Goal: Task Accomplishment & Management: Manage account settings

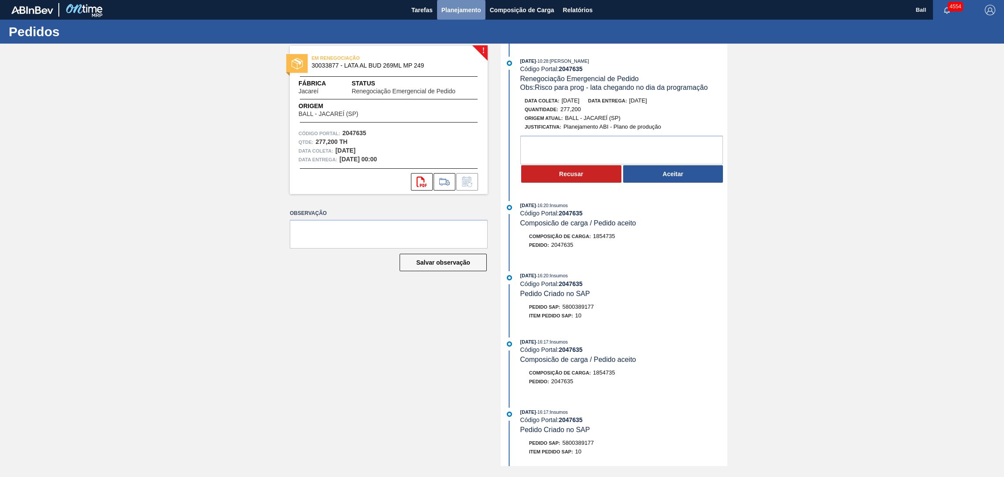
click at [458, 10] on span "Planejamento" at bounding box center [461, 10] width 40 height 10
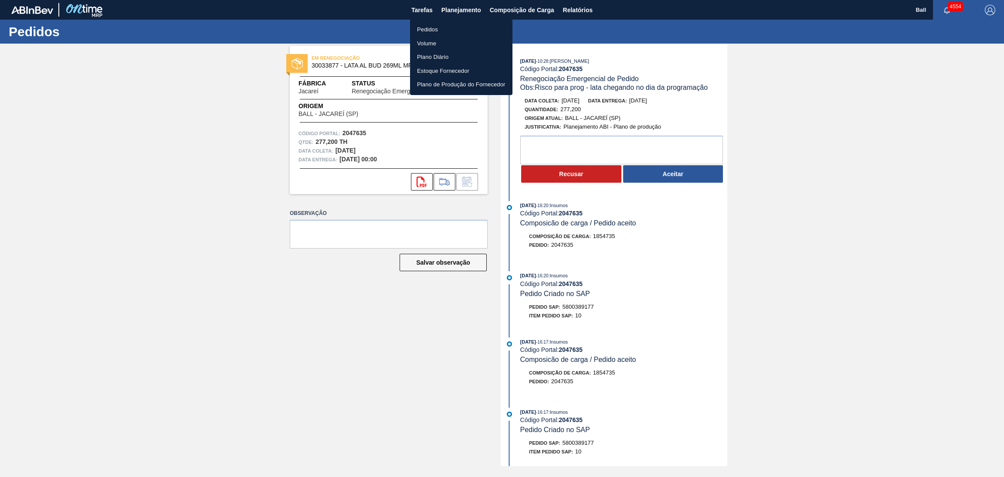
click at [451, 31] on li "Pedidos" at bounding box center [461, 30] width 102 height 14
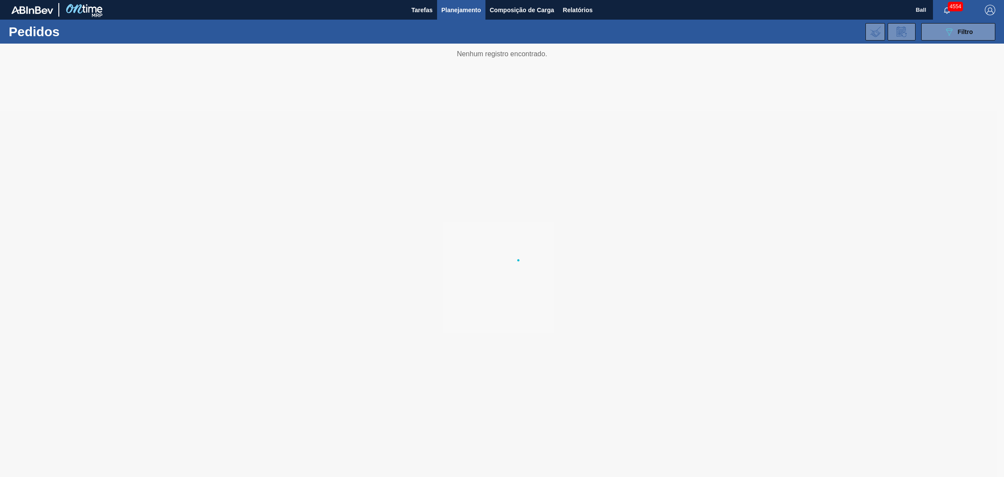
click at [451, 31] on li "Pedidos" at bounding box center [461, 31] width 77 height 8
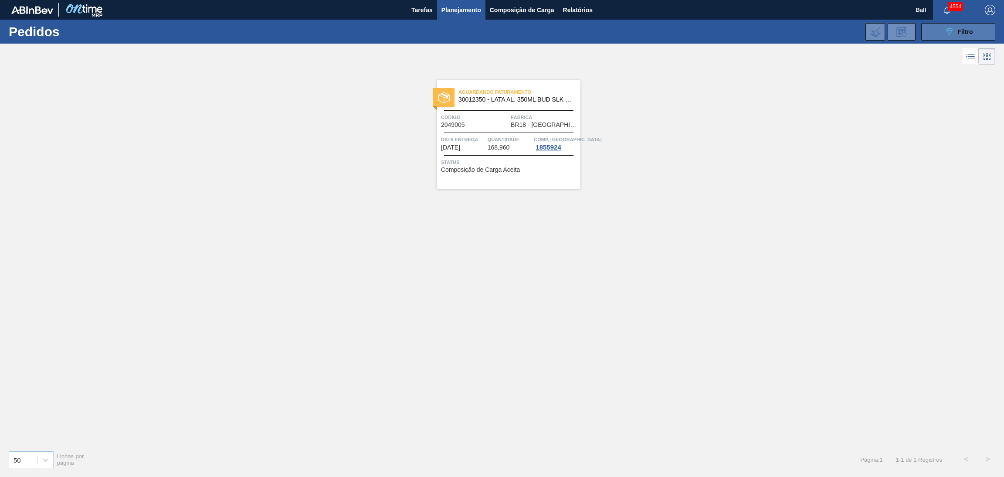
click at [927, 27] on button "089F7B8B-B2A5-4AFE-B5C0-19BA573D28AC Filtro" at bounding box center [958, 31] width 74 height 17
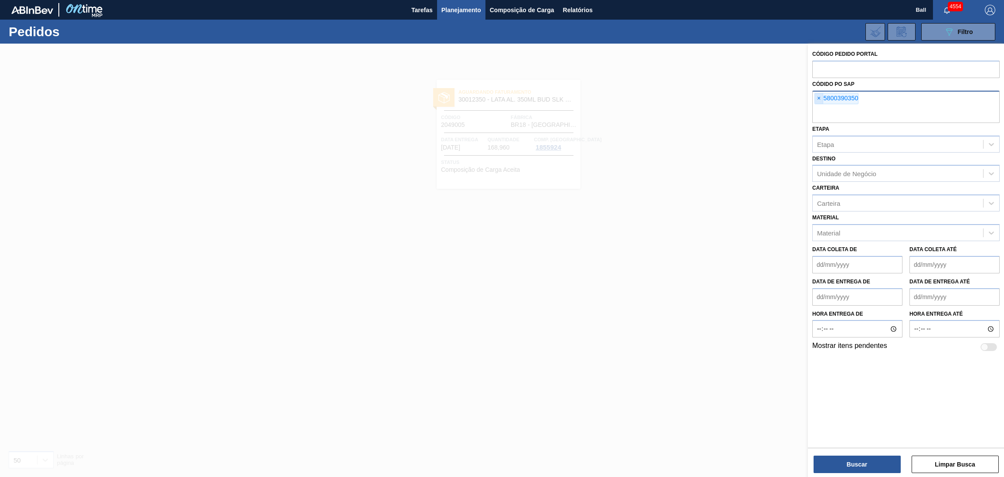
click at [819, 94] on span "×" at bounding box center [819, 98] width 8 height 10
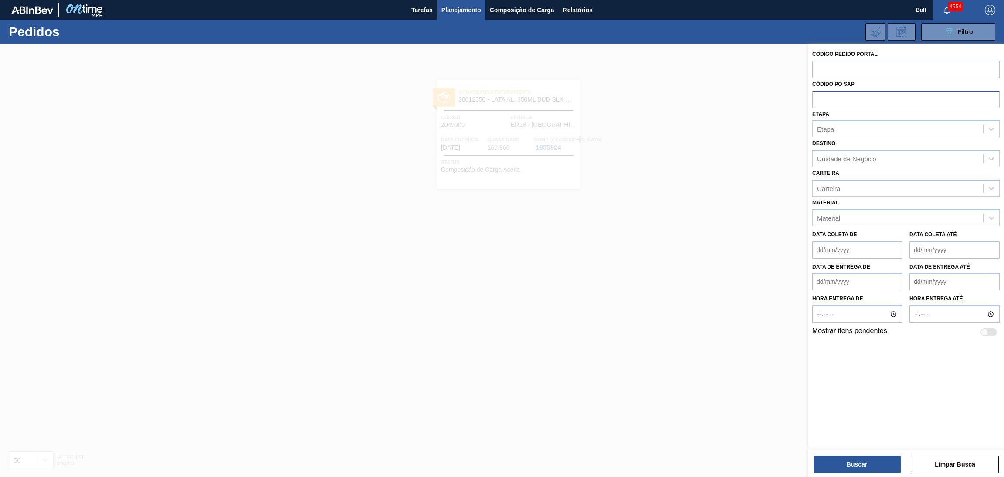
paste input "text"
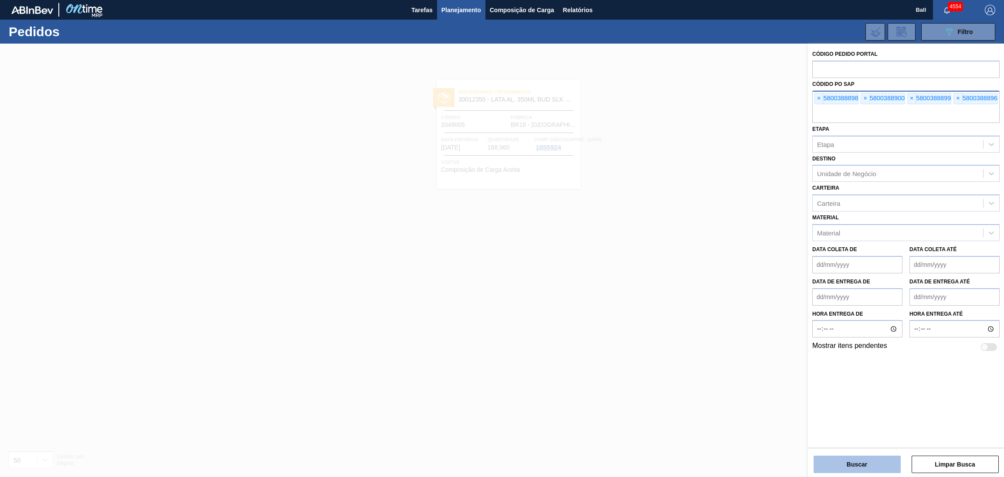
click at [866, 462] on button "Buscar" at bounding box center [857, 463] width 87 height 17
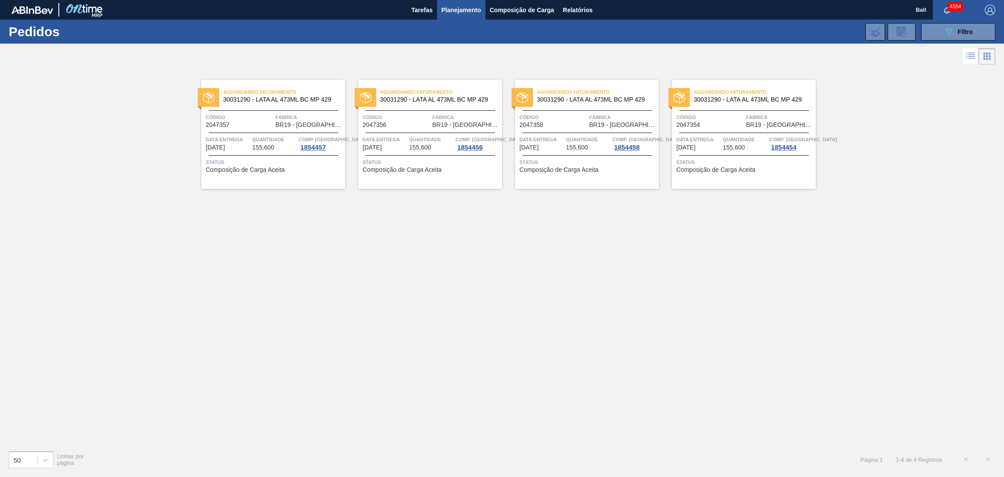
click at [242, 159] on span "Status" at bounding box center [274, 162] width 137 height 9
click at [382, 145] on span "07/10/2025" at bounding box center [372, 147] width 19 height 7
click at [576, 145] on span "155,600" at bounding box center [577, 147] width 22 height 7
click at [730, 155] on div at bounding box center [743, 155] width 129 height 0
click at [963, 61] on li at bounding box center [971, 56] width 16 height 16
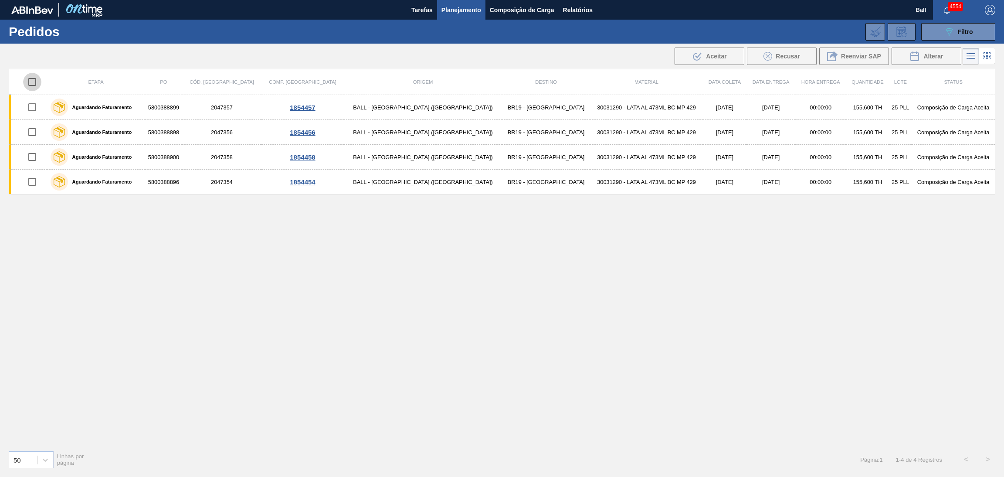
click at [38, 79] on input "checkbox" at bounding box center [32, 82] width 18 height 18
checkbox input "true"
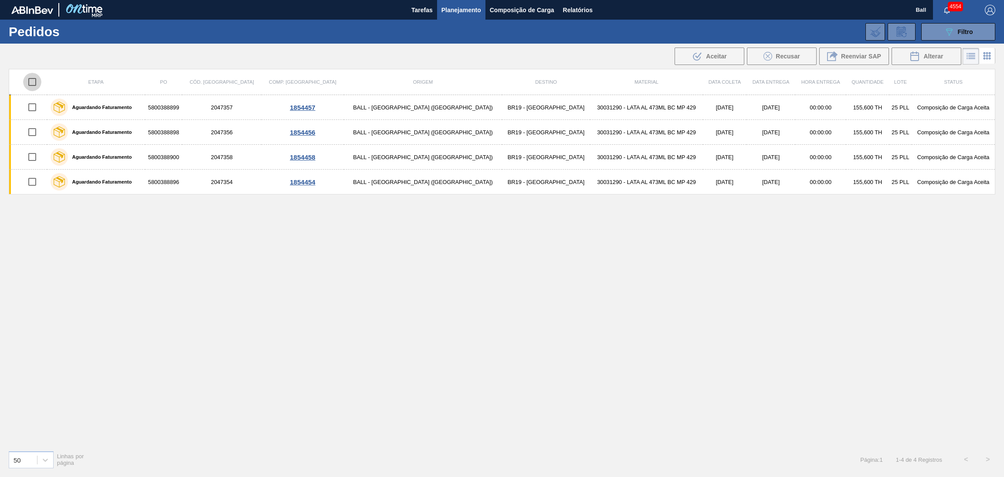
checkbox input "true"
click at [926, 63] on button "Alterar" at bounding box center [926, 55] width 70 height 17
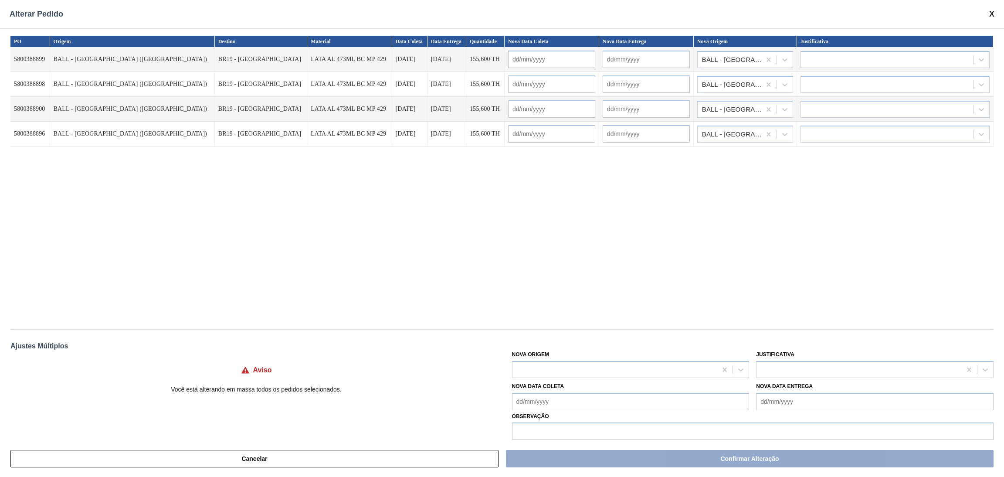
click at [579, 398] on Coleta "Nova Data Coleta" at bounding box center [630, 401] width 237 height 17
click at [566, 335] on div "8" at bounding box center [565, 334] width 12 height 12
type Coleta "08/10/2025"
type input "08/10/2025"
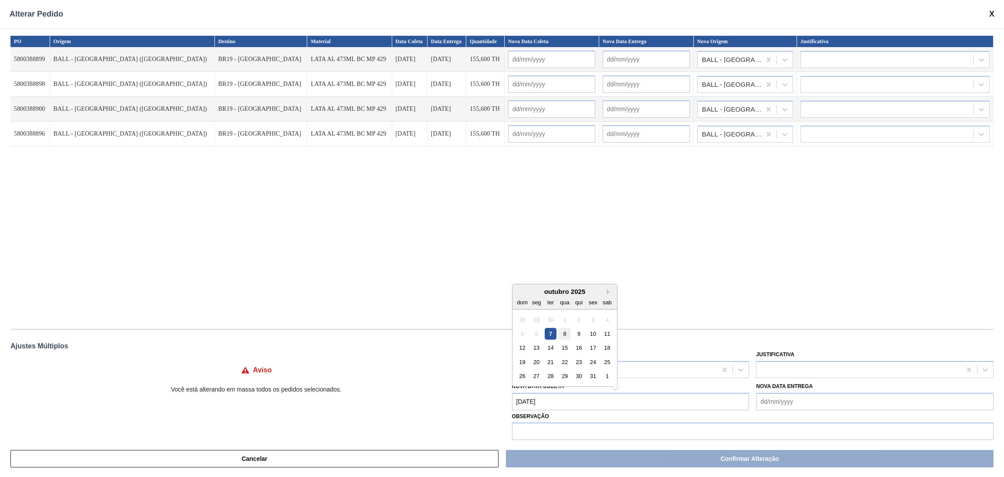
type input "08/10/2025"
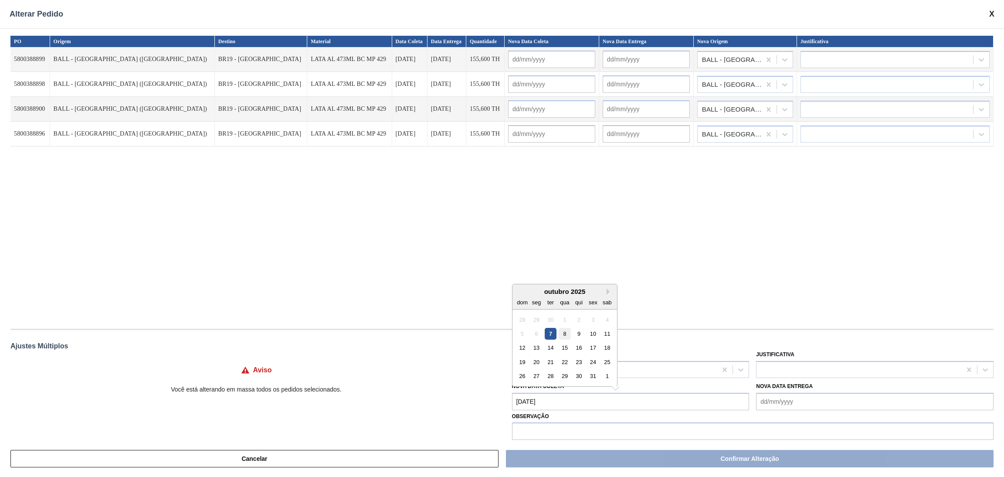
type input "08/10/2025"
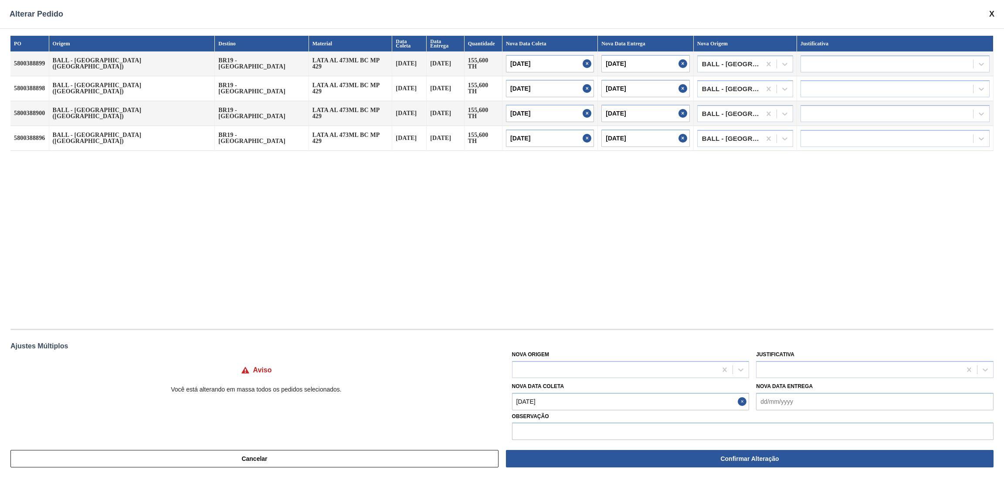
click at [715, 285] on div "PO Origem Destino Material Data Coleta Data Entrega Quantidade Nova Data Coleta…" at bounding box center [501, 178] width 983 height 284
click at [613, 255] on div "PO Origem Destino Material Data Coleta Data Entrega Quantidade Nova Data Coleta…" at bounding box center [501, 178] width 983 height 284
click at [647, 426] on input "text" at bounding box center [752, 430] width 481 height 17
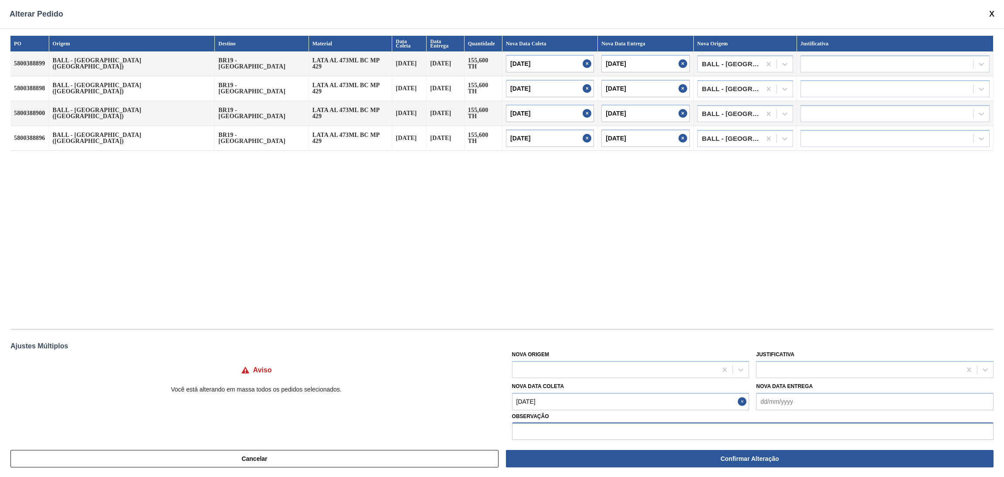
click at [810, 426] on input "text" at bounding box center [752, 430] width 481 height 17
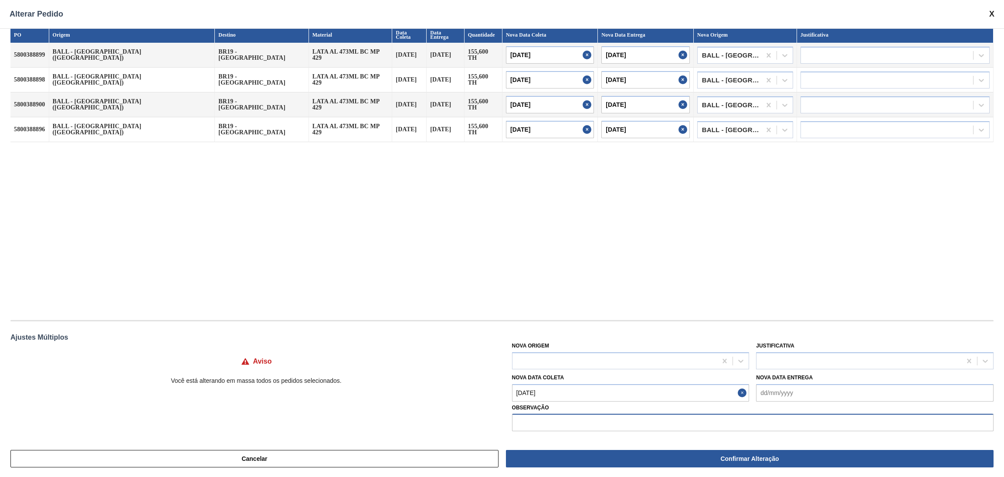
scroll to position [10, 0]
click at [847, 418] on input "text" at bounding box center [752, 421] width 481 height 17
type input ","
click at [911, 354] on div at bounding box center [858, 359] width 205 height 13
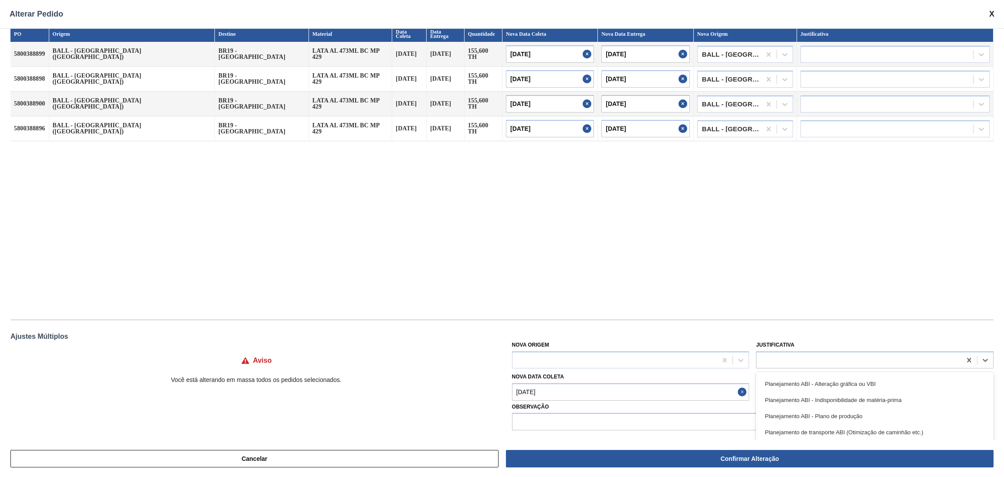
scroll to position [131, 0]
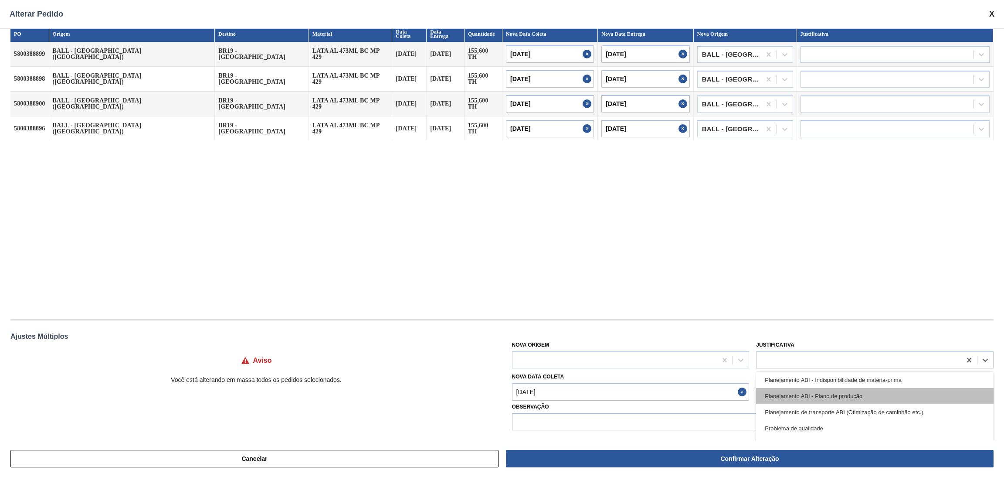
click at [875, 399] on div "Planejamento ABI - Plano de produção" at bounding box center [874, 396] width 237 height 16
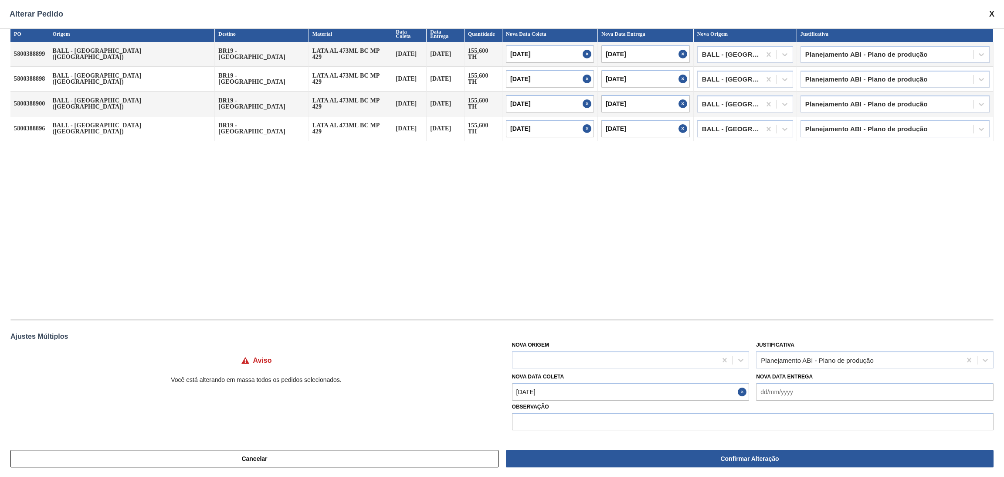
click at [875, 261] on div "PO Origem Destino Material Data Coleta Data Entrega Quantidade Nova Data Coleta…" at bounding box center [501, 168] width 983 height 284
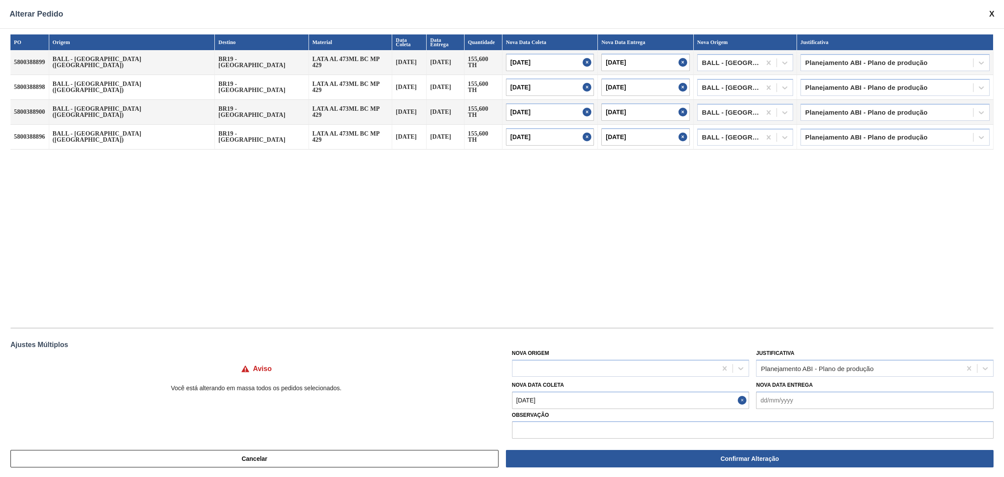
scroll to position [0, 0]
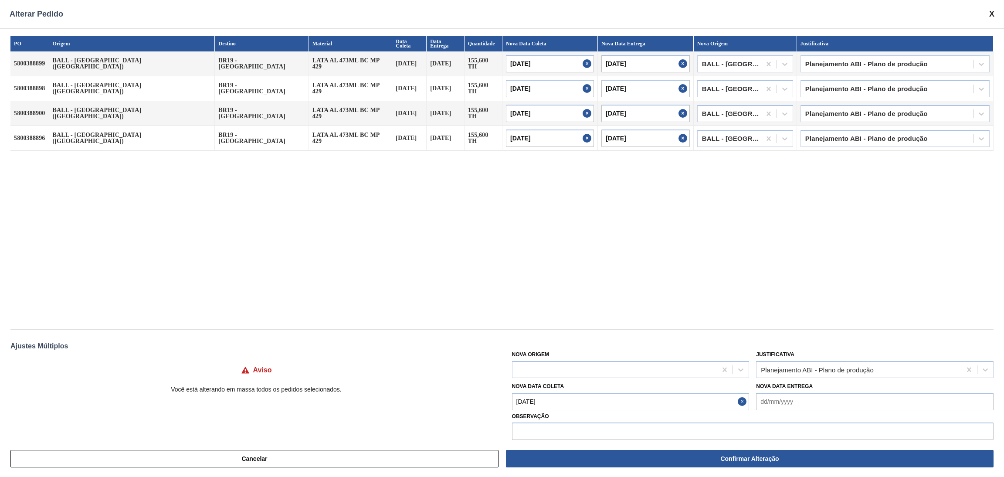
click at [656, 270] on div "PO Origem Destino Material Data Coleta Data Entrega Quantidade Nova Data Coleta…" at bounding box center [501, 178] width 983 height 284
click at [981, 367] on icon at bounding box center [985, 369] width 9 height 9
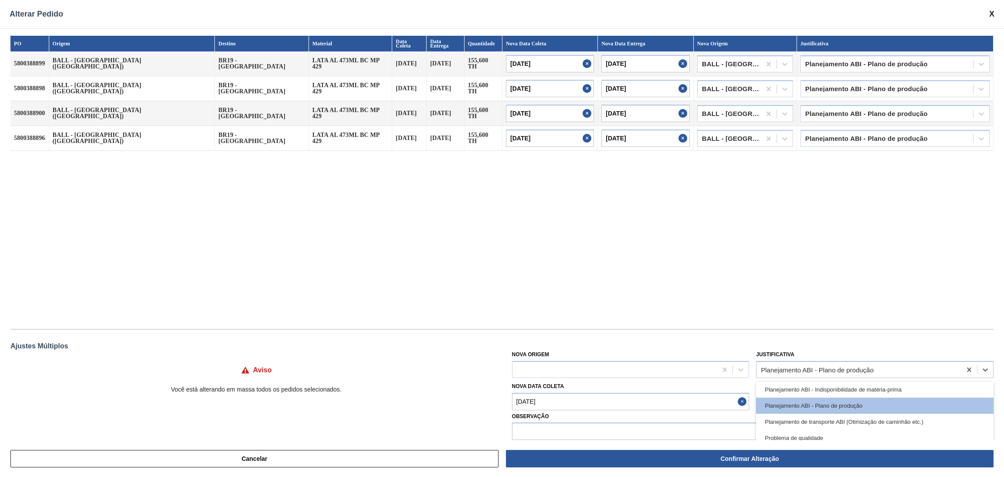
scroll to position [196, 0]
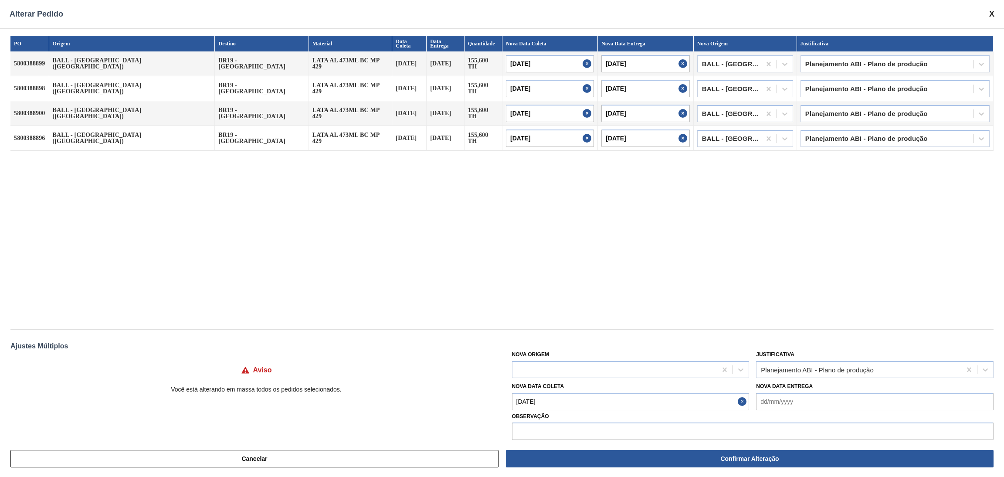
click at [908, 275] on div "PO Origem Destino Material Data Coleta Data Entrega Quantidade Nova Data Coleta…" at bounding box center [501, 178] width 983 height 284
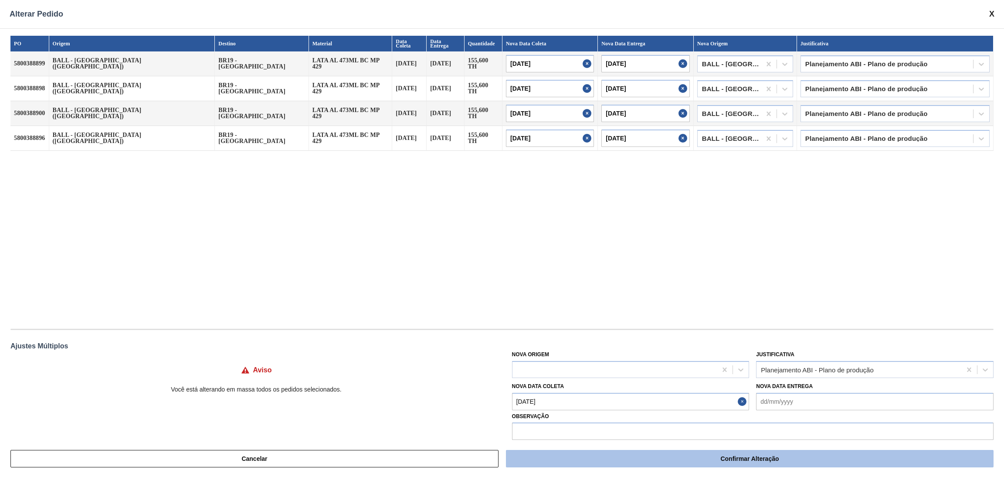
click at [812, 455] on button "Confirmar Alteração" at bounding box center [750, 458] width 488 height 17
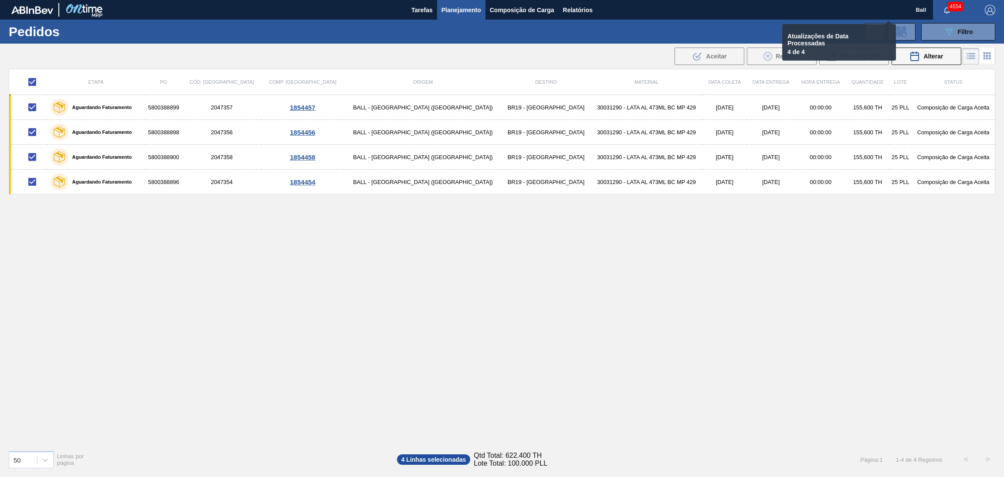
checkbox input "false"
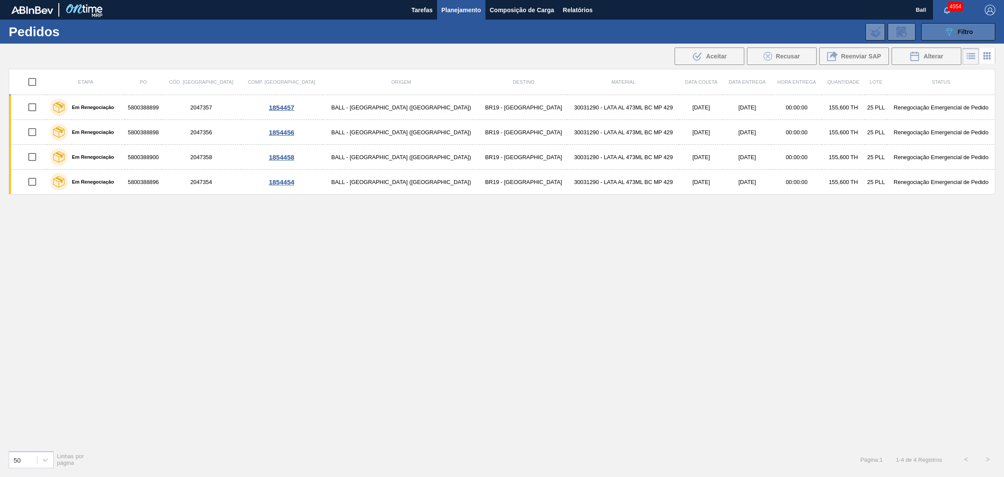
click at [939, 34] on button "089F7B8B-B2A5-4AFE-B5C0-19BA573D28AC Filtro" at bounding box center [958, 31] width 74 height 17
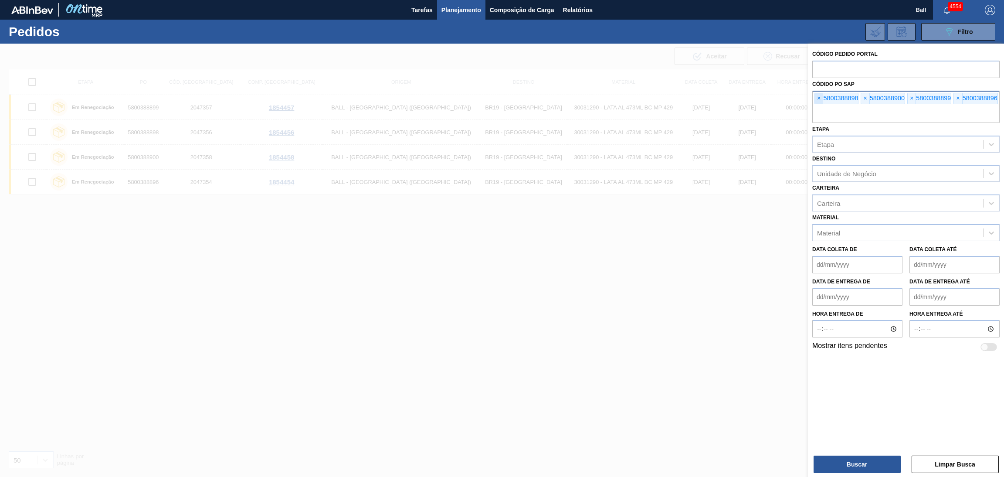
click at [822, 102] on span "×" at bounding box center [819, 98] width 8 height 10
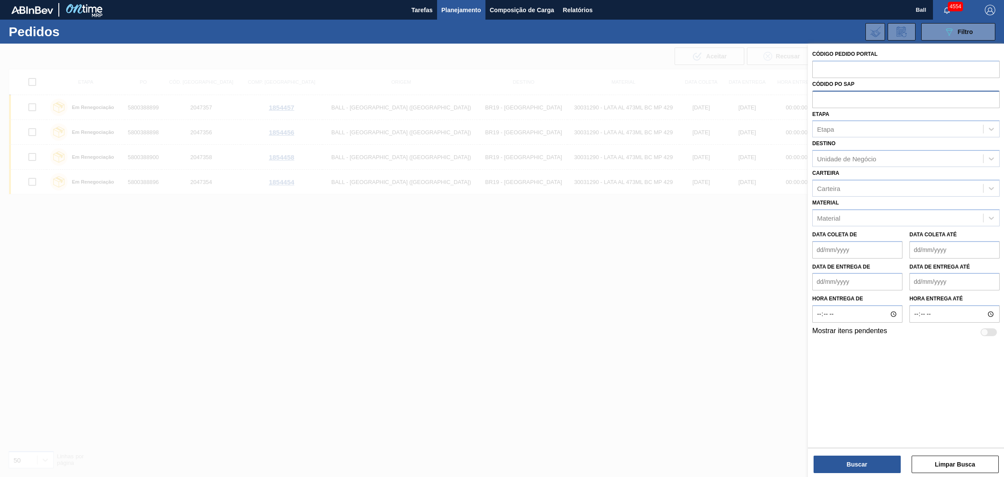
paste input "text"
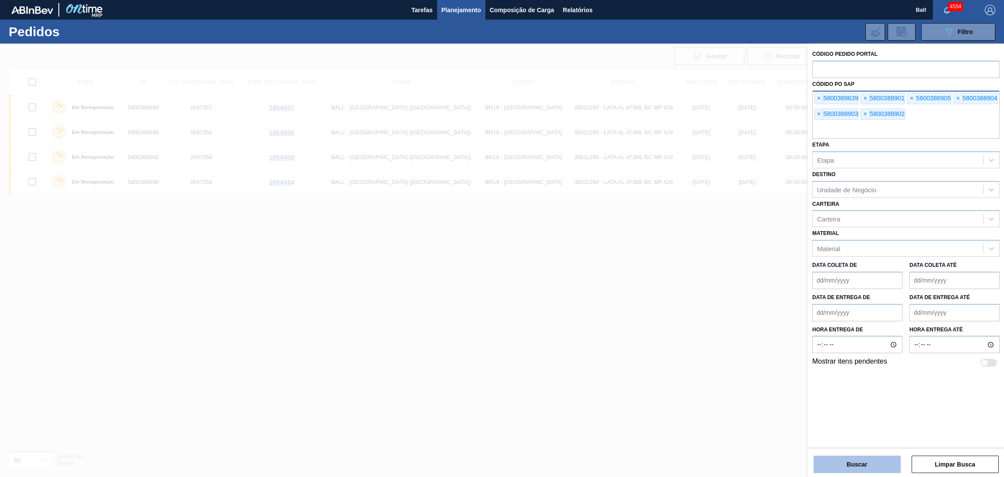
click at [858, 459] on button "Buscar" at bounding box center [857, 463] width 87 height 17
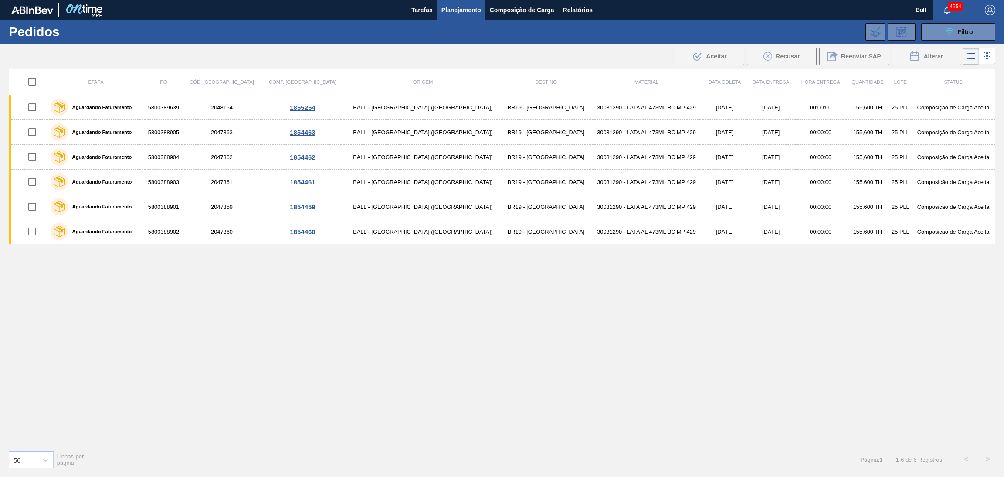
click at [34, 79] on input "checkbox" at bounding box center [32, 82] width 18 height 18
checkbox input "true"
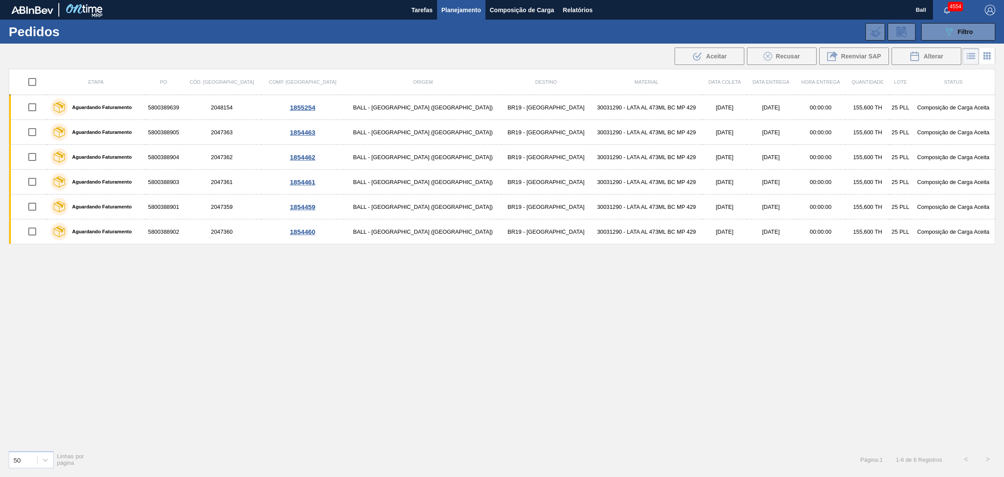
checkbox input "true"
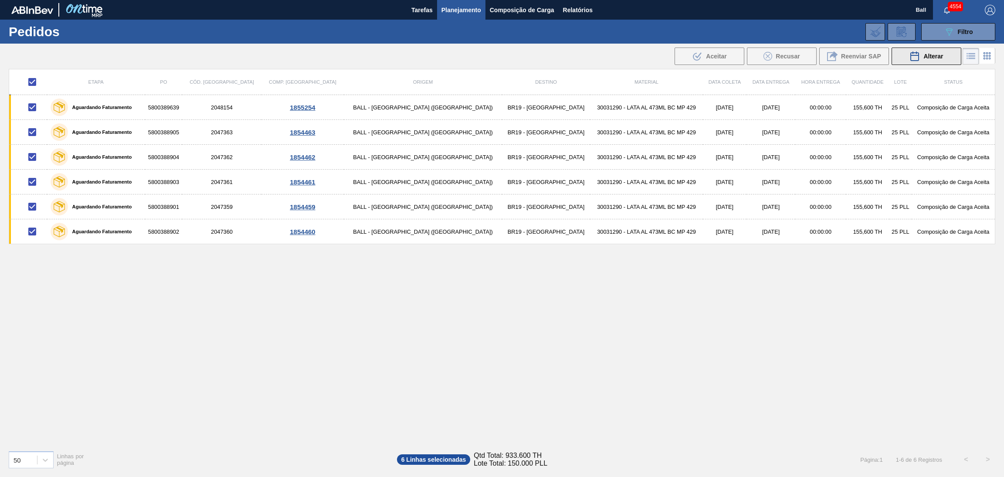
click at [940, 58] on span "Alterar" at bounding box center [933, 56] width 20 height 7
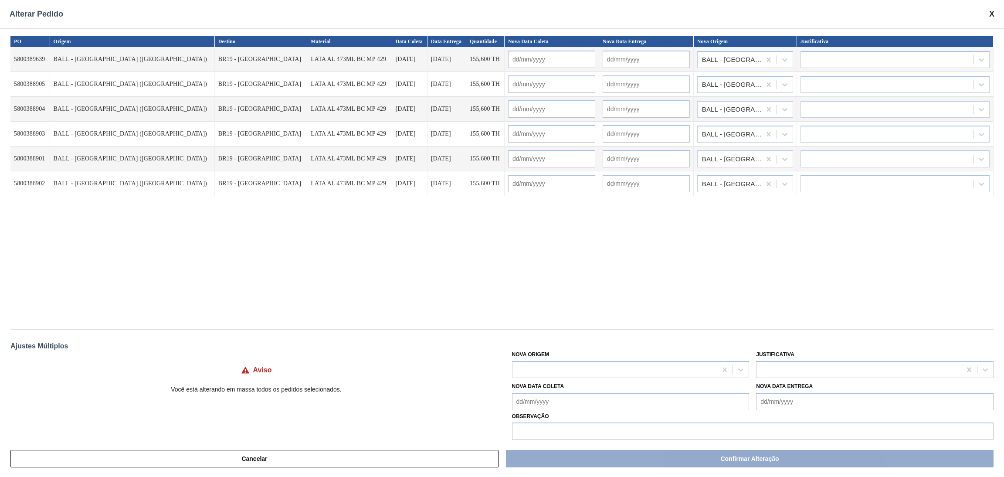
click at [587, 398] on Coleta "Nova Data Coleta" at bounding box center [630, 401] width 237 height 17
drag, startPoint x: 581, startPoint y: 332, endPoint x: 634, endPoint y: 327, distance: 53.8
click at [580, 332] on div "9" at bounding box center [579, 334] width 12 height 12
type Coleta "[DATE]"
type input "[DATE]"
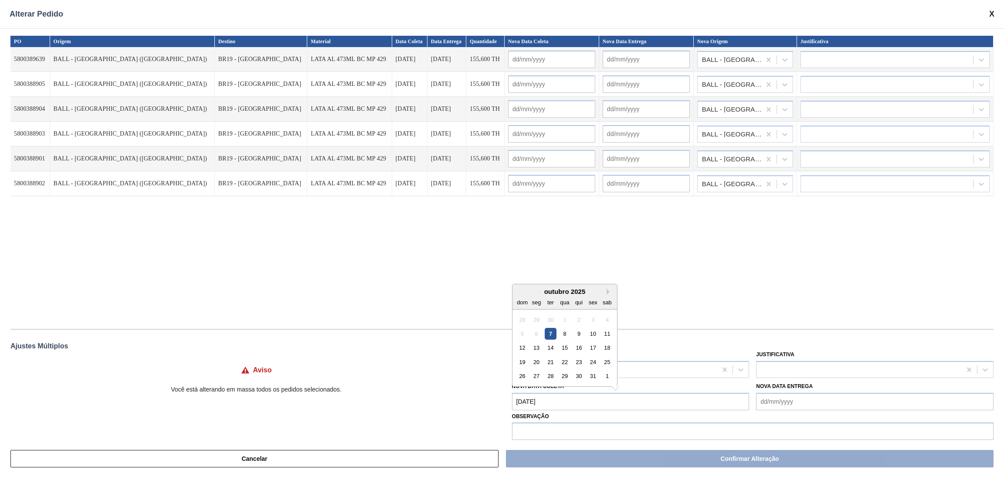
type input "[DATE]"
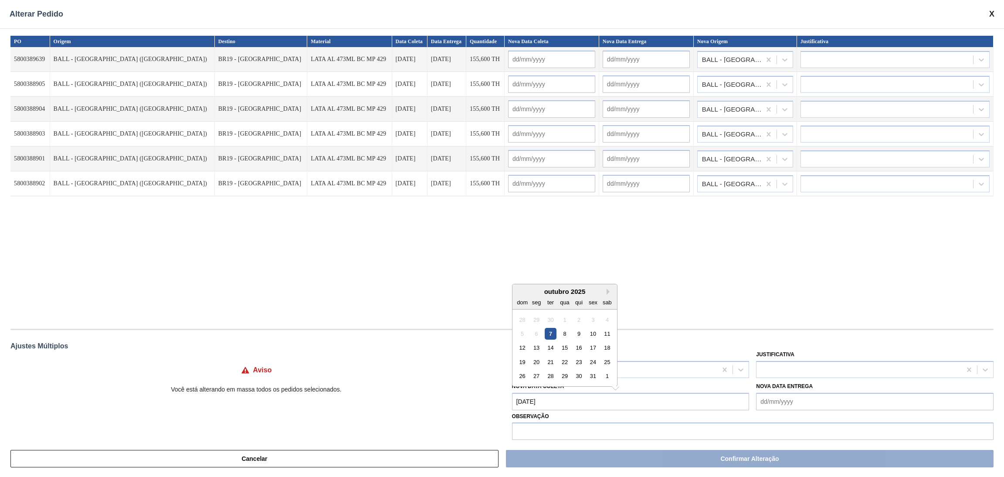
type input "[DATE]"
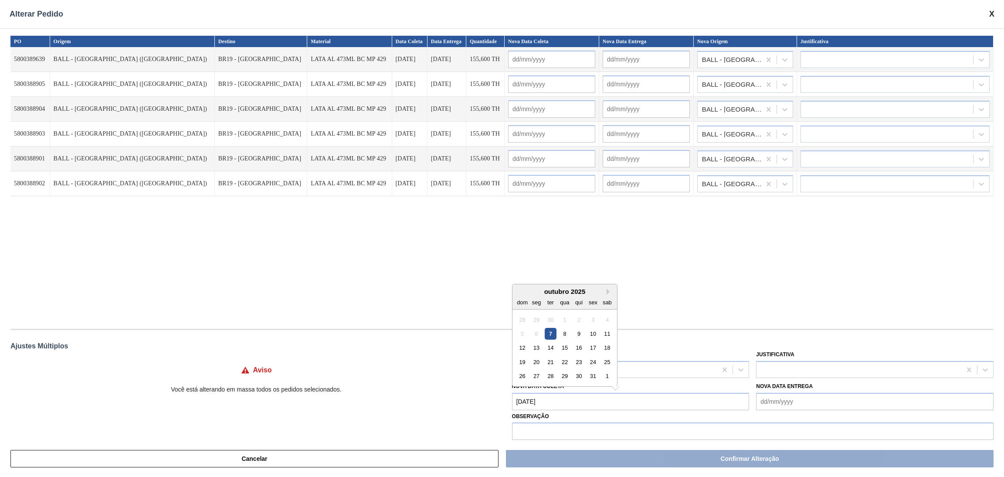
type input "[DATE]"
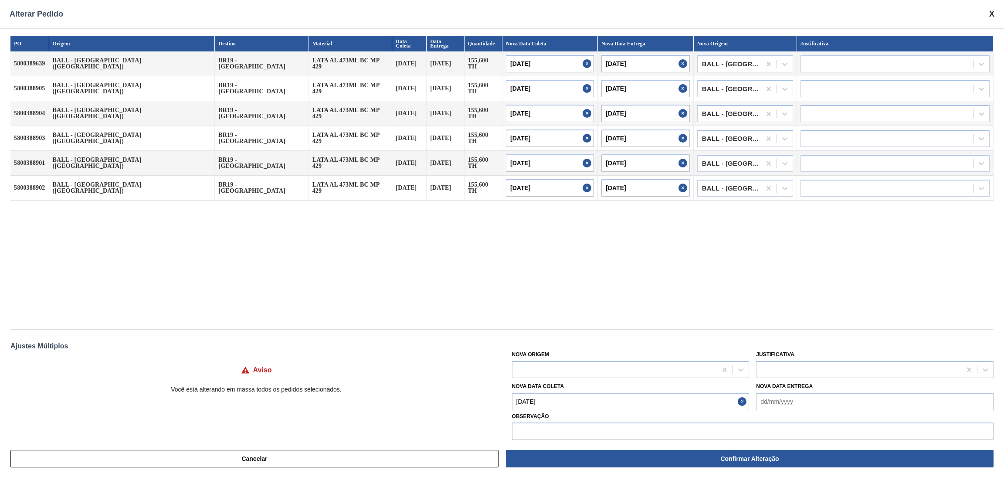
click at [773, 296] on div "PO Origem Destino Material Data Coleta Data Entrega Quantidade Nova Data Coleta…" at bounding box center [501, 178] width 983 height 284
click at [705, 251] on div "PO Origem Destino Material Data Coleta Data Entrega Quantidade Nova Data Coleta…" at bounding box center [501, 178] width 983 height 284
click at [817, 371] on div at bounding box center [858, 369] width 205 height 13
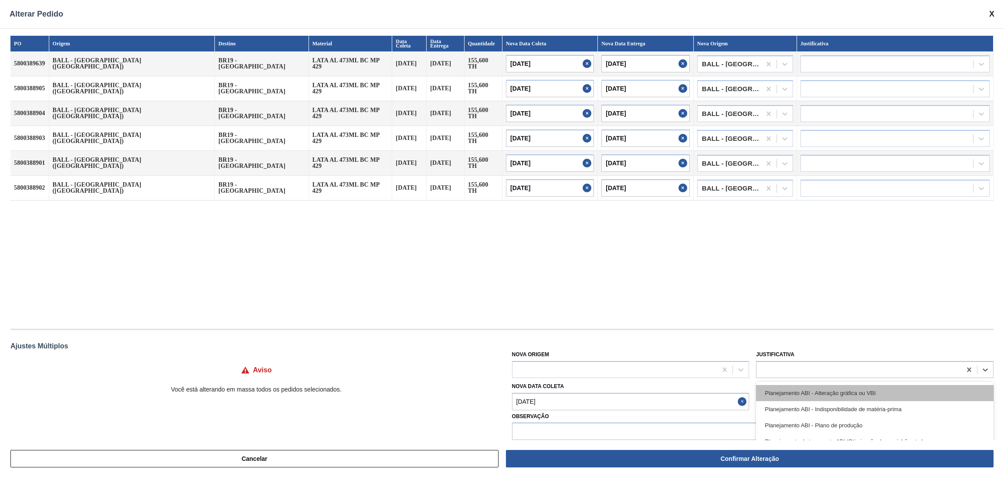
scroll to position [131, 0]
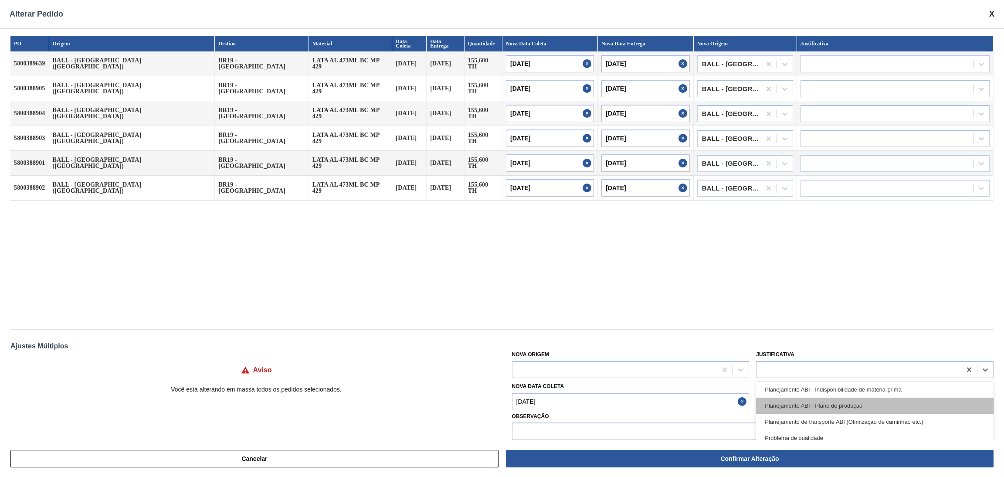
click at [875, 409] on div "Planejamento ABI - Plano de produção" at bounding box center [874, 405] width 237 height 16
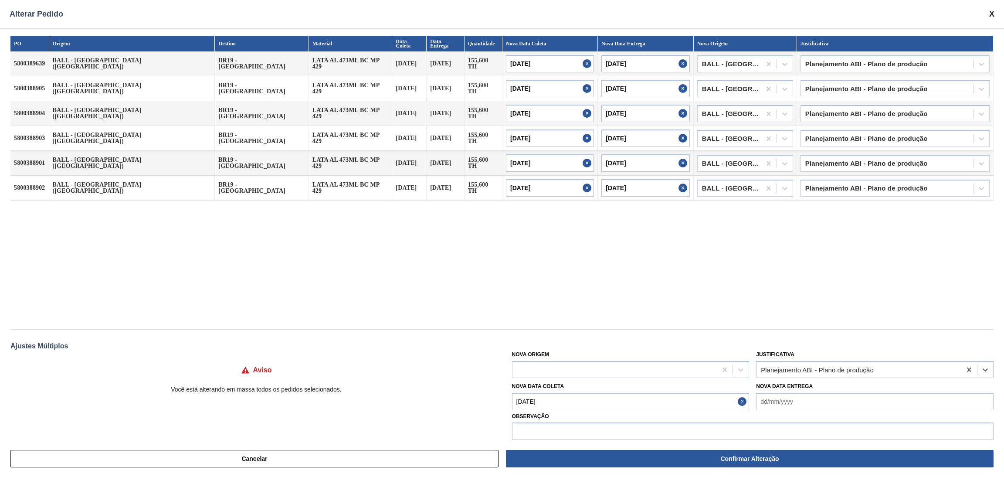
click at [871, 277] on div "PO Origem Destino Material Data Coleta Data Entrega Quantidade Nova Data Coleta…" at bounding box center [501, 178] width 983 height 284
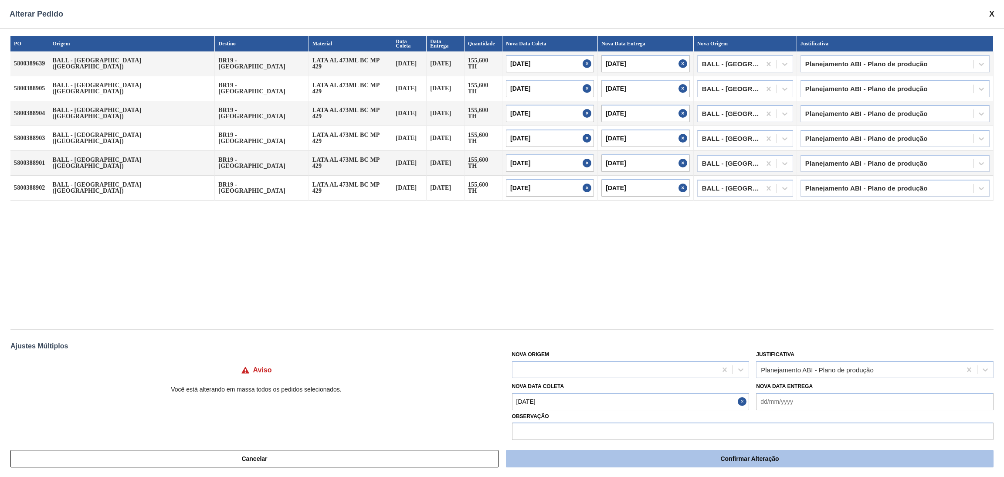
click at [711, 459] on button "Confirmar Alteração" at bounding box center [750, 458] width 488 height 17
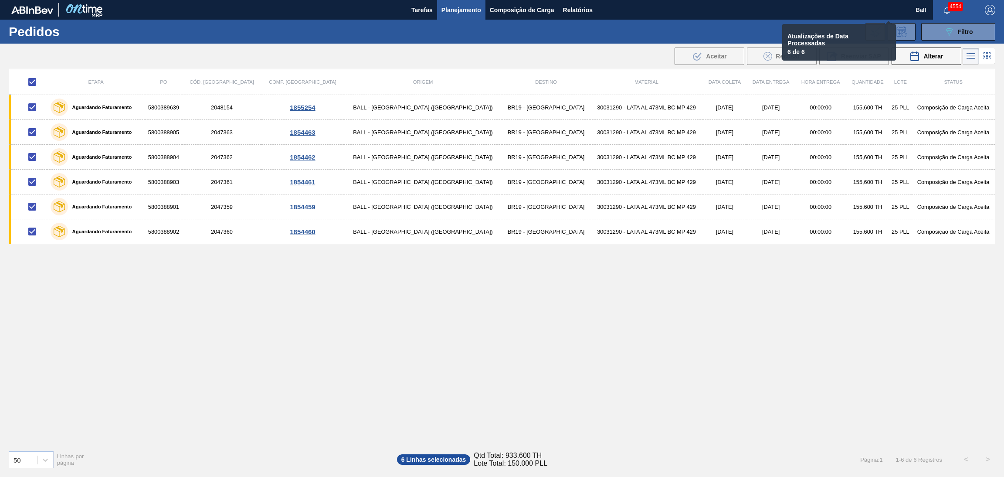
checkbox input "false"
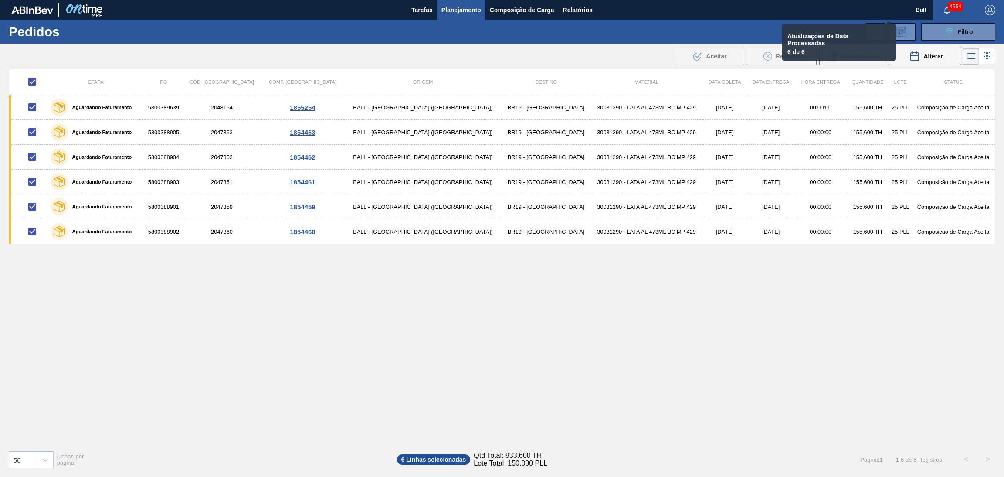
checkbox input "false"
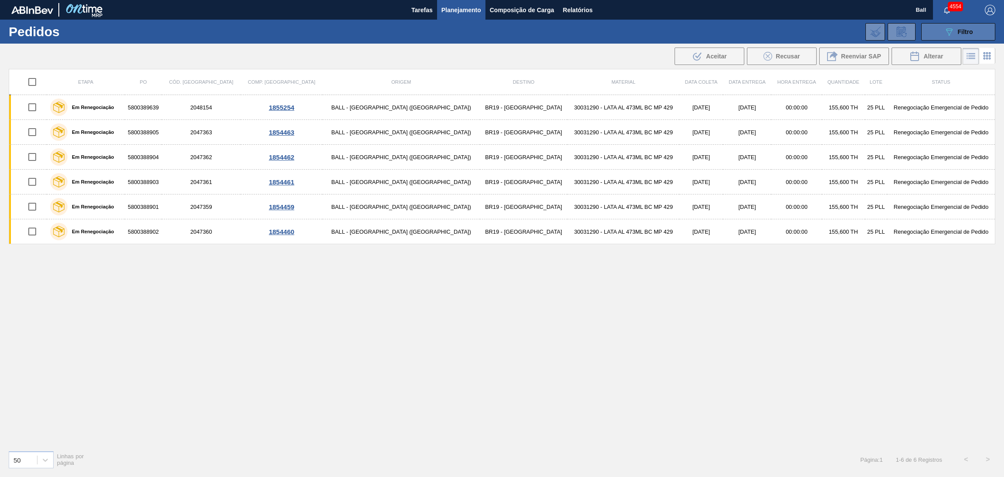
click at [933, 30] on button "089F7B8B-B2A5-4AFE-B5C0-19BA573D28AC Filtro" at bounding box center [958, 31] width 74 height 17
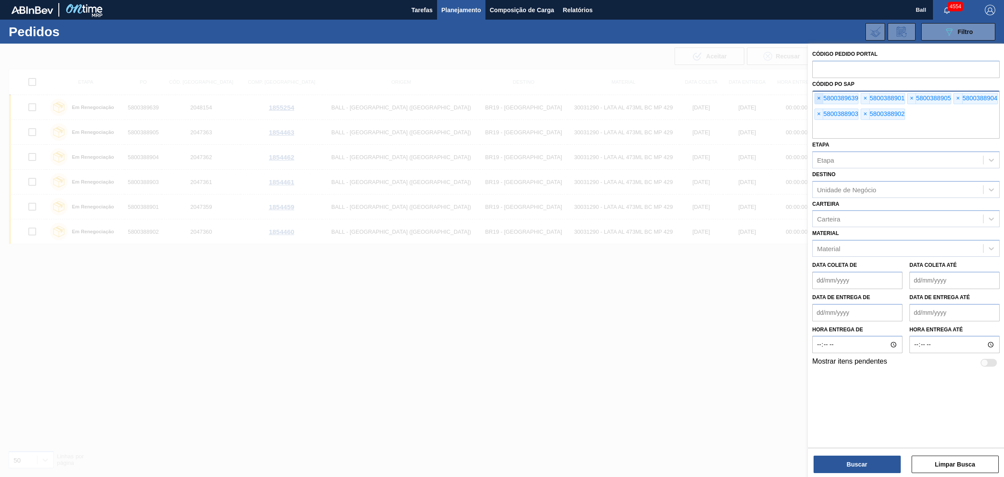
click at [817, 99] on span "×" at bounding box center [819, 98] width 8 height 10
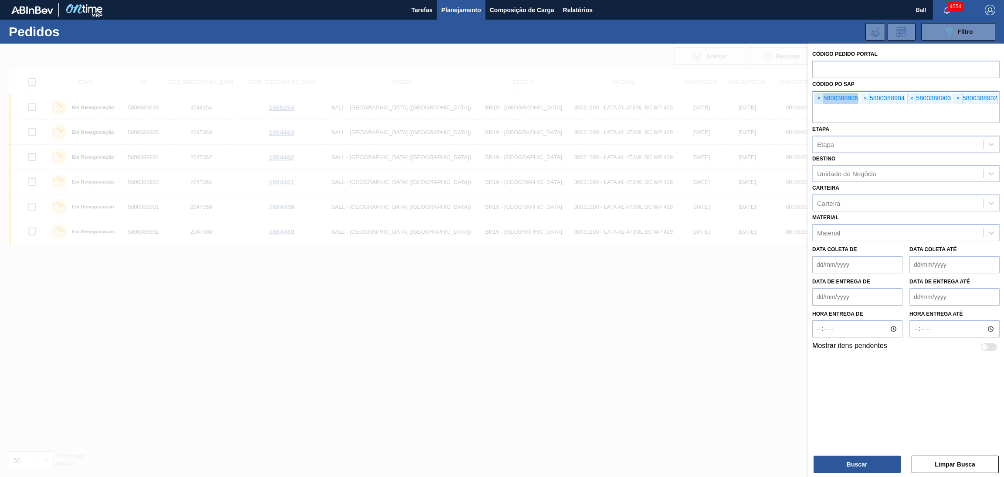
click at [817, 99] on span "×" at bounding box center [819, 98] width 8 height 10
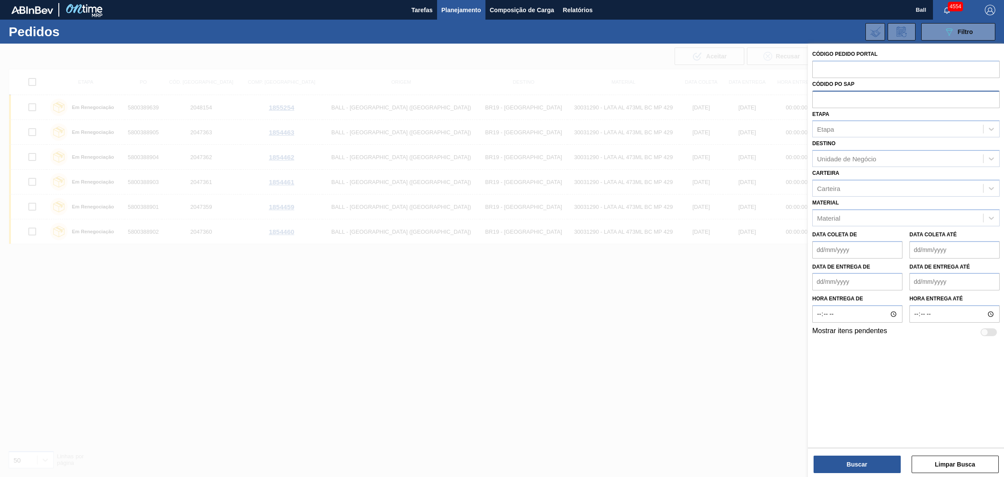
paste input "text"
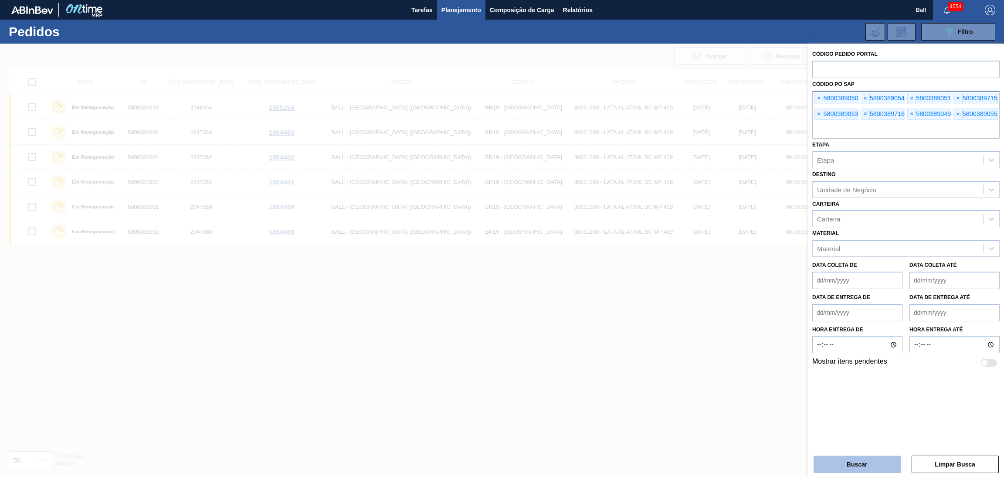
click at [867, 464] on button "Buscar" at bounding box center [857, 463] width 87 height 17
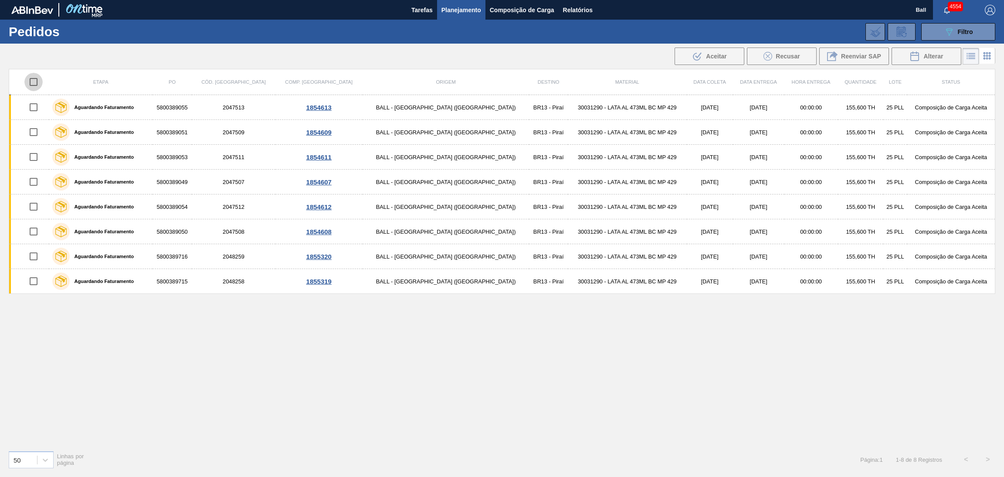
click at [40, 82] on input "checkbox" at bounding box center [33, 82] width 18 height 18
checkbox input "true"
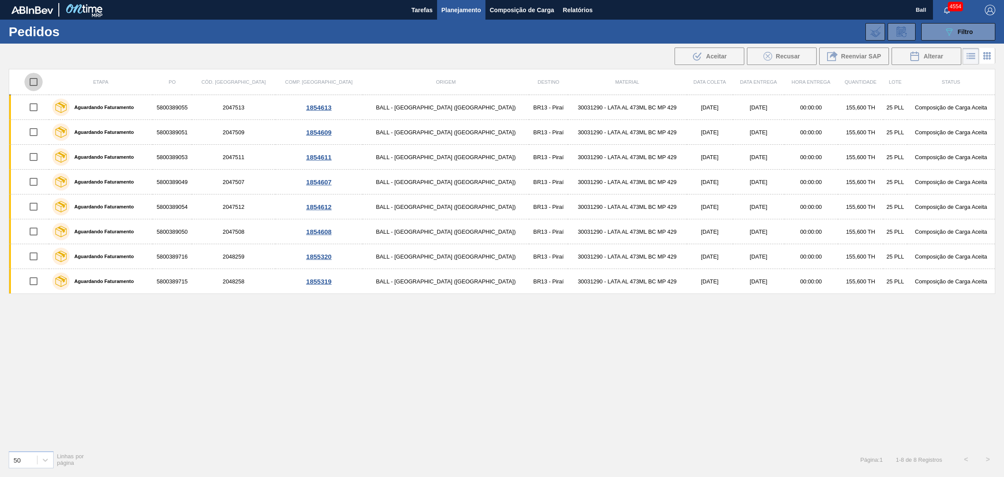
checkbox input "true"
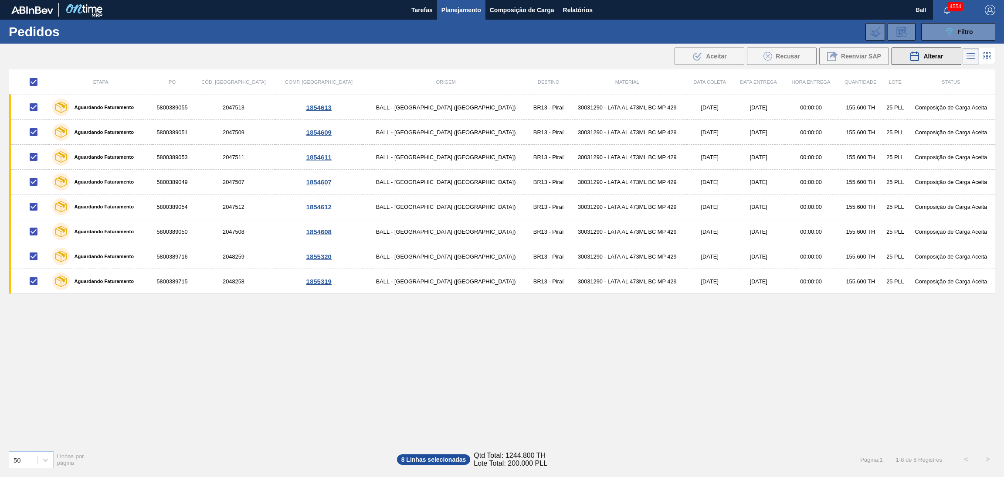
click at [931, 52] on div "Alterar" at bounding box center [926, 56] width 34 height 10
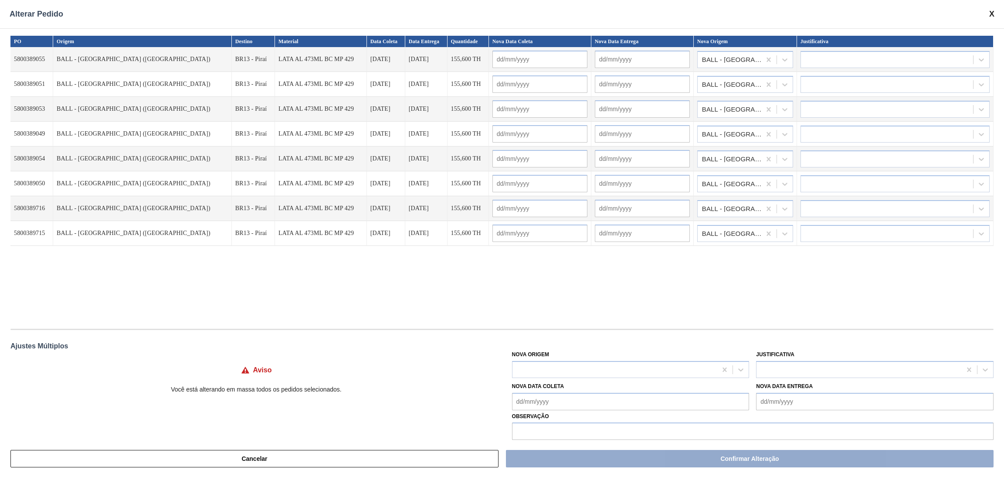
click at [634, 396] on Coleta "Nova Data Coleta" at bounding box center [630, 401] width 237 height 17
drag, startPoint x: 581, startPoint y: 333, endPoint x: 631, endPoint y: 319, distance: 52.4
click at [581, 333] on div "9" at bounding box center [579, 334] width 12 height 12
type Coleta "[DATE]"
type input "[DATE]"
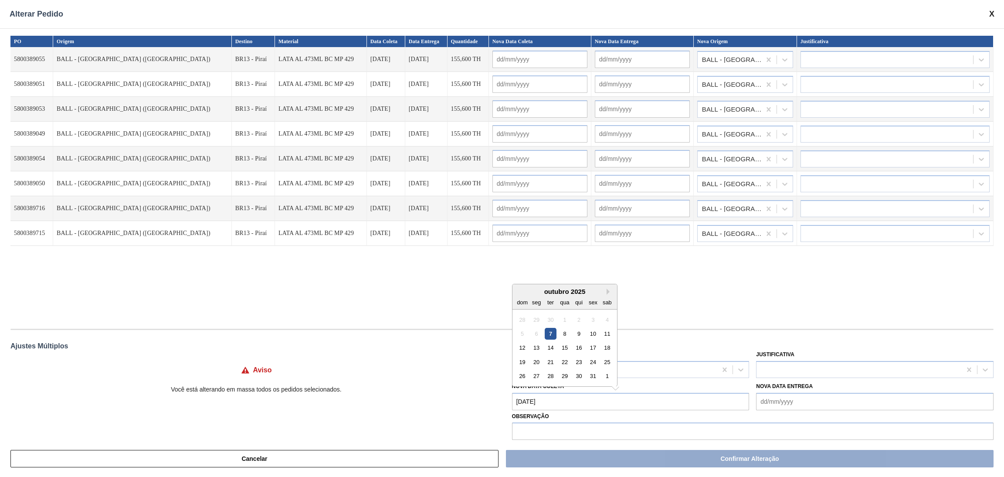
type input "10/10/2025"
type input "[DATE]"
type input "10/10/2025"
type input "[DATE]"
type input "10/10/2025"
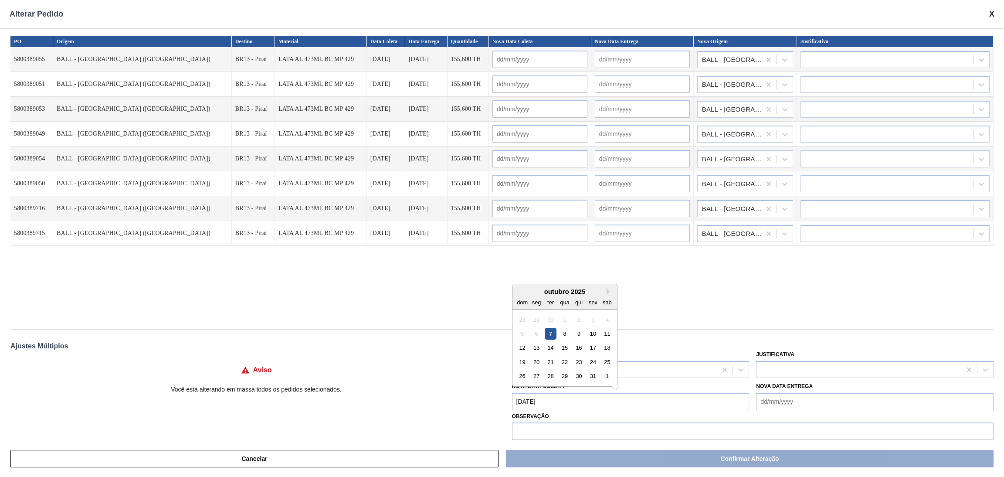
type input "[DATE]"
type input "10/10/2025"
type input "[DATE]"
type input "10/10/2025"
type input "[DATE]"
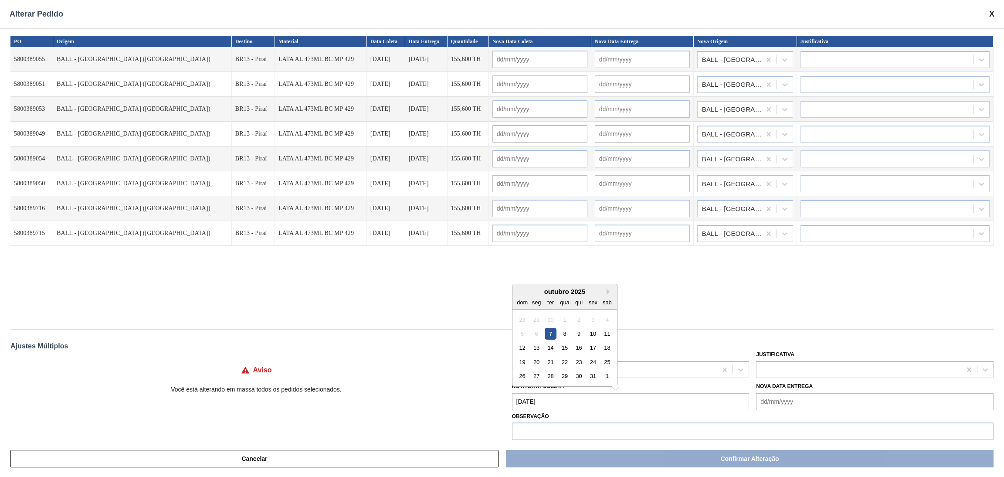
type input "10/10/2025"
type input "[DATE]"
type input "10/10/2025"
type input "[DATE]"
type input "10/10/2025"
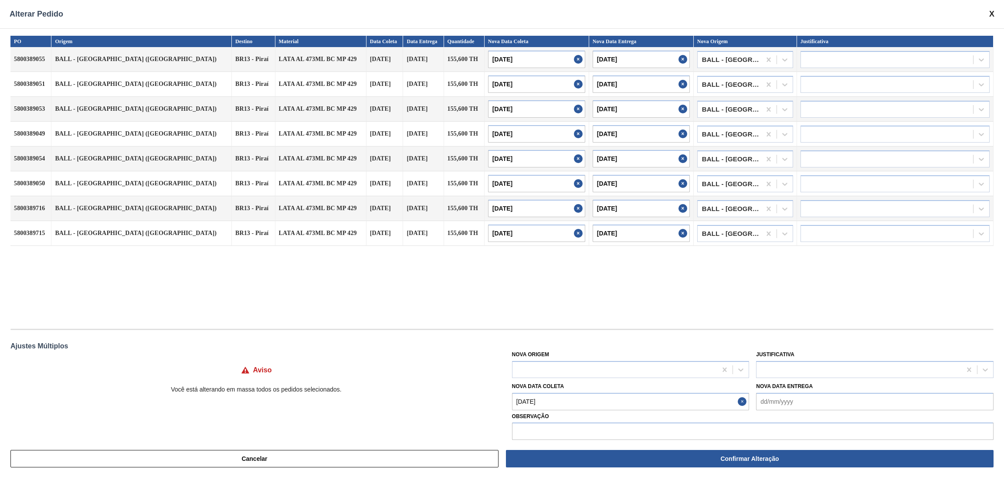
click at [749, 283] on div "PO Origem Destino Material Data Coleta Data Entrega Quantidade Nova Data Coleta…" at bounding box center [501, 178] width 983 height 284
click at [780, 365] on div at bounding box center [858, 369] width 205 height 13
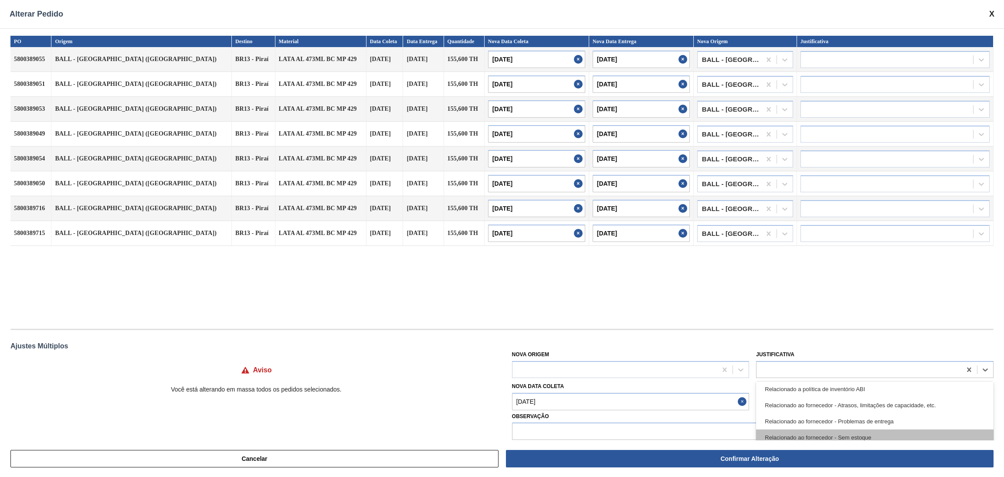
scroll to position [201, 0]
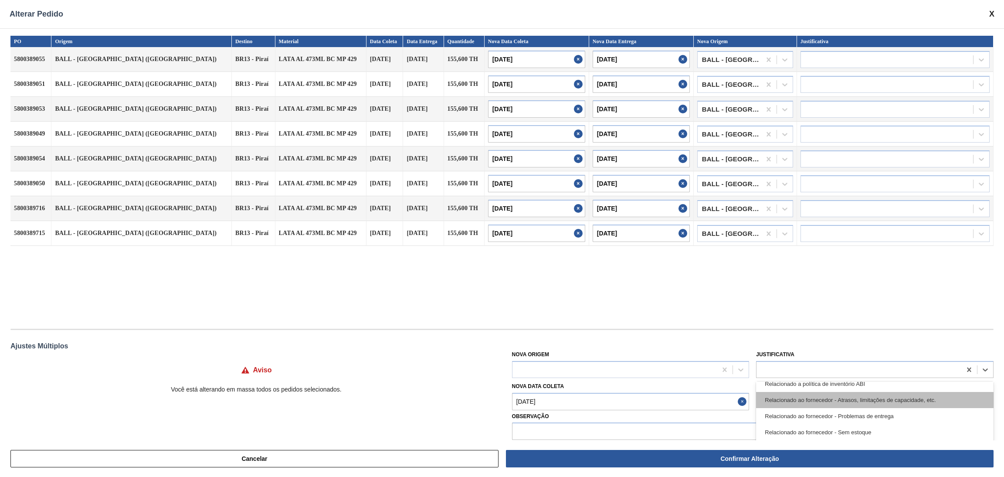
click at [906, 400] on div "Relacionado ao fornecedor - Atrasos, limitações de capacidade, etc." at bounding box center [874, 400] width 237 height 16
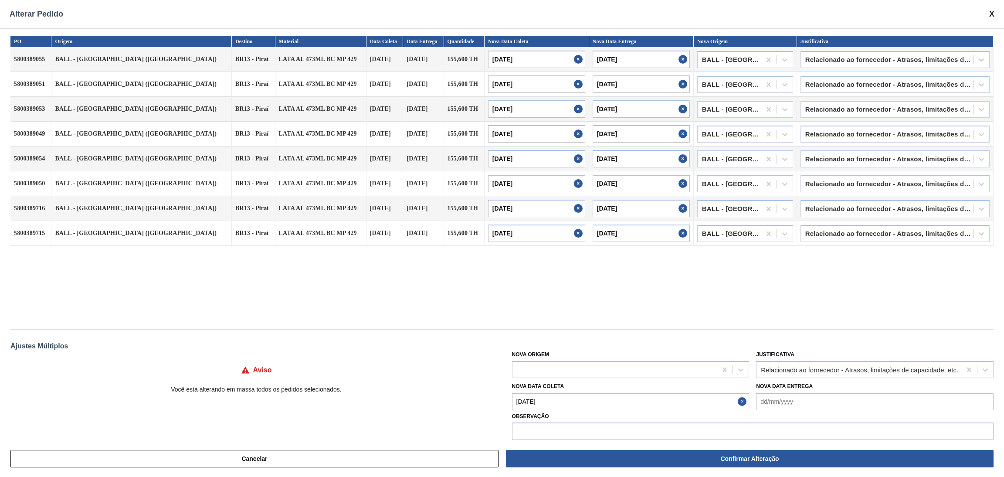
click at [881, 306] on div "PO Origem Destino Material Data Coleta Data Entrega Quantidade Nova Data Coleta…" at bounding box center [501, 178] width 983 height 284
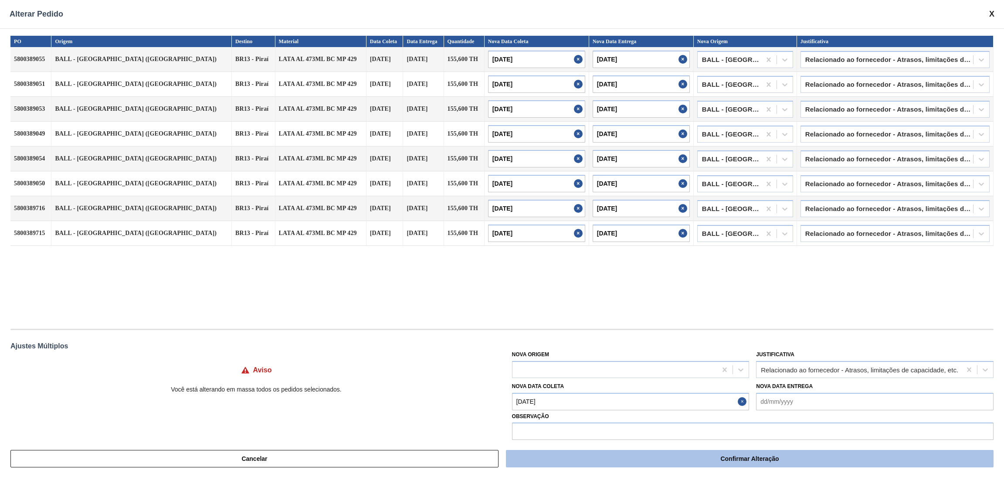
click at [738, 453] on button "Confirmar Alteração" at bounding box center [750, 458] width 488 height 17
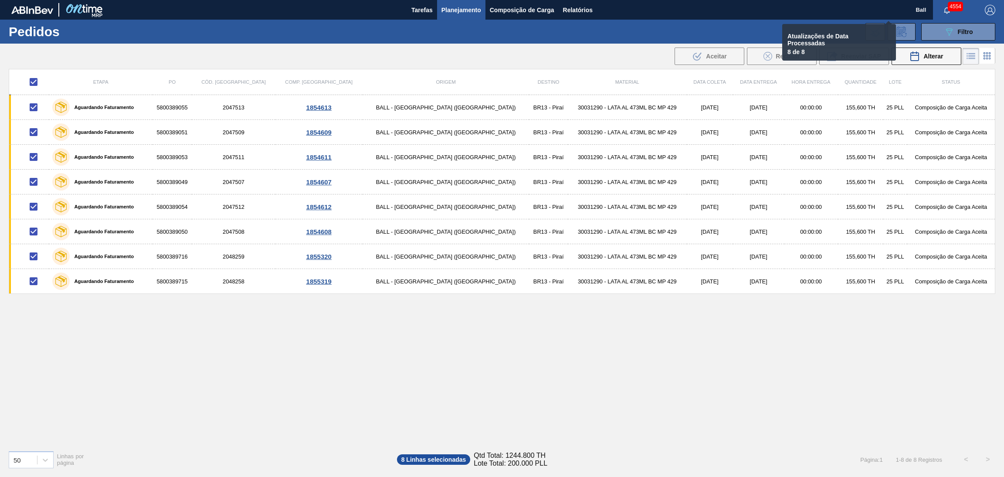
checkbox input "false"
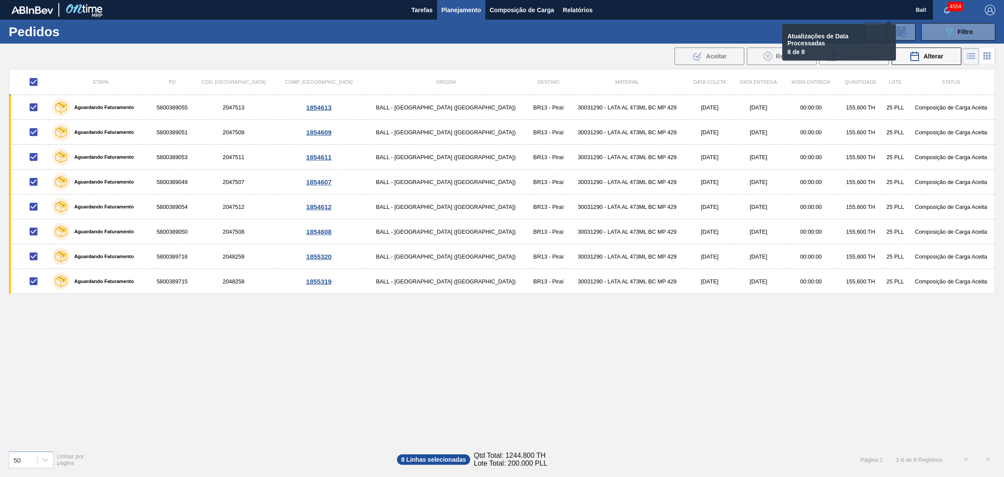
checkbox input "false"
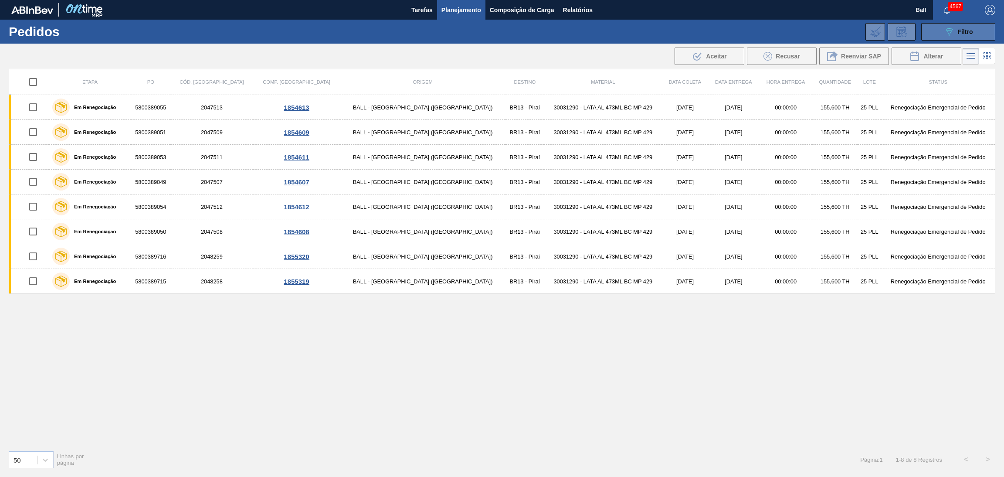
click at [935, 25] on button "089F7B8B-B2A5-4AFE-B5C0-19BA573D28AC Filtro" at bounding box center [958, 31] width 74 height 17
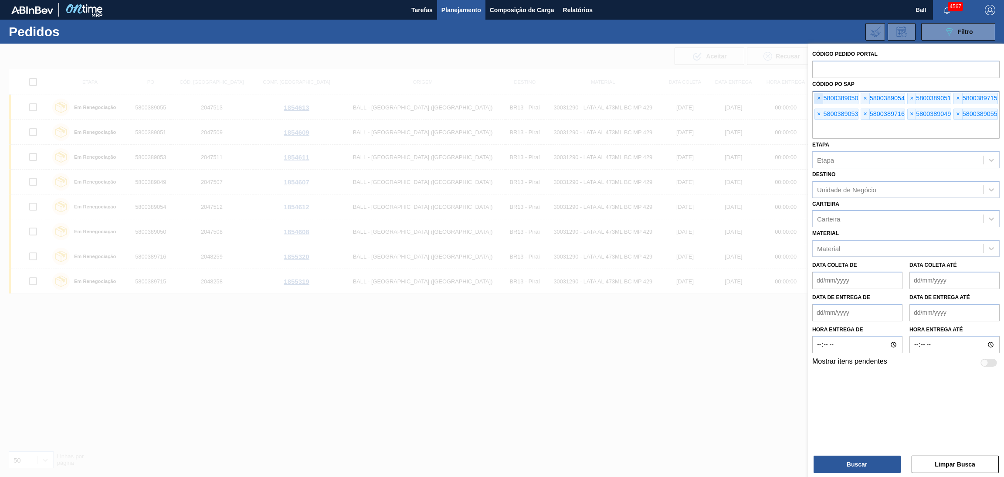
click at [819, 100] on span "×" at bounding box center [819, 98] width 8 height 10
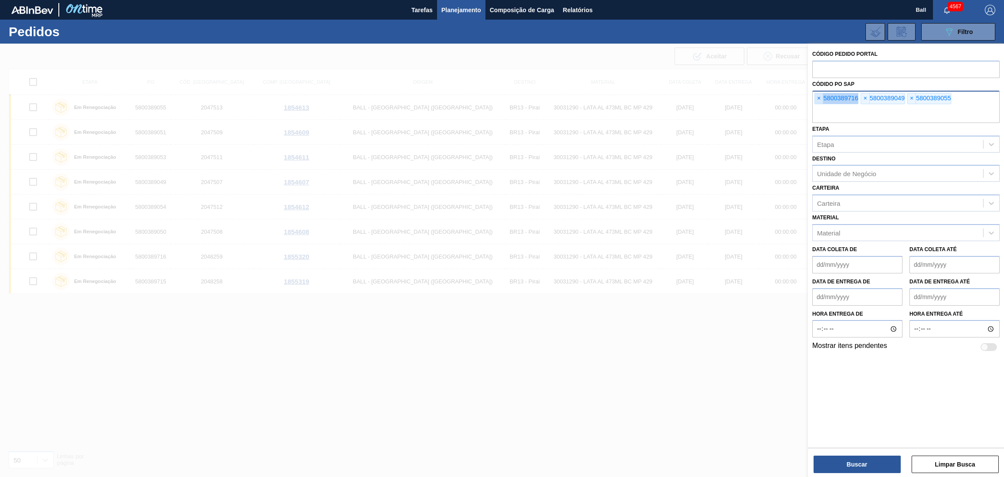
click at [819, 100] on span "×" at bounding box center [819, 98] width 8 height 10
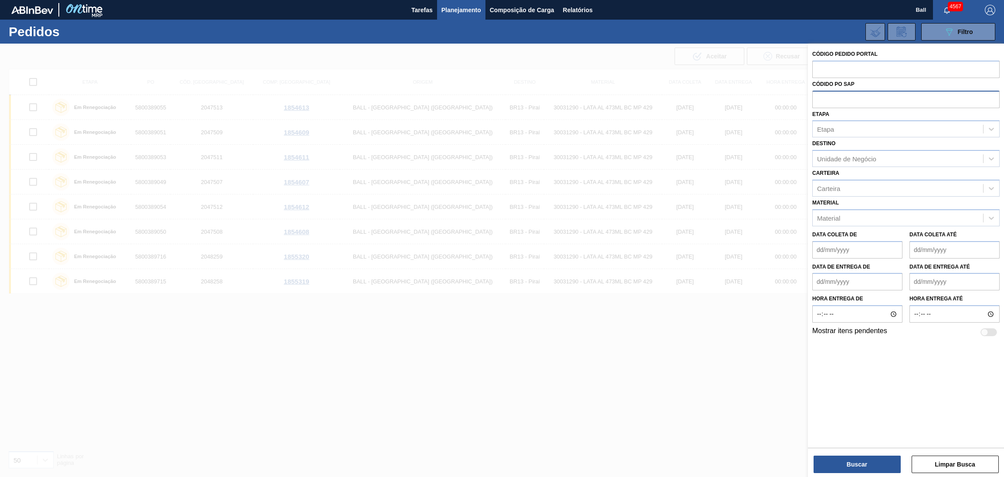
paste input "5800388638"
type input "5800388638"
click at [872, 469] on button "Buscar" at bounding box center [857, 463] width 87 height 17
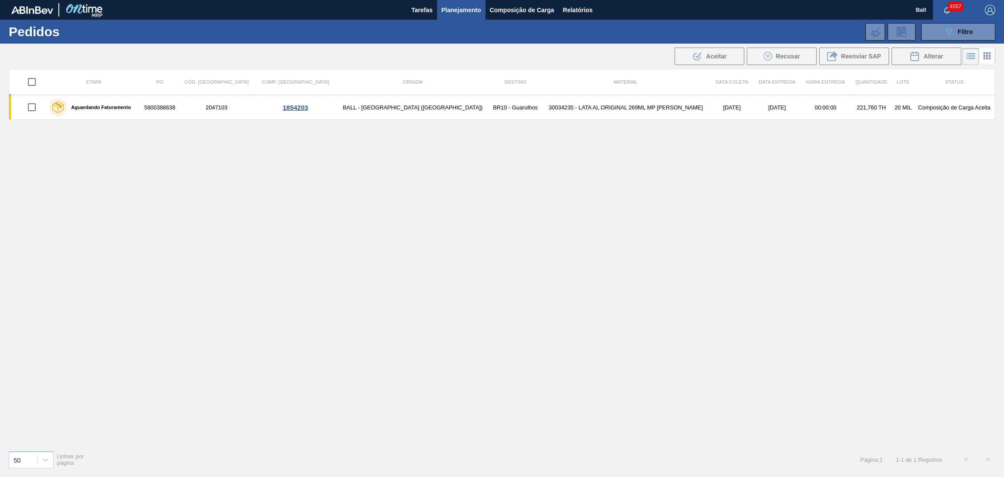
click at [464, 6] on span "Planejamento" at bounding box center [461, 10] width 40 height 10
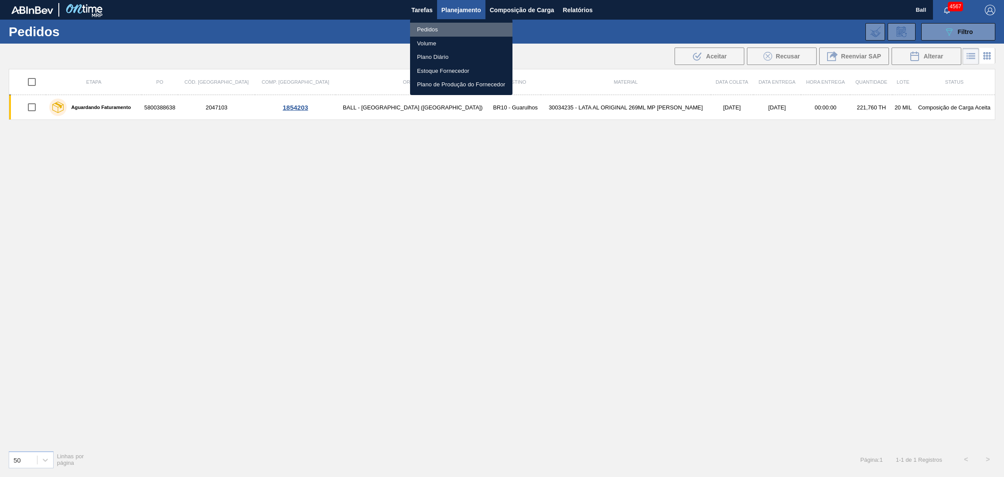
click at [443, 29] on li "Pedidos" at bounding box center [461, 30] width 102 height 14
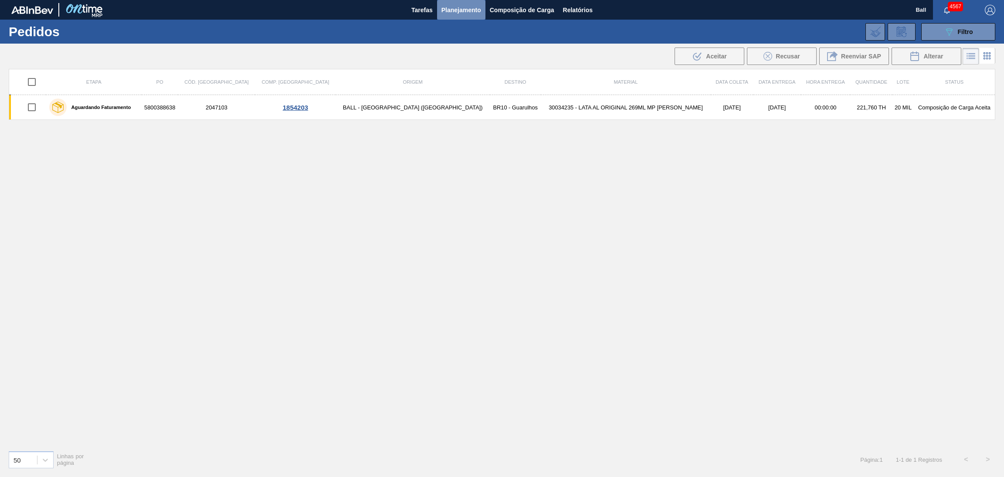
click at [457, 9] on span "Planejamento" at bounding box center [461, 10] width 40 height 10
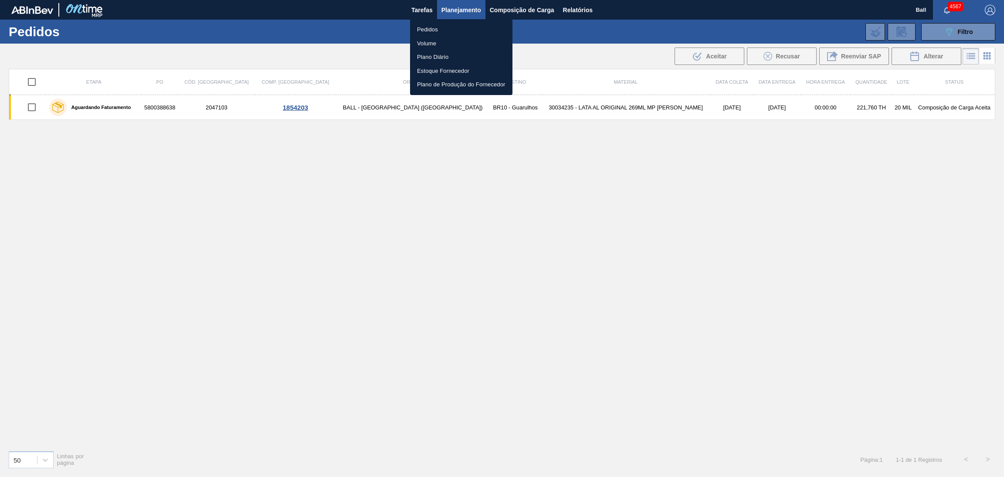
click at [461, 27] on li "Pedidos" at bounding box center [461, 30] width 102 height 14
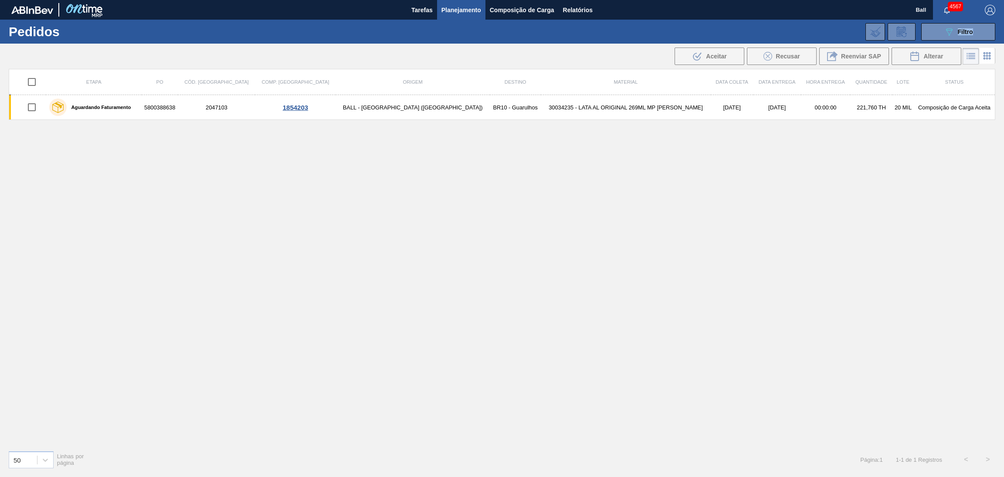
click at [461, 27] on div "089F7B8B-B2A5-4AFE-B5C0-19BA573D28AC Filtro Código Pedido Portal Códido PO SAP …" at bounding box center [570, 32] width 857 height 26
click at [949, 36] on icon "089F7B8B-B2A5-4AFE-B5C0-19BA573D28AC" at bounding box center [949, 32] width 10 height 10
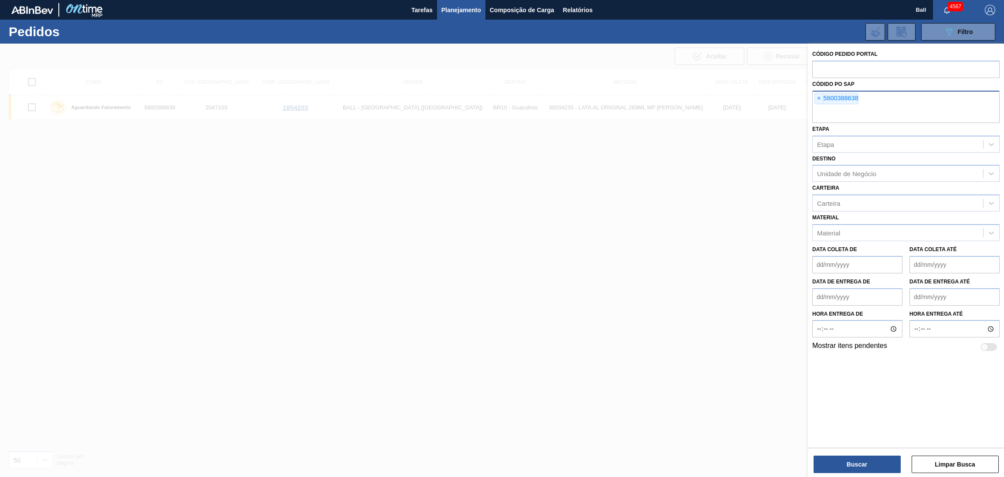
click at [751, 173] on div at bounding box center [502, 282] width 1004 height 477
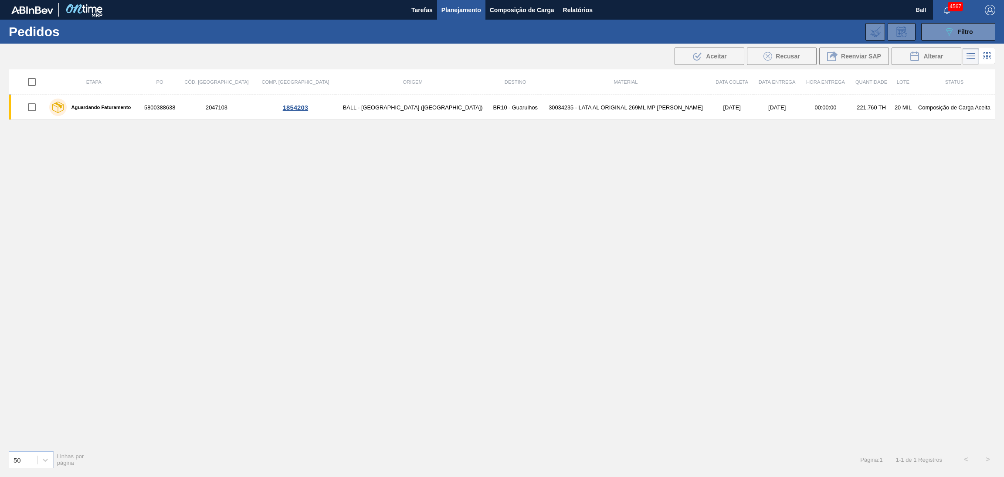
click at [983, 59] on icon at bounding box center [984, 59] width 2 height 2
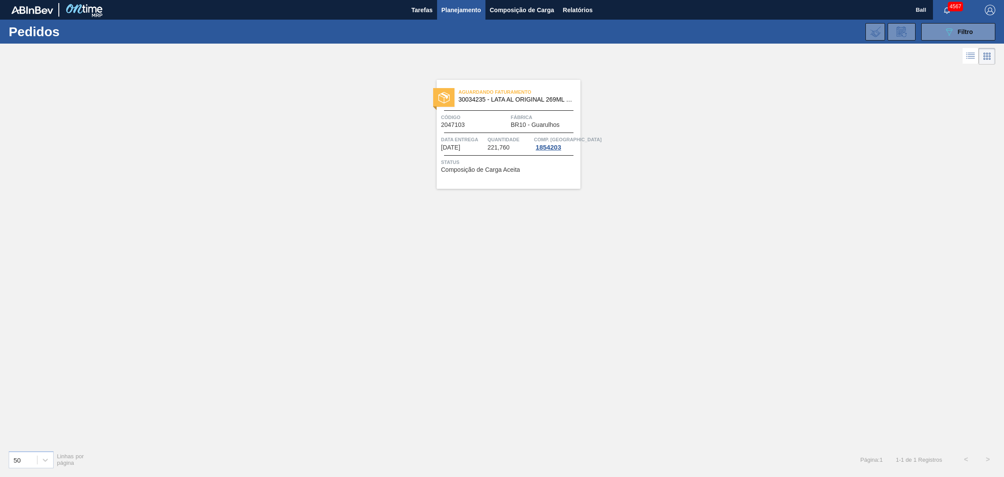
click at [482, 126] on div "Código 2047103" at bounding box center [475, 120] width 68 height 15
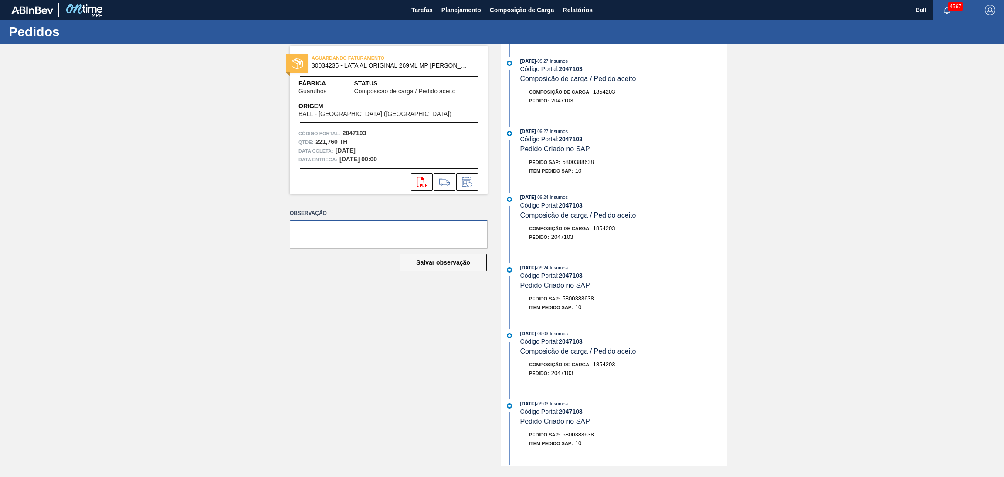
click at [385, 230] on textarea at bounding box center [389, 234] width 198 height 29
click at [383, 237] on textarea "AG TRES RIOS" at bounding box center [389, 234] width 198 height 29
type textarea "AG TRES RIOS 72767"
click at [428, 265] on button "Salvar observação" at bounding box center [443, 262] width 87 height 17
click at [456, 5] on span "Planejamento" at bounding box center [461, 10] width 40 height 10
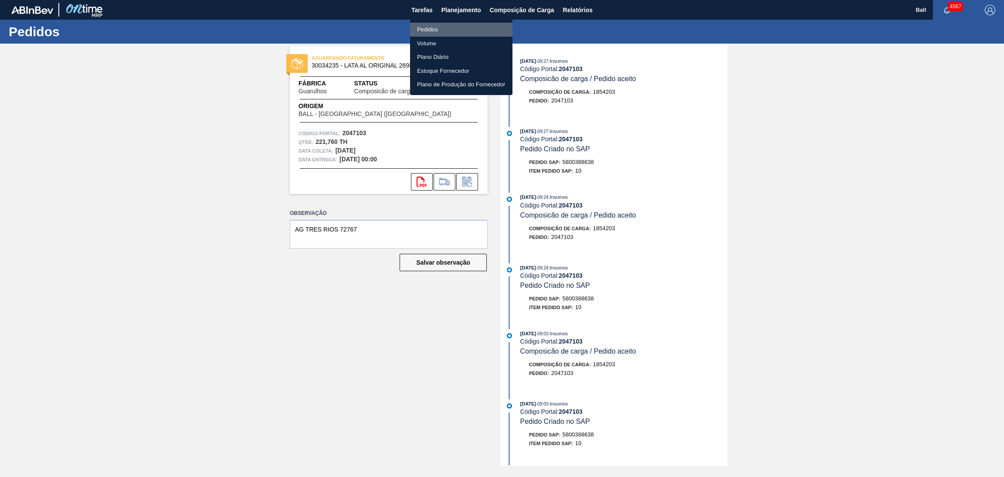
click at [456, 25] on li "Pedidos" at bounding box center [461, 30] width 102 height 14
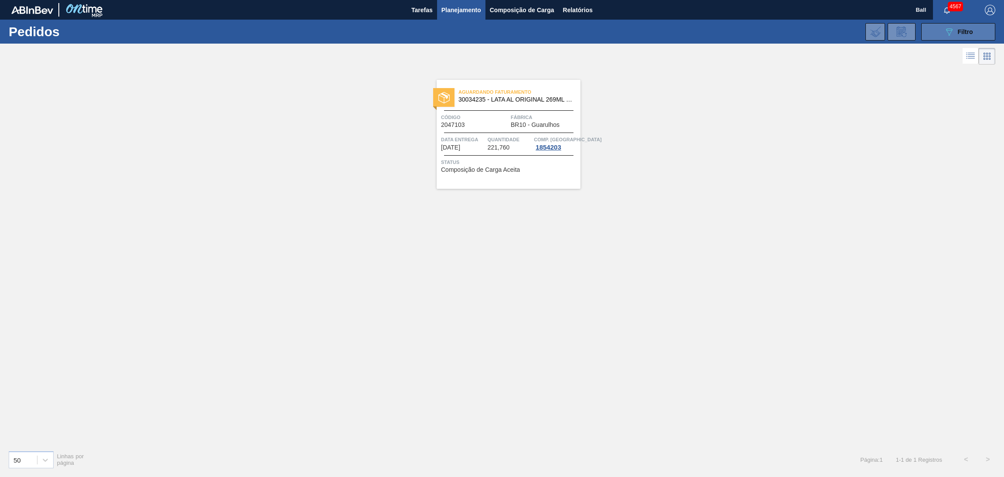
click at [945, 29] on icon "089F7B8B-B2A5-4AFE-B5C0-19BA573D28AC" at bounding box center [949, 32] width 10 height 10
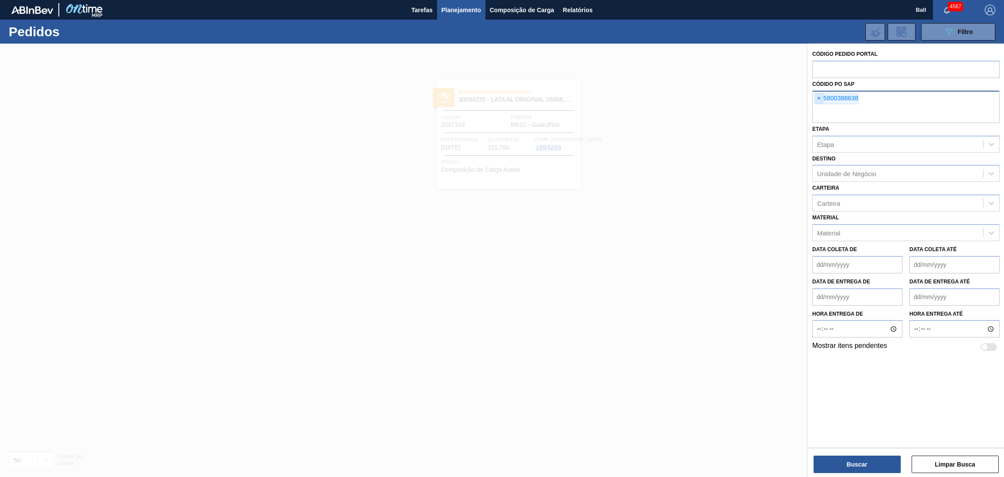
click at [820, 99] on span "×" at bounding box center [819, 98] width 8 height 10
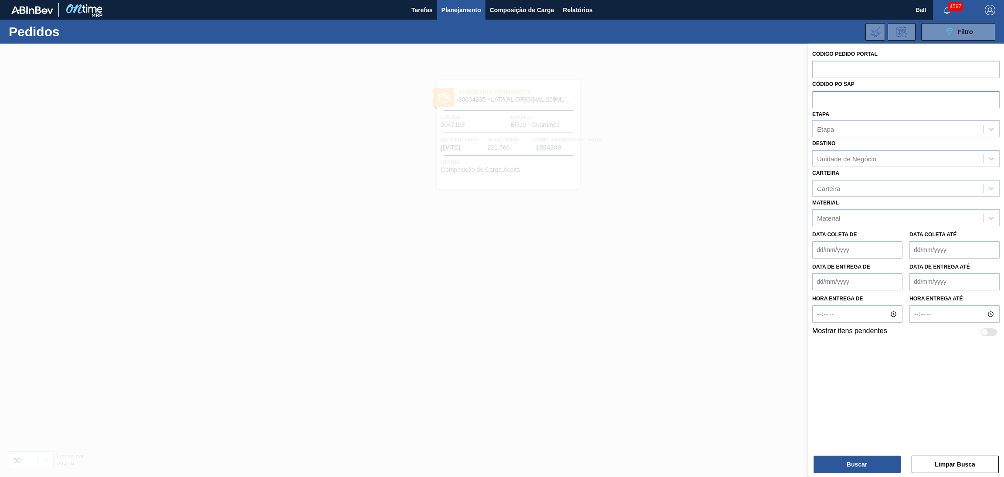
paste input "text"
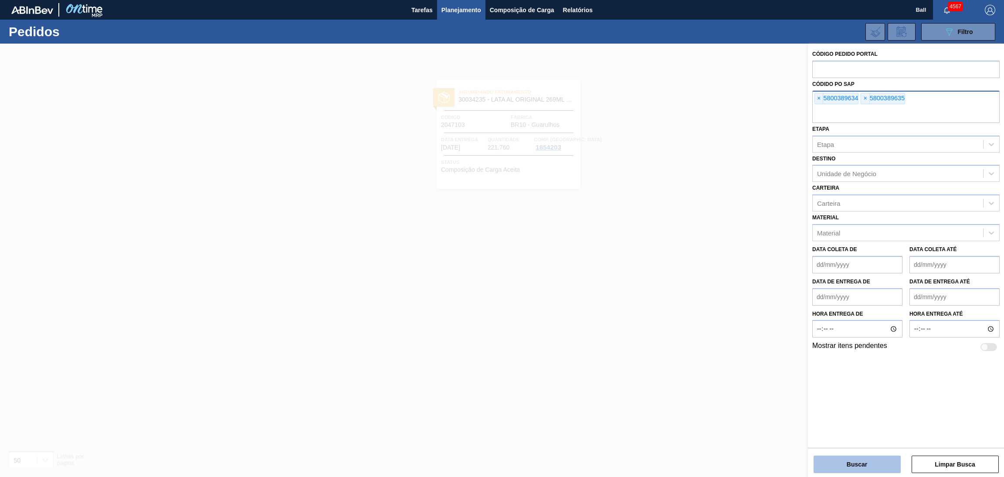
click at [861, 461] on button "Buscar" at bounding box center [857, 463] width 87 height 17
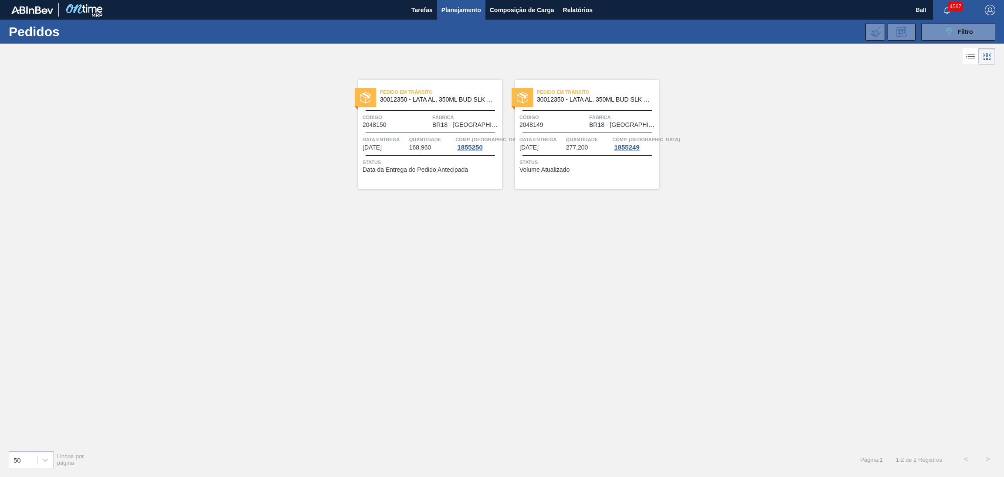
click at [433, 134] on div "Pedido em Trânsito 30012350 - LATA AL. 350ML BUD SLK 429 Código 2048150 Fábrica…" at bounding box center [430, 134] width 144 height 109
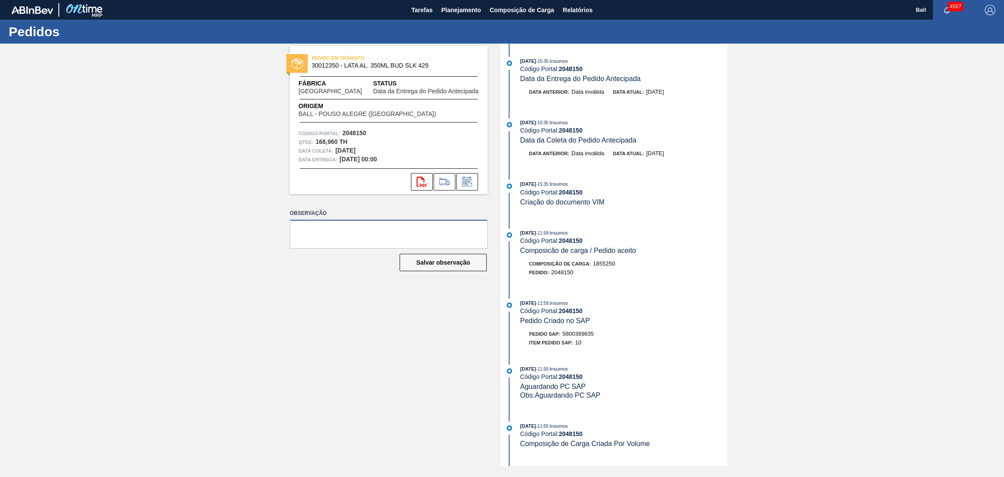
click at [376, 234] on textarea at bounding box center [389, 234] width 198 height 29
type textarea "B"
type textarea "AG NSA 72742"
click at [430, 257] on button "Salvar observação" at bounding box center [443, 262] width 87 height 17
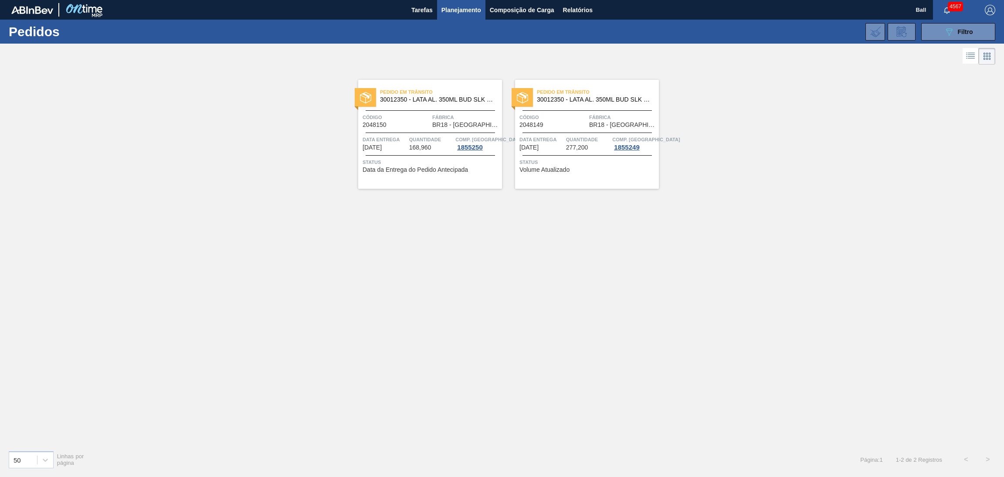
click at [525, 124] on span "2048149" at bounding box center [531, 125] width 24 height 7
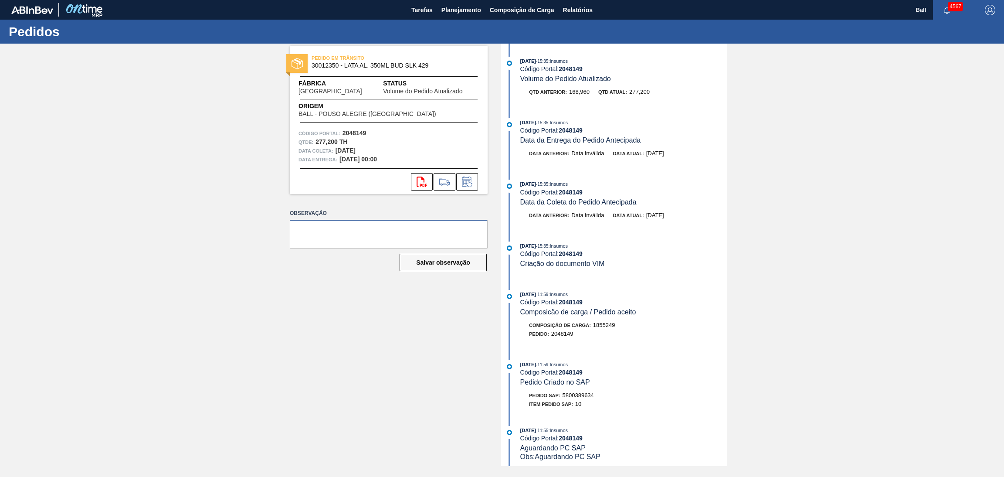
click at [414, 230] on textarea at bounding box center [389, 234] width 198 height 29
type textarea "AG NSA 72742"
click at [438, 257] on button "Salvar observação" at bounding box center [443, 262] width 87 height 17
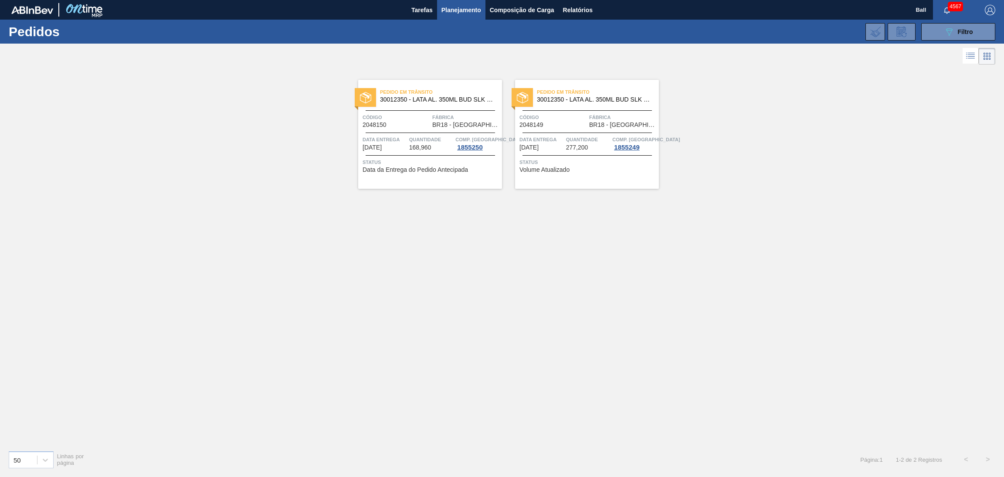
click at [462, 13] on span "Planejamento" at bounding box center [461, 10] width 40 height 10
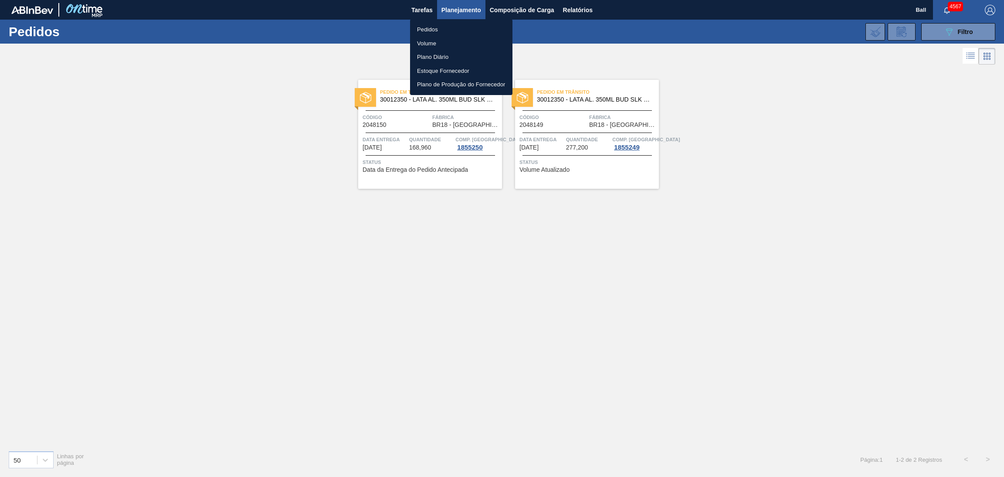
click at [444, 29] on li "Pedidos" at bounding box center [461, 30] width 102 height 14
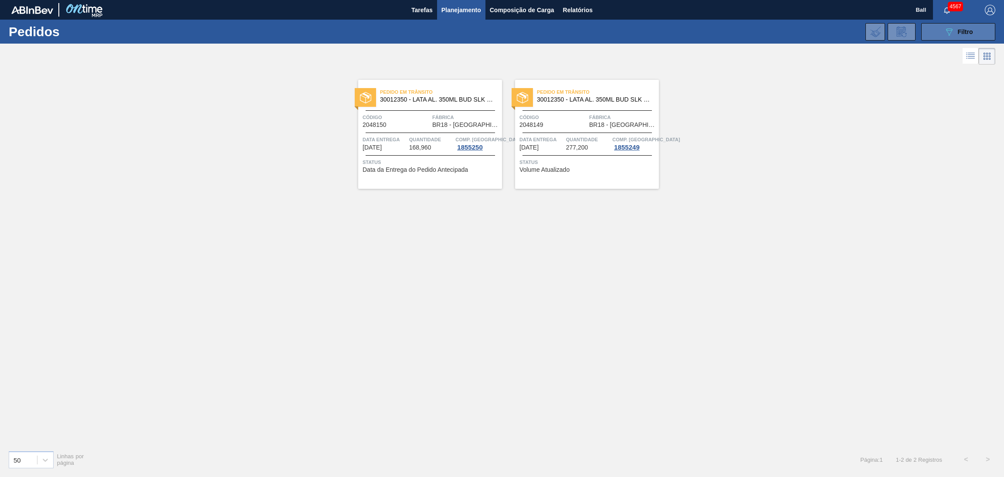
click at [928, 27] on button "089F7B8B-B2A5-4AFE-B5C0-19BA573D28AC Filtro" at bounding box center [958, 31] width 74 height 17
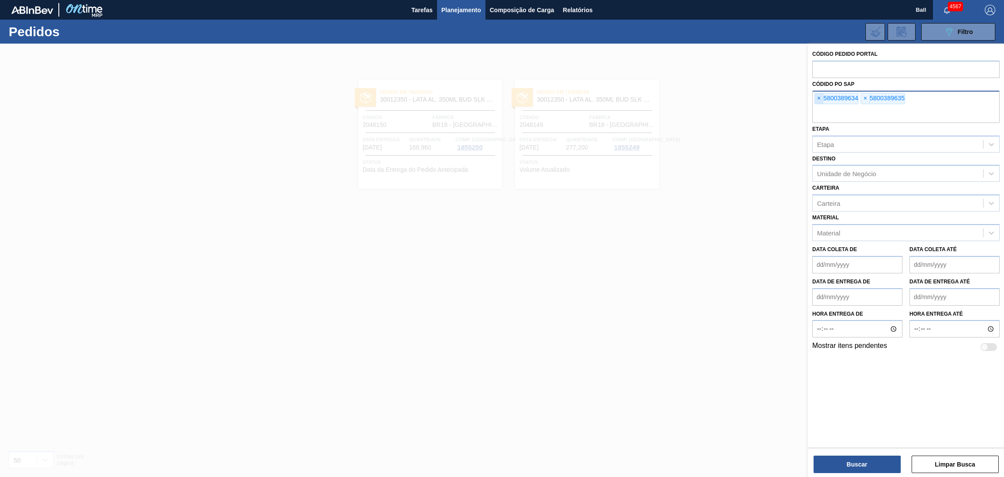
click at [820, 94] on span "×" at bounding box center [819, 98] width 8 height 10
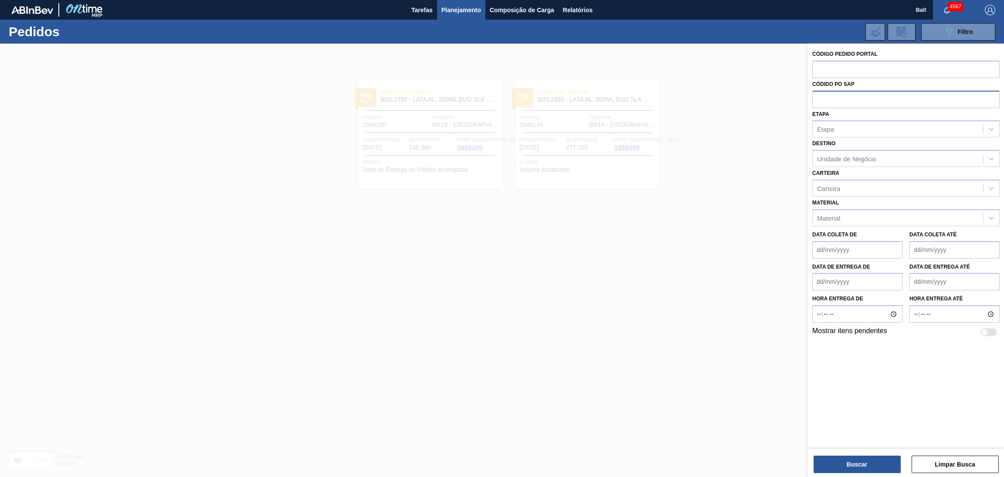
paste input "5800388598"
type input "5800388598"
click at [870, 474] on div "Código Pedido Portal Códido PO SAP Etapa Etapa Destino Unidade de Negócio Carte…" at bounding box center [906, 261] width 196 height 435
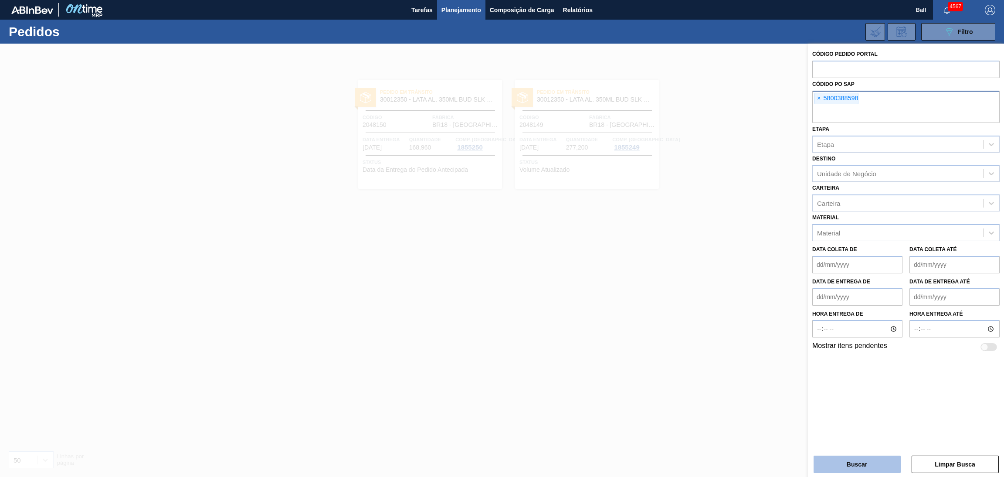
click at [869, 471] on button "Buscar" at bounding box center [857, 463] width 87 height 17
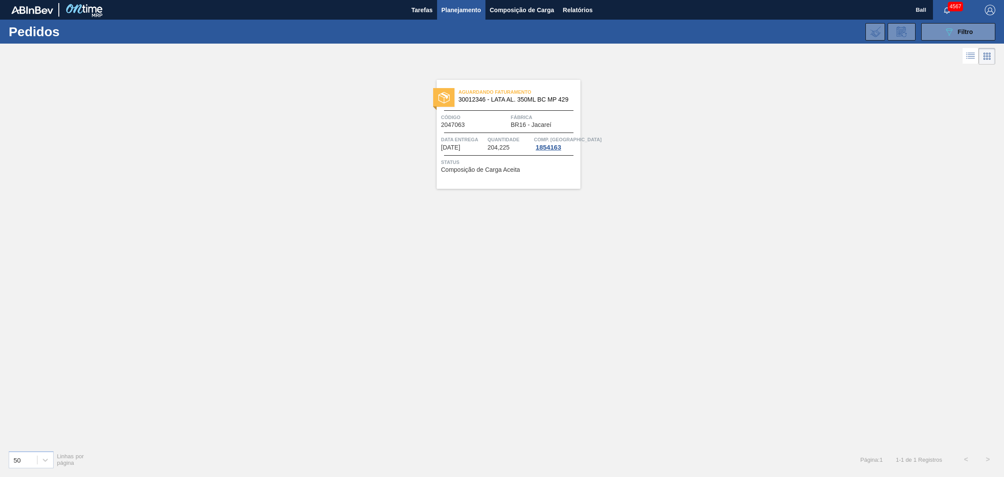
click at [504, 110] on div at bounding box center [508, 110] width 129 height 0
click at [971, 57] on icon at bounding box center [971, 56] width 7 height 0
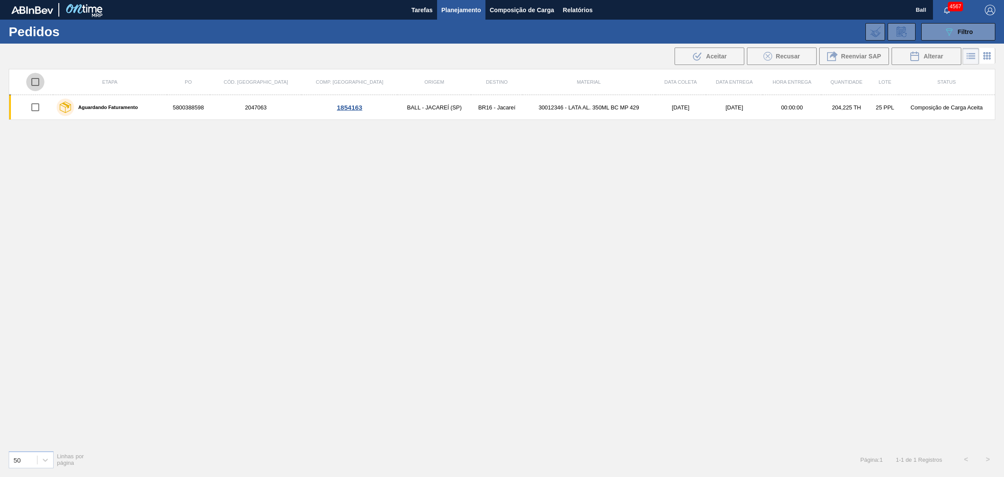
click at [38, 85] on input "checkbox" at bounding box center [35, 82] width 18 height 18
checkbox input "true"
click at [227, 166] on div "Etapa PO Cód. Pedido Comp. Carga Origem Destino Material Data coleta Data Entre…" at bounding box center [502, 256] width 986 height 374
click at [989, 52] on icon at bounding box center [987, 56] width 10 height 10
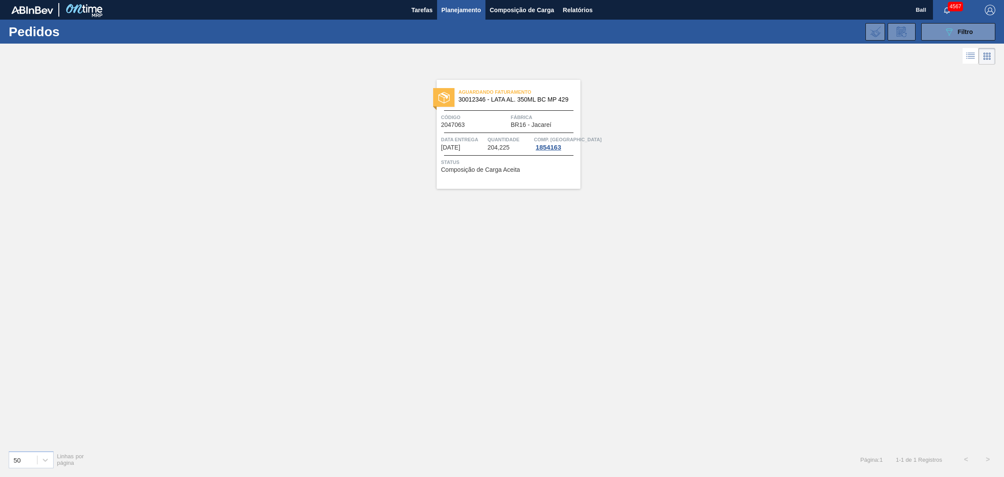
click at [506, 125] on div "Código 2047063" at bounding box center [475, 120] width 68 height 15
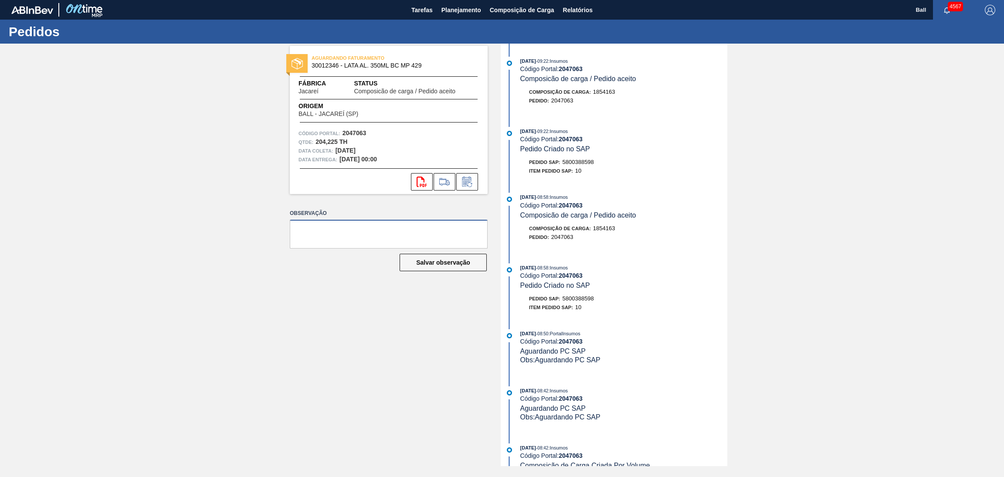
click at [354, 236] on textarea at bounding box center [389, 234] width 198 height 29
type textarea "AG CAÇAPAVA"
click at [432, 262] on button "Salvar observação" at bounding box center [443, 262] width 87 height 17
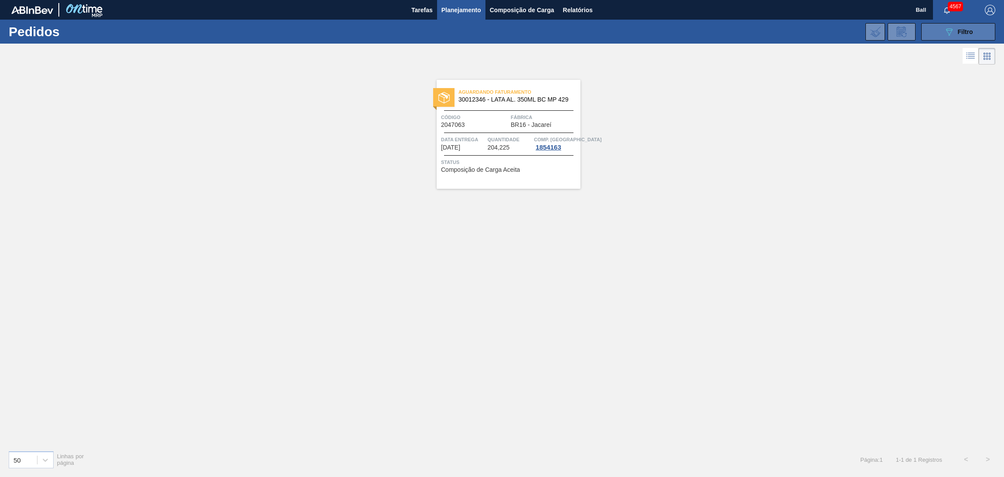
click at [929, 30] on button "089F7B8B-B2A5-4AFE-B5C0-19BA573D28AC Filtro" at bounding box center [958, 31] width 74 height 17
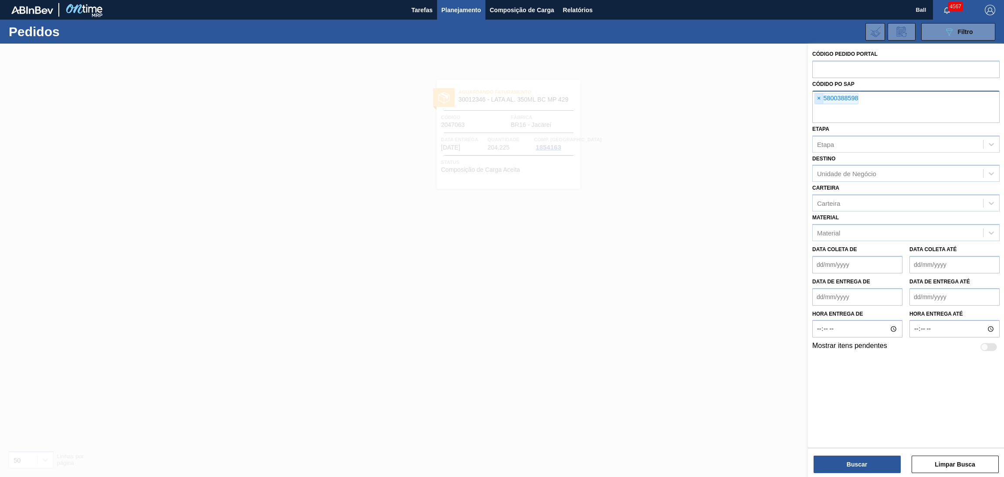
click at [819, 97] on span "×" at bounding box center [819, 98] width 8 height 10
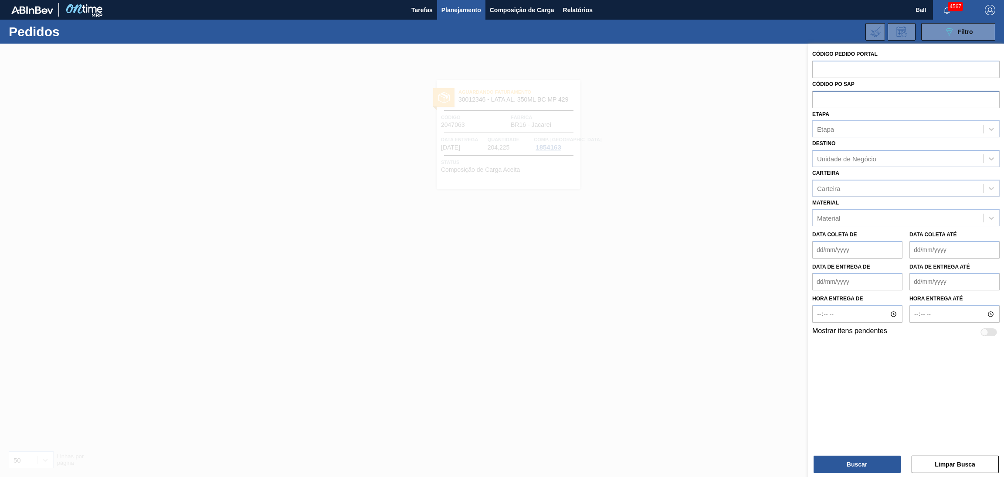
paste input "text"
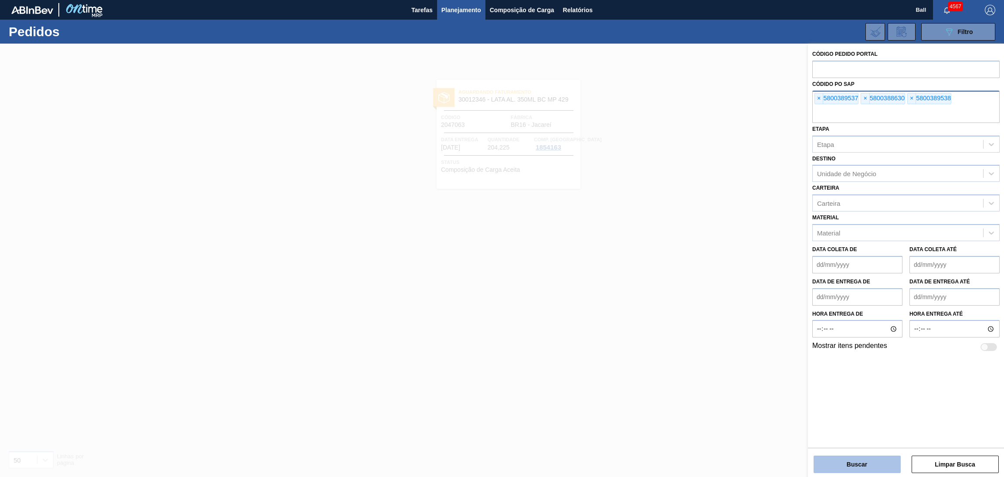
click at [841, 460] on button "Buscar" at bounding box center [857, 463] width 87 height 17
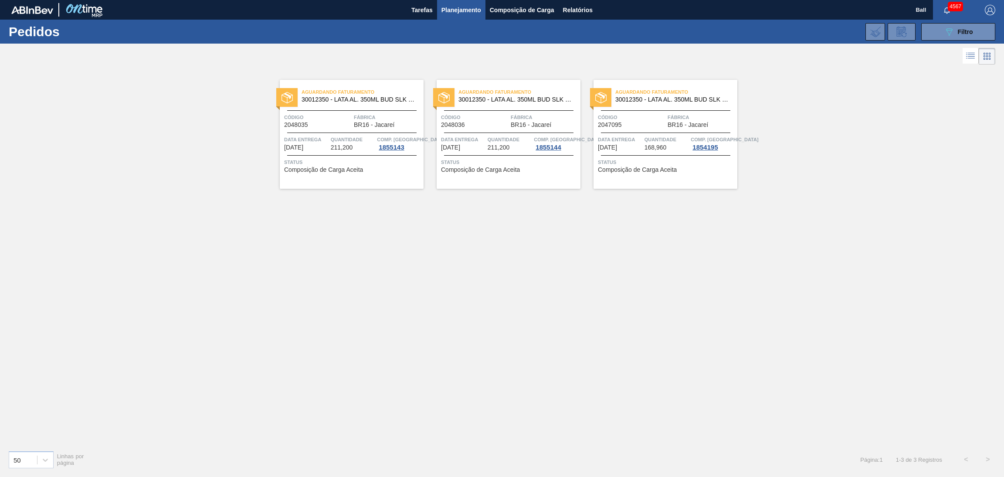
click at [354, 132] on div at bounding box center [351, 132] width 129 height 0
click at [474, 129] on div "Aguardando Faturamento 30012350 - LATA AL. 350ML BUD SLK 429 Código 2048036 Fáb…" at bounding box center [509, 134] width 144 height 109
click at [616, 136] on span "Data Entrega" at bounding box center [620, 139] width 44 height 9
click at [942, 27] on button "089F7B8B-B2A5-4AFE-B5C0-19BA573D28AC Filtro" at bounding box center [958, 31] width 74 height 17
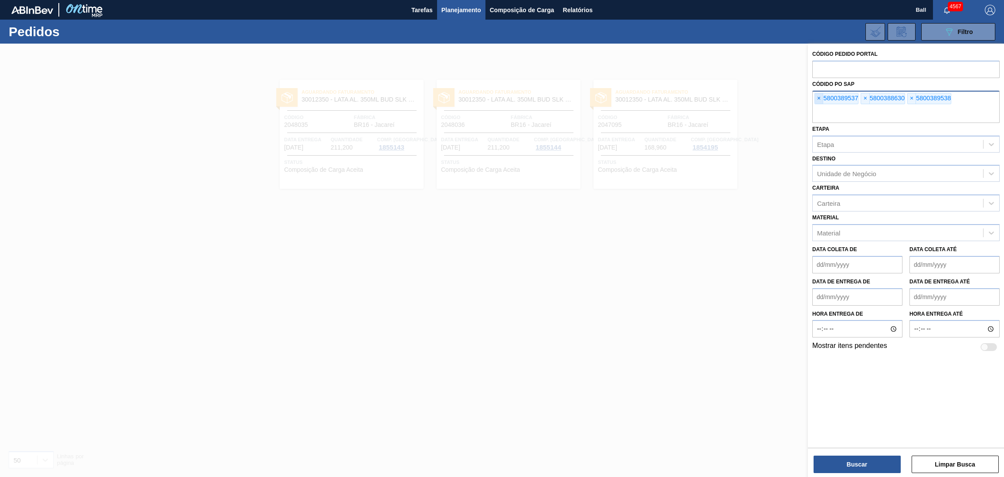
click at [815, 102] on span "×" at bounding box center [819, 98] width 8 height 10
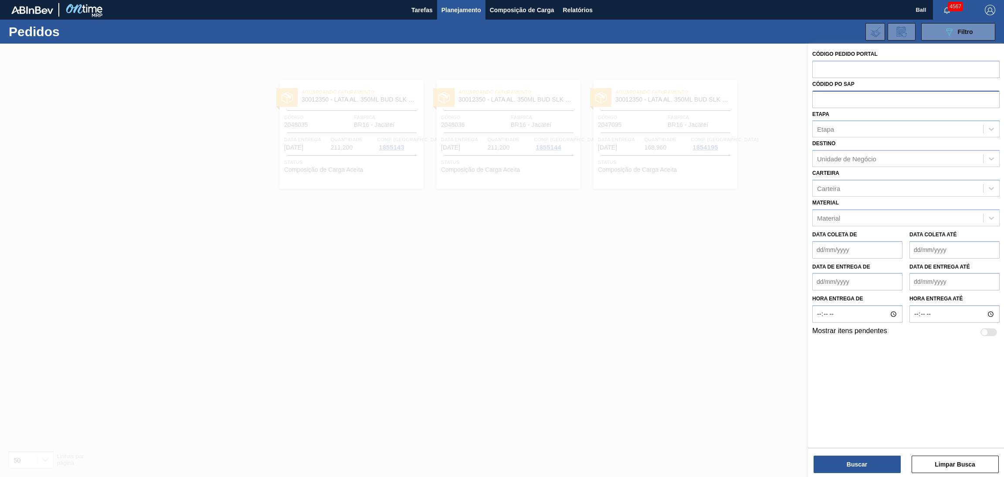
paste input "5800388587"
type input "5800388587"
click at [847, 465] on button "Buscar" at bounding box center [857, 463] width 87 height 17
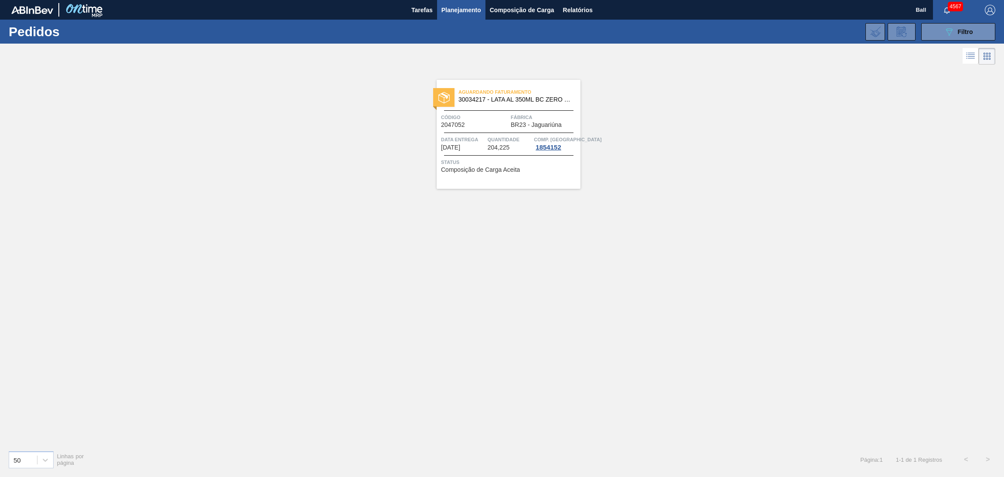
click at [479, 141] on span "Data Entrega" at bounding box center [463, 139] width 44 height 9
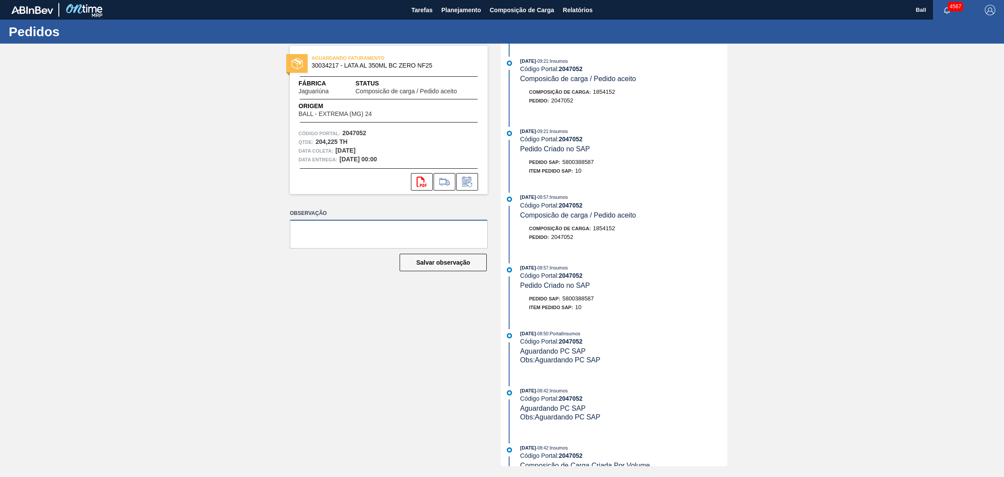
click at [414, 241] on textarea at bounding box center [389, 234] width 198 height 29
type textarea "AG 72742"
click at [461, 256] on button "Salvar observação" at bounding box center [443, 262] width 87 height 17
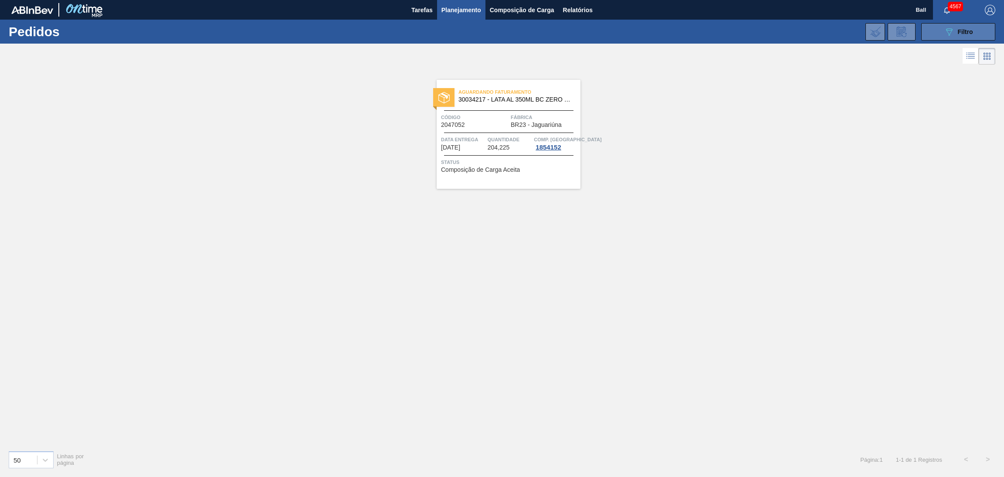
click at [943, 39] on button "089F7B8B-B2A5-4AFE-B5C0-19BA573D28AC Filtro" at bounding box center [958, 31] width 74 height 17
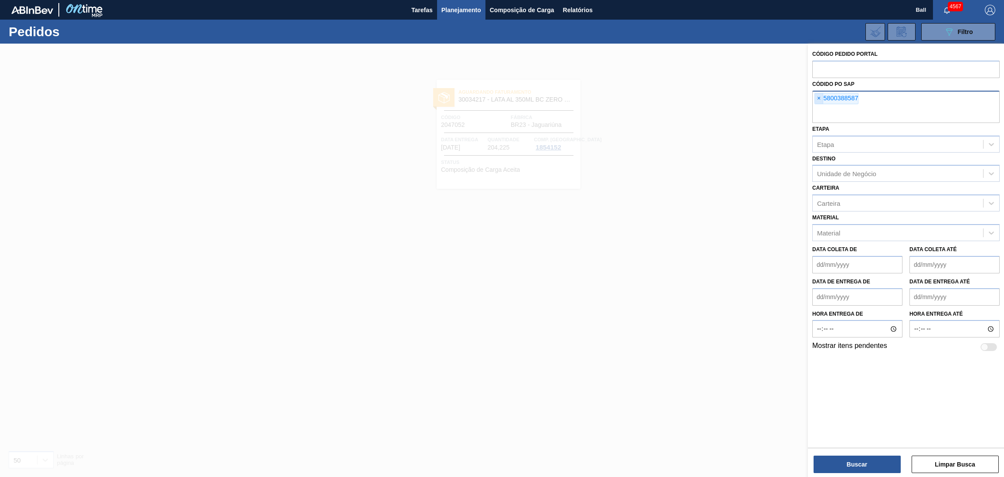
click at [820, 103] on span "×" at bounding box center [819, 98] width 8 height 10
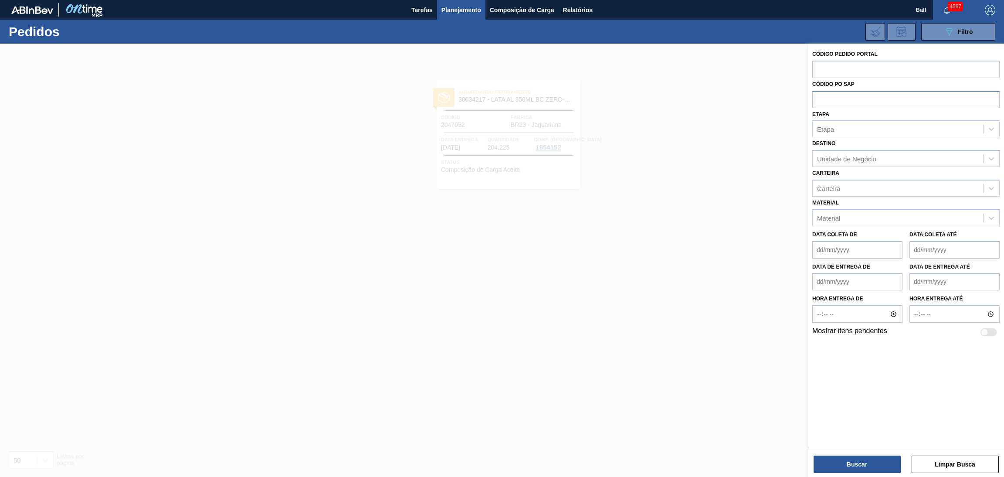
paste input "text"
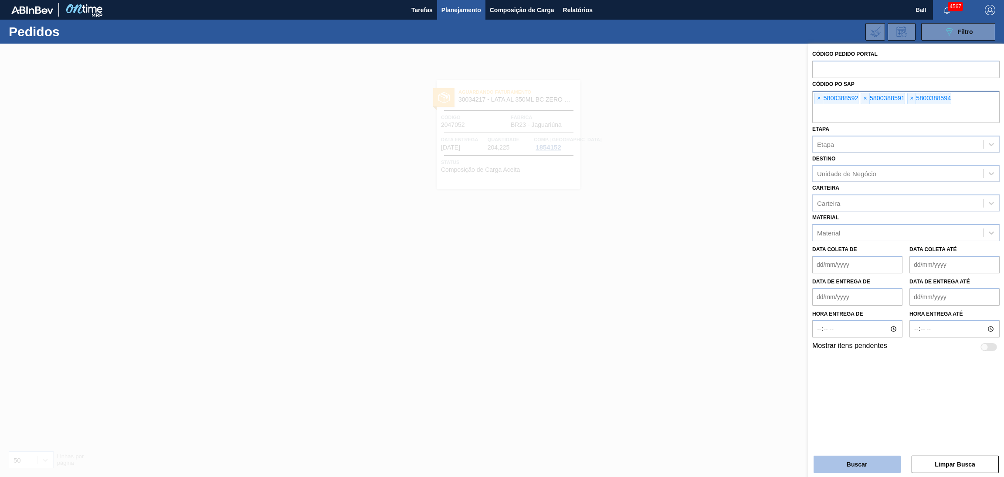
click at [844, 461] on button "Buscar" at bounding box center [857, 463] width 87 height 17
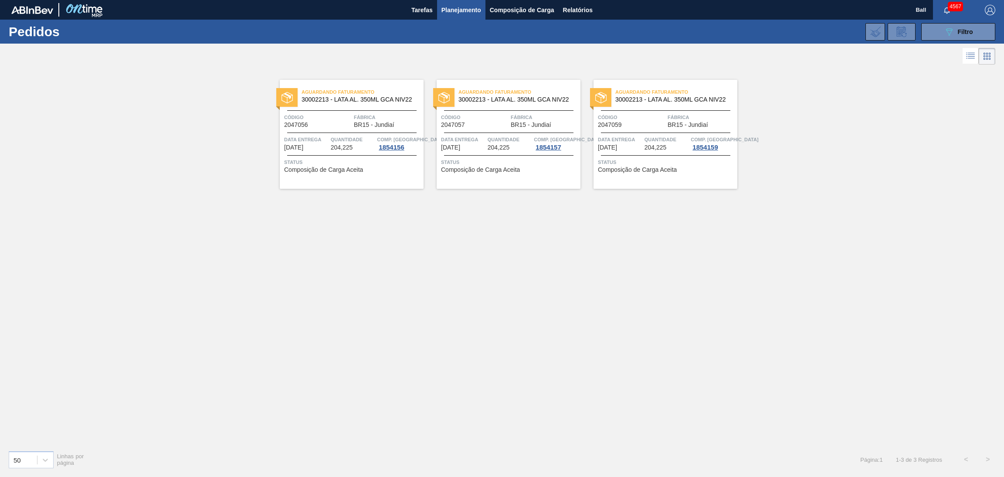
click at [341, 138] on span "Quantidade" at bounding box center [353, 139] width 44 height 9
click at [469, 125] on div "Código 2047057" at bounding box center [475, 120] width 68 height 15
click at [649, 122] on div "Código 2047059" at bounding box center [632, 120] width 68 height 15
click at [926, 39] on button "089F7B8B-B2A5-4AFE-B5C0-19BA573D28AC Filtro" at bounding box center [958, 31] width 74 height 17
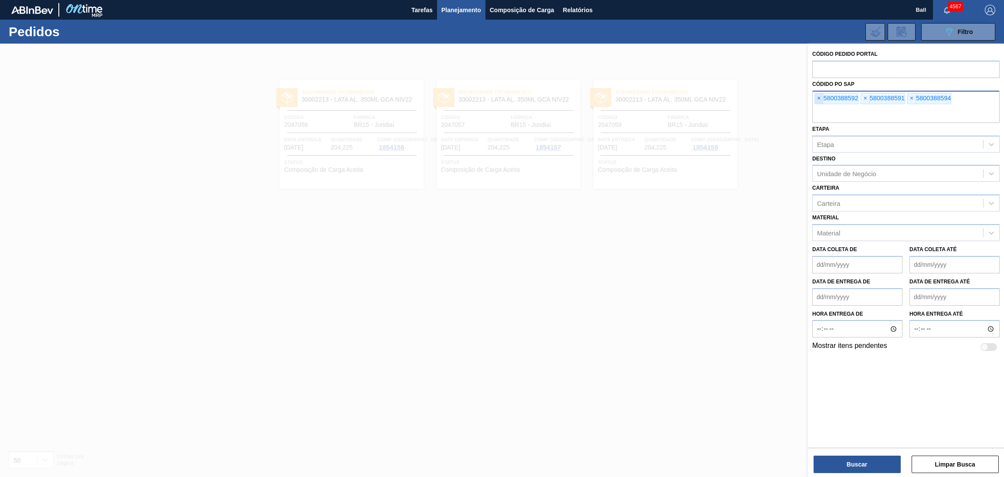
click at [819, 97] on span "×" at bounding box center [819, 98] width 8 height 10
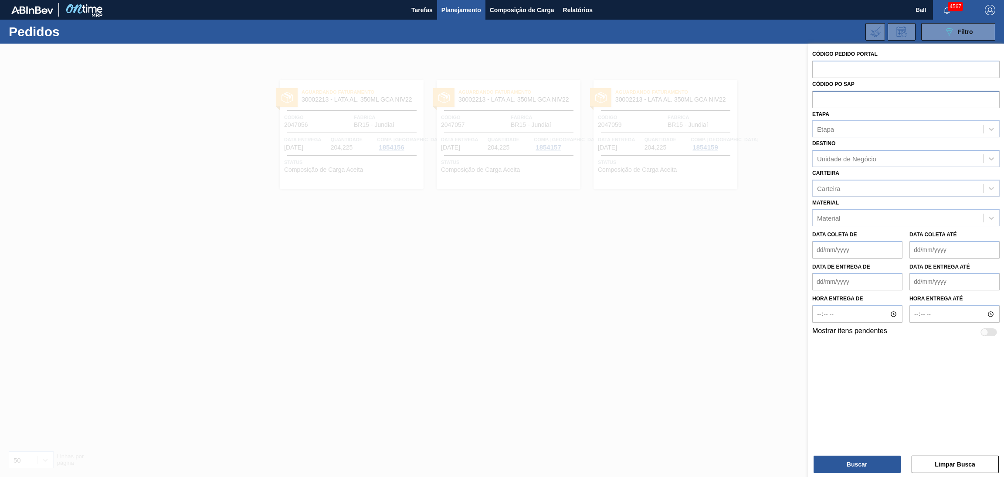
paste input "text"
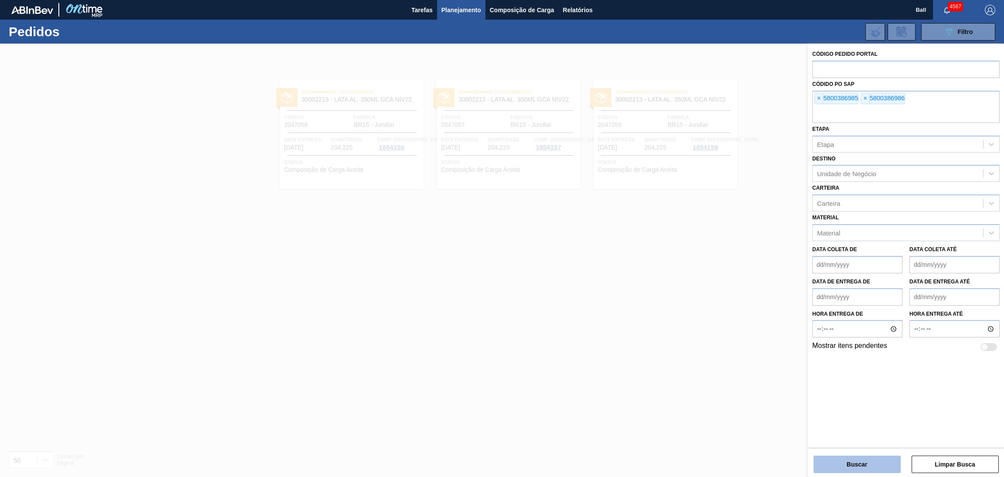
click at [878, 456] on button "Buscar" at bounding box center [857, 463] width 87 height 17
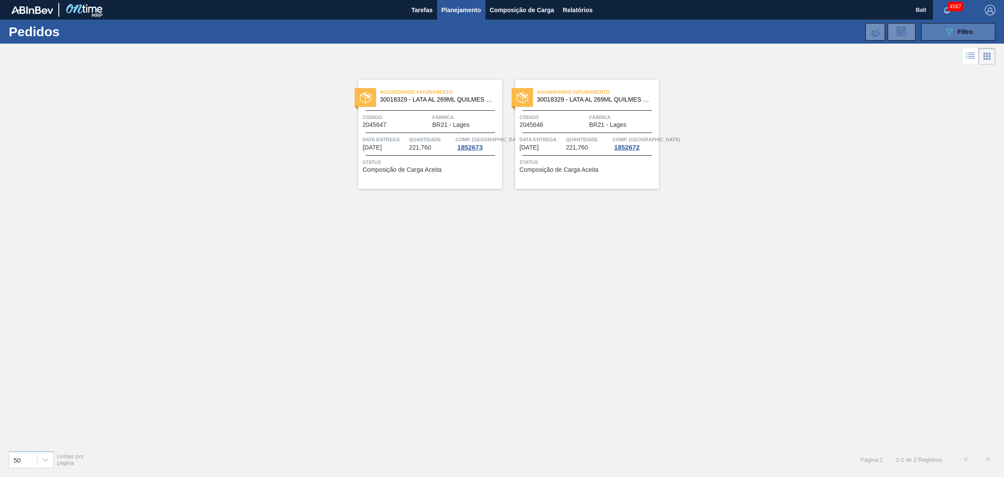
click at [961, 36] on div "089F7B8B-B2A5-4AFE-B5C0-19BA573D28AC Filtro" at bounding box center [958, 32] width 29 height 10
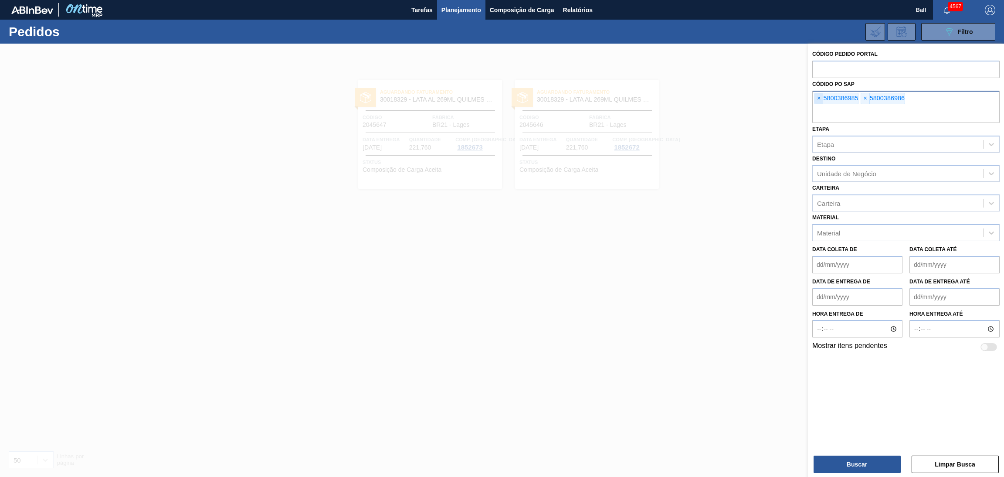
click at [823, 102] on span "×" at bounding box center [819, 98] width 8 height 10
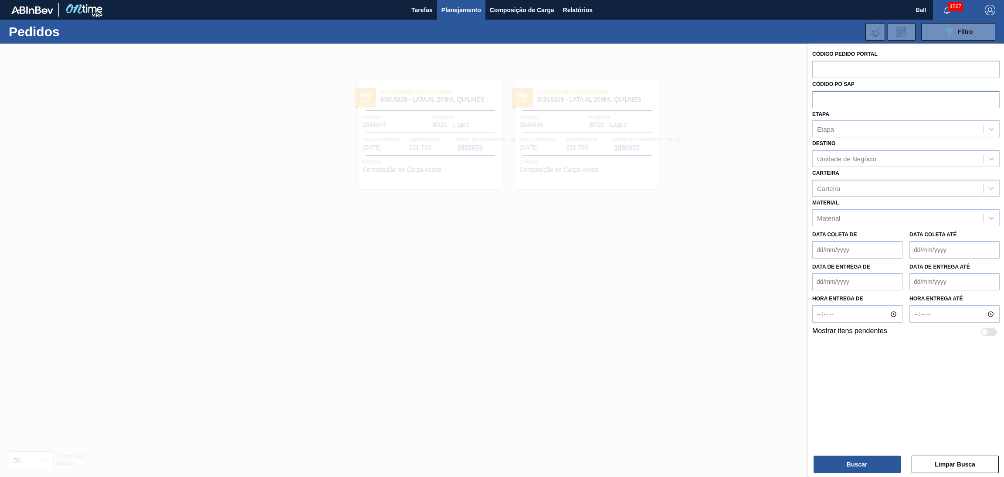
paste input "5800389186"
type input "5800389186"
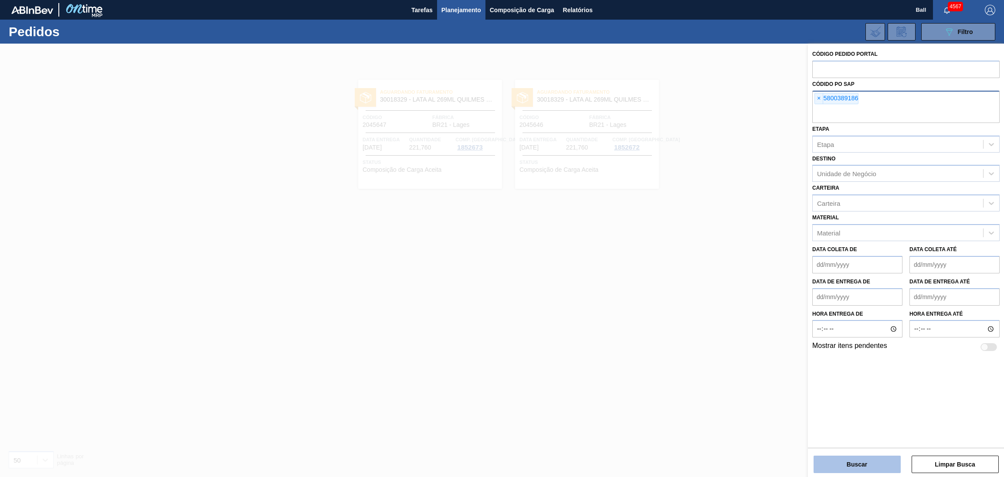
click at [854, 461] on button "Buscar" at bounding box center [857, 463] width 87 height 17
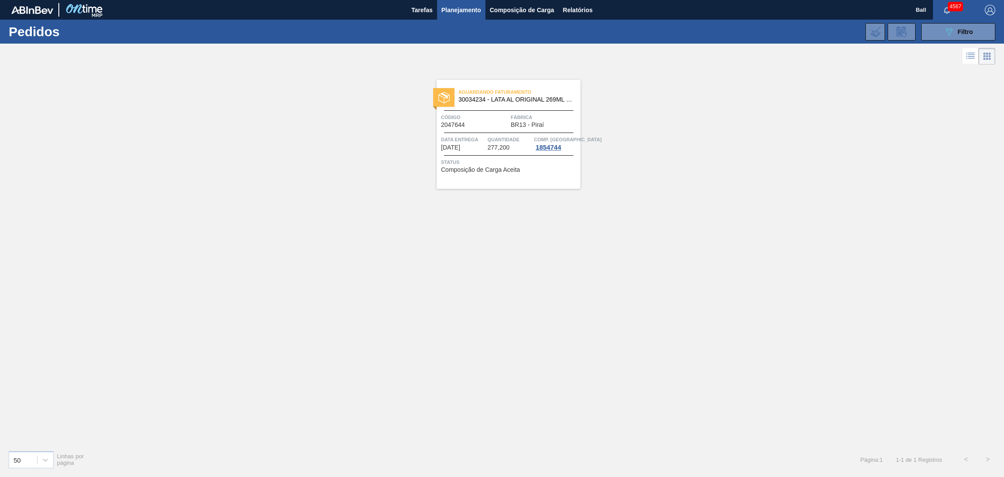
click at [509, 139] on span "Quantidade" at bounding box center [510, 139] width 44 height 9
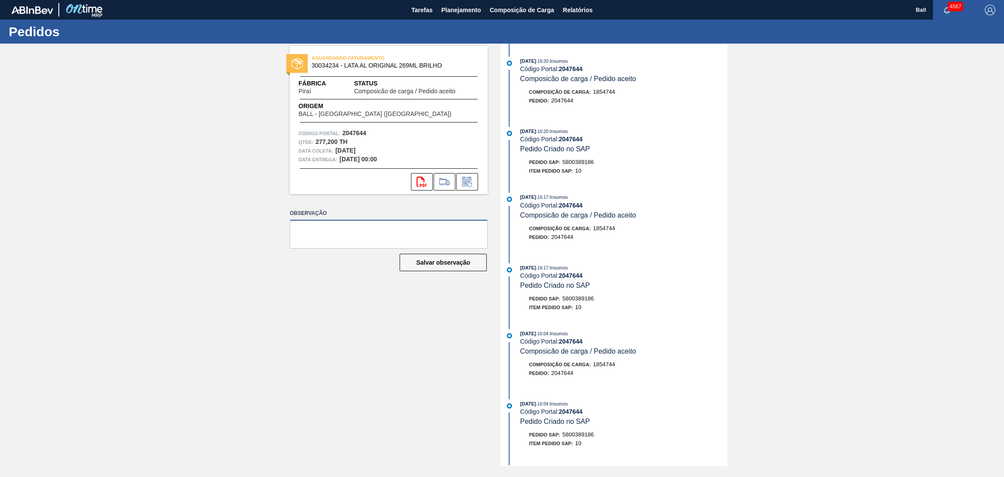
click at [379, 239] on textarea at bounding box center [389, 234] width 198 height 29
type textarea "AG TRES RIOS 72767"
click at [423, 257] on button "Salvar observação" at bounding box center [443, 262] width 87 height 17
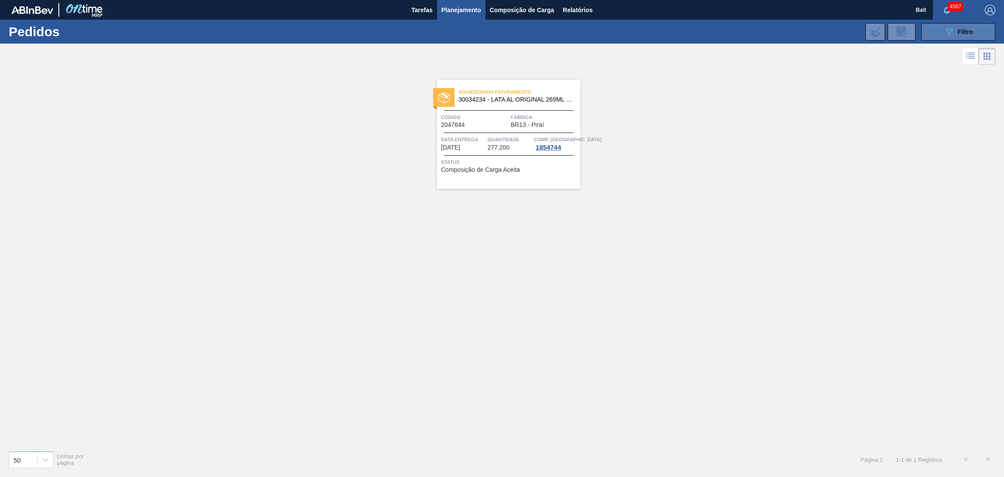
click at [948, 29] on icon "089F7B8B-B2A5-4AFE-B5C0-19BA573D28AC" at bounding box center [949, 32] width 10 height 10
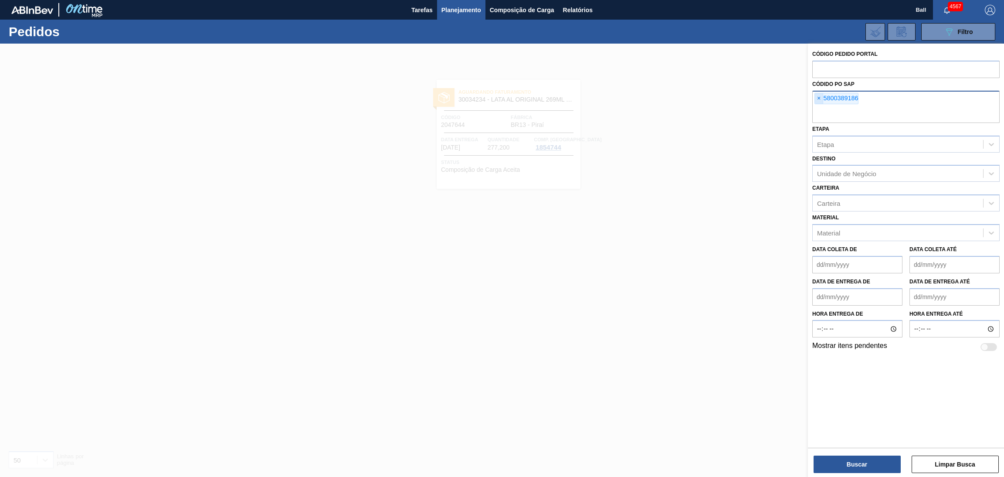
click at [817, 100] on span "×" at bounding box center [819, 98] width 8 height 10
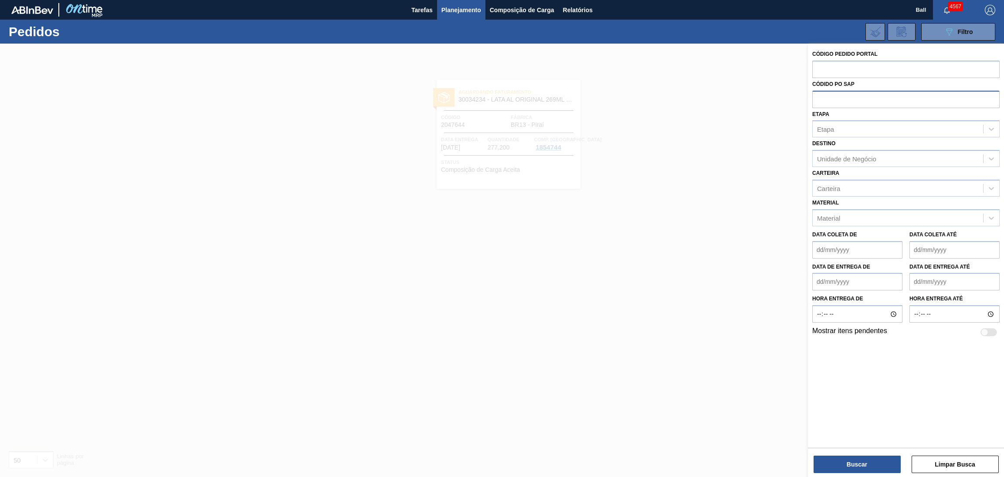
paste input "text"
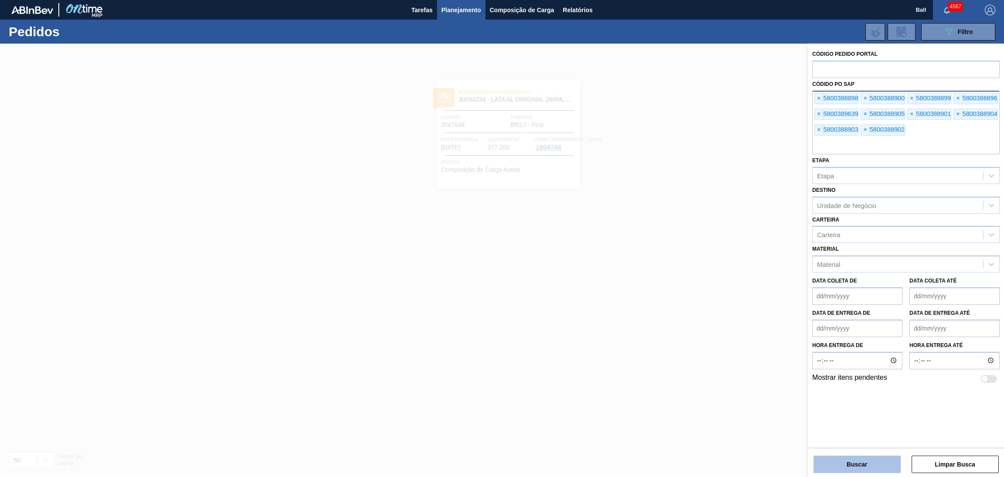
click at [860, 464] on button "Buscar" at bounding box center [857, 463] width 87 height 17
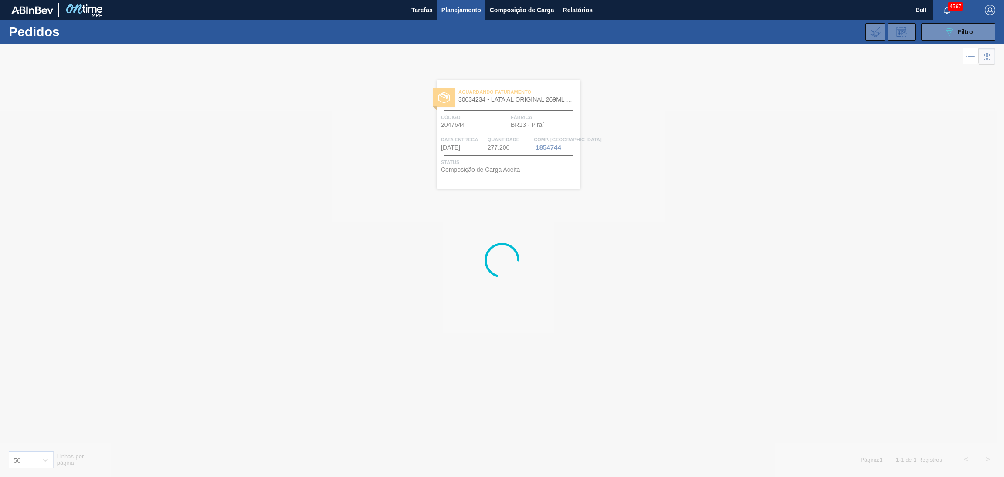
click at [725, 400] on div at bounding box center [502, 260] width 1004 height 433
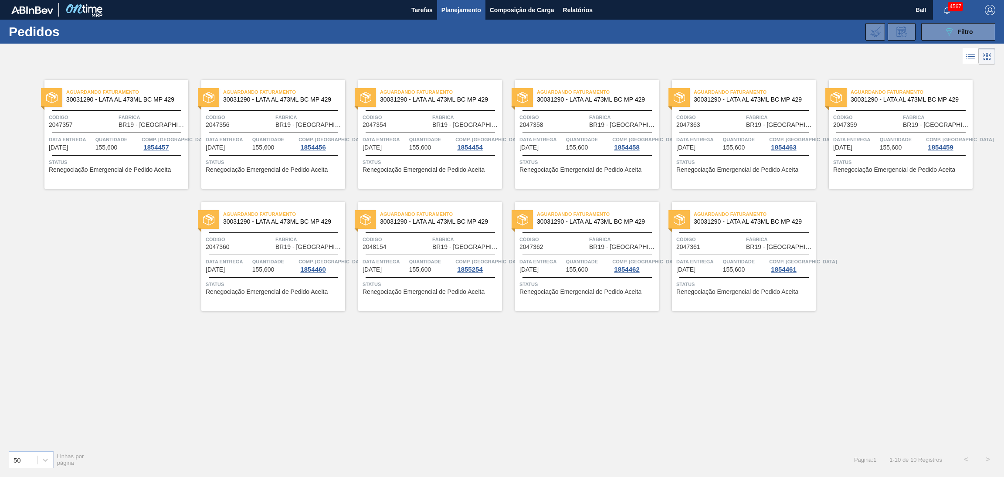
click at [965, 53] on icon at bounding box center [970, 56] width 10 height 10
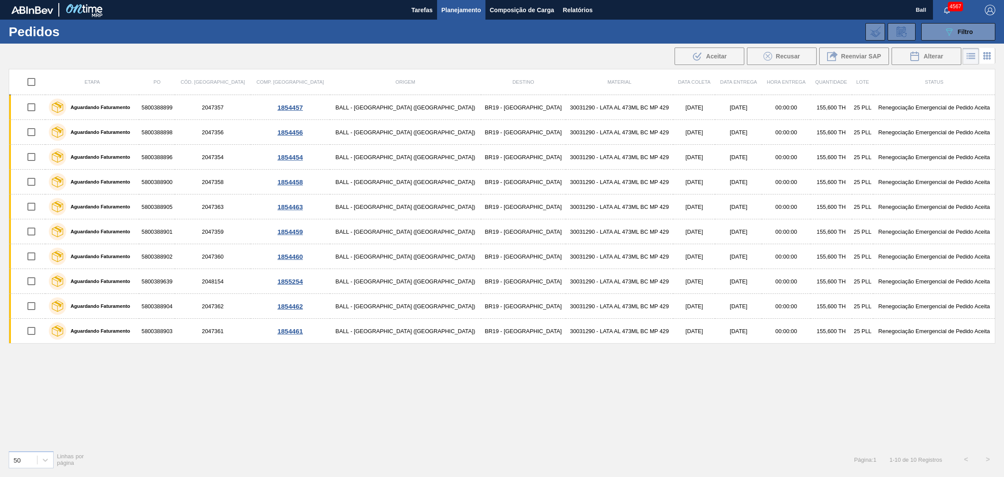
click at [986, 50] on li at bounding box center [987, 56] width 16 height 16
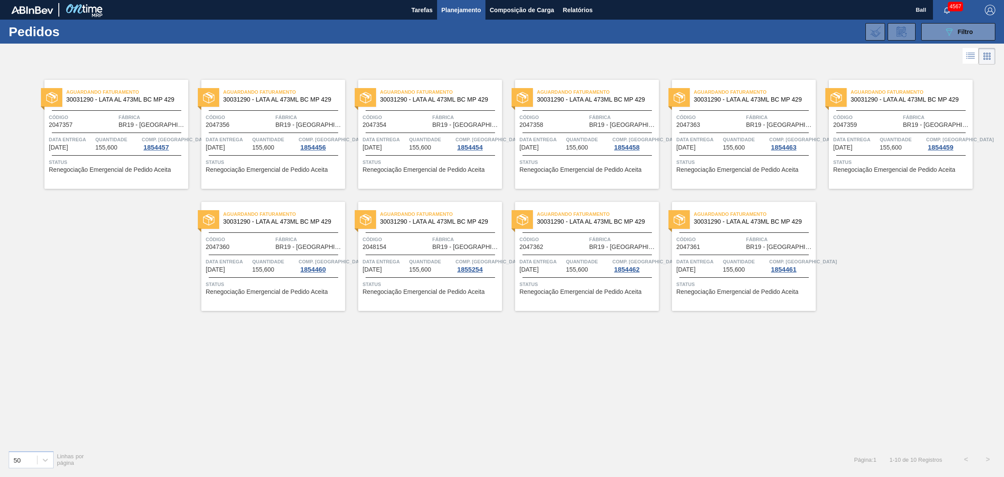
click at [87, 146] on div "Data Entrega 08/10/2025" at bounding box center [71, 143] width 44 height 16
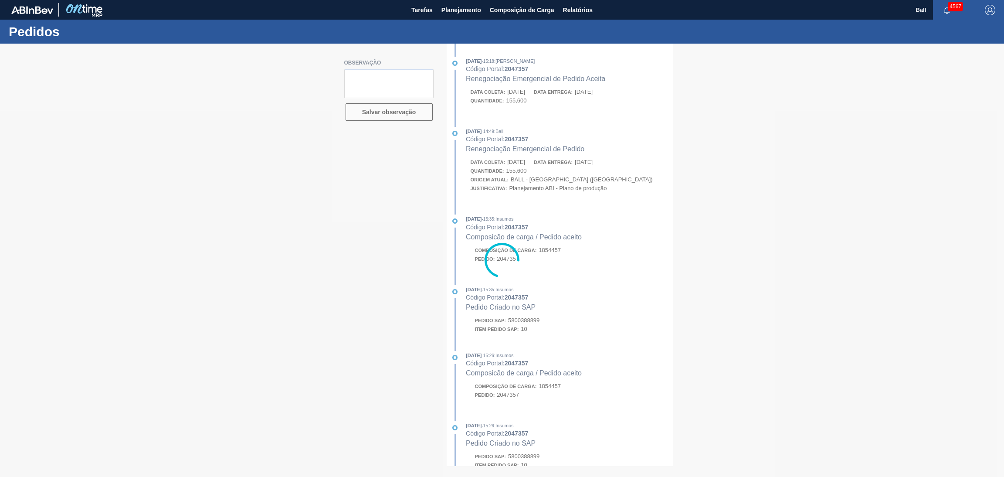
click at [603, 395] on div at bounding box center [502, 260] width 1004 height 433
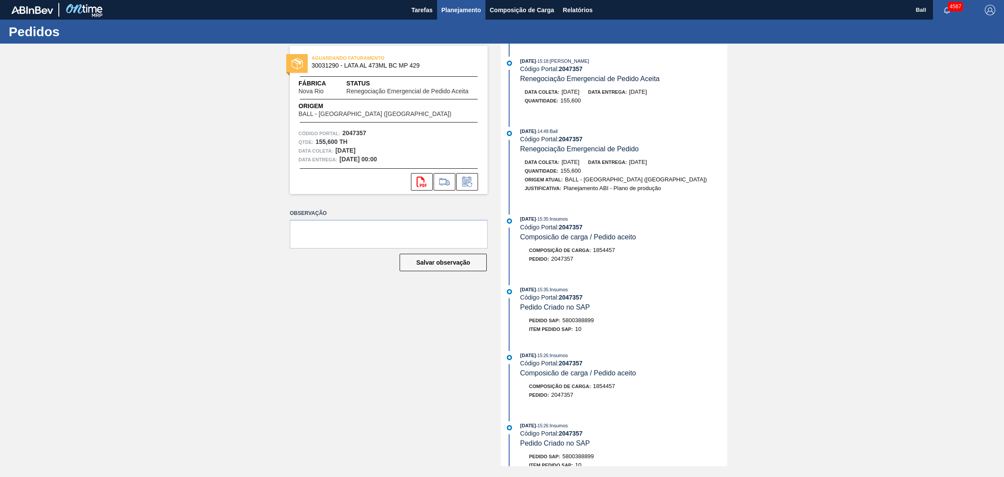
click at [468, 10] on span "Planejamento" at bounding box center [461, 10] width 40 height 10
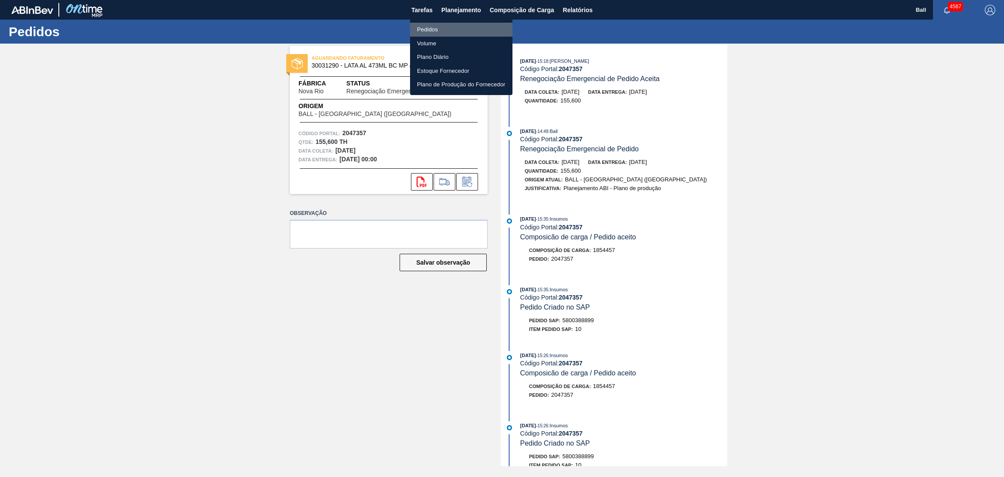
click at [462, 27] on li "Pedidos" at bounding box center [461, 30] width 102 height 14
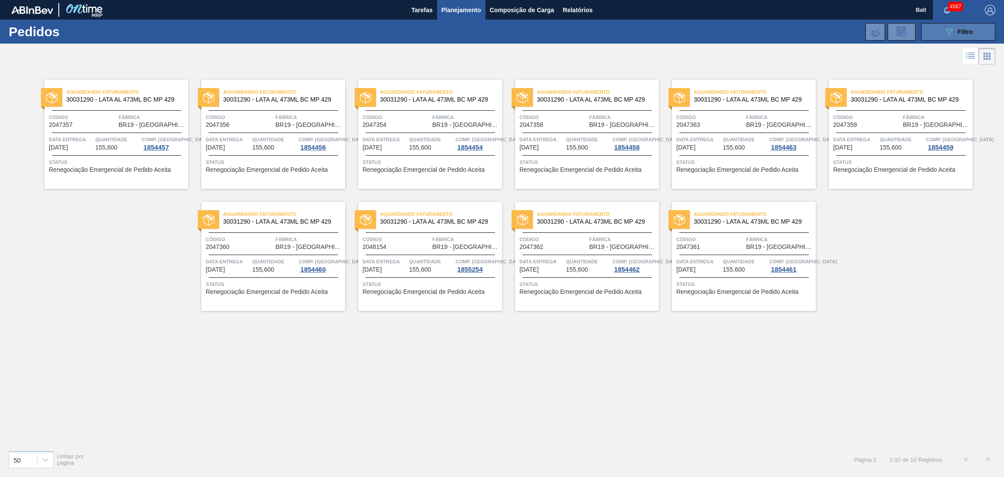
click at [924, 37] on button "089F7B8B-B2A5-4AFE-B5C0-19BA573D28AC Filtro" at bounding box center [958, 31] width 74 height 17
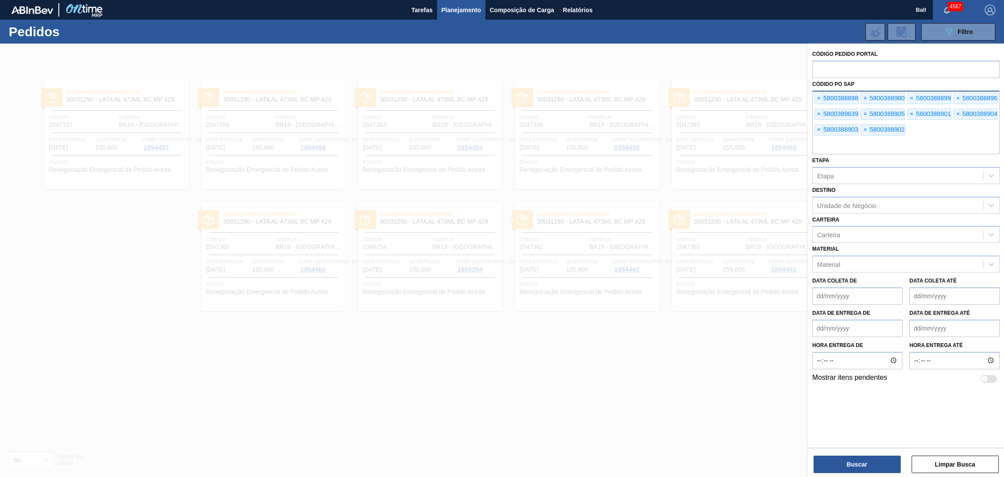
click at [814, 102] on div "× 5800388898 × 5800388900 × 5800388899 × 5800388896 × 5800389639 × 5800388905 ×…" at bounding box center [905, 123] width 187 height 64
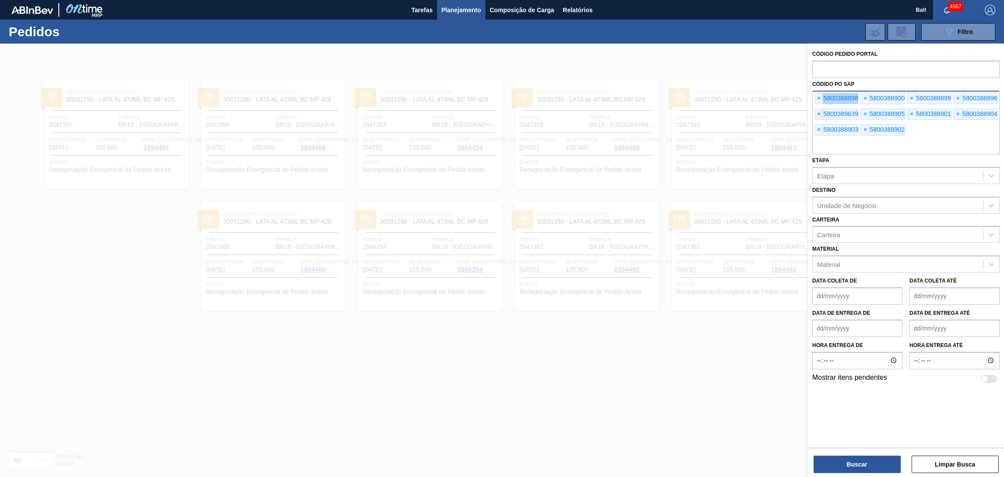
click at [814, 102] on div "× 5800388898 × 5800388900 × 5800388899 × 5800388896 × 5800389639 × 5800388905 ×…" at bounding box center [905, 123] width 187 height 64
click at [815, 100] on span "×" at bounding box center [819, 98] width 8 height 10
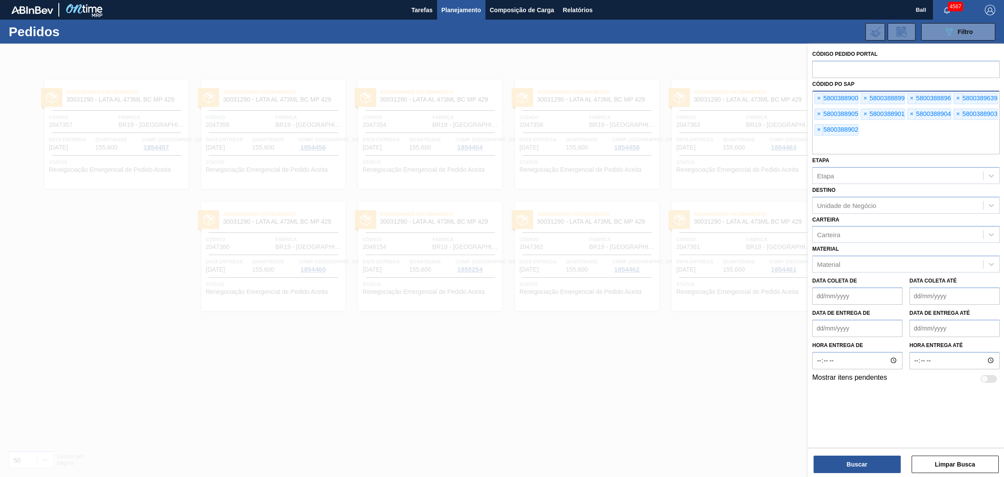
click at [824, 95] on div "× 5800388900" at bounding box center [836, 98] width 44 height 11
click at [819, 95] on span "×" at bounding box center [819, 98] width 8 height 10
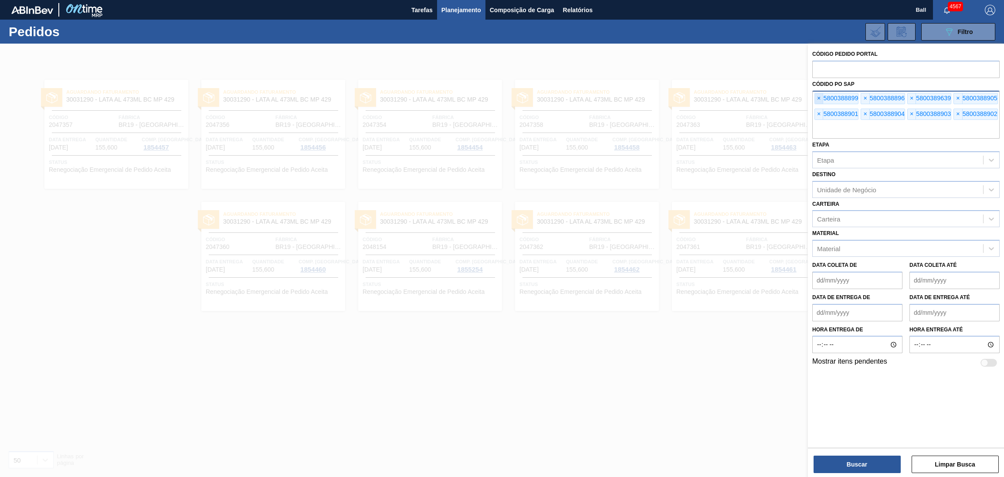
click at [819, 95] on span "×" at bounding box center [819, 98] width 8 height 10
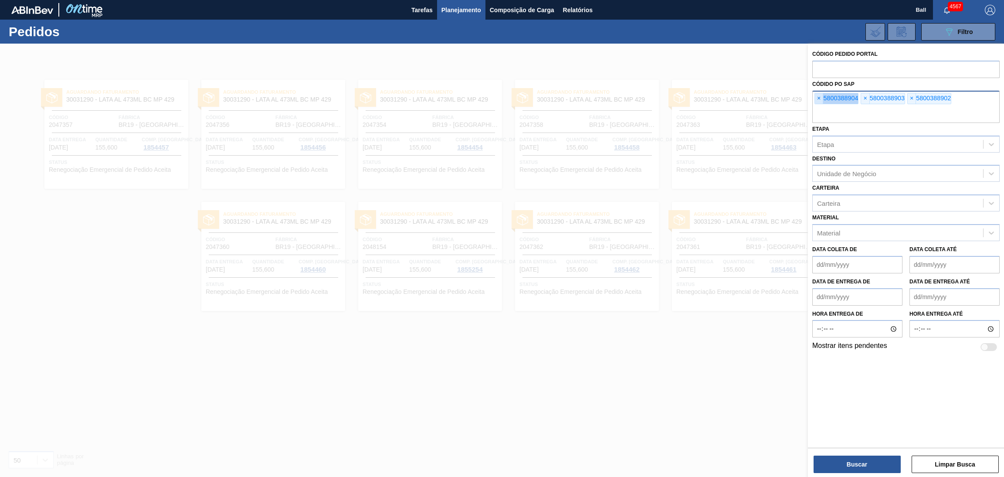
click at [819, 95] on span "×" at bounding box center [819, 98] width 8 height 10
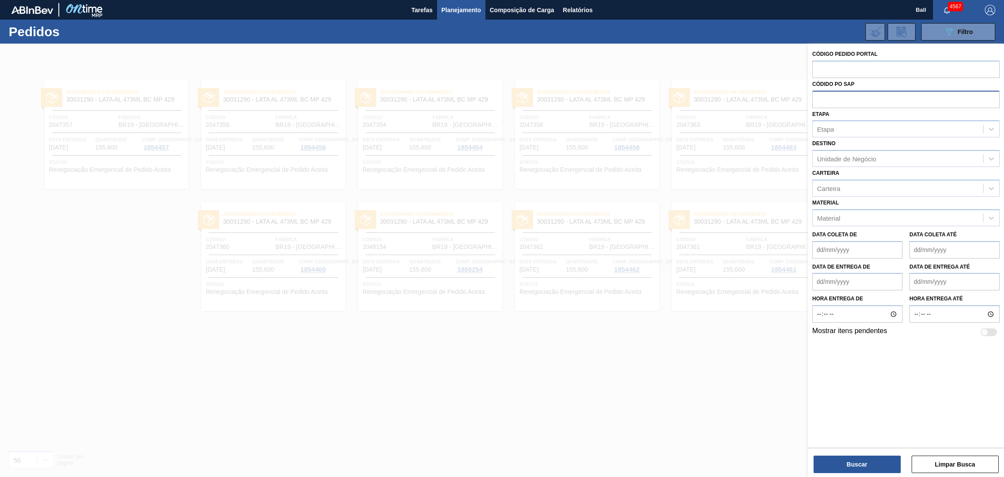
paste input "text"
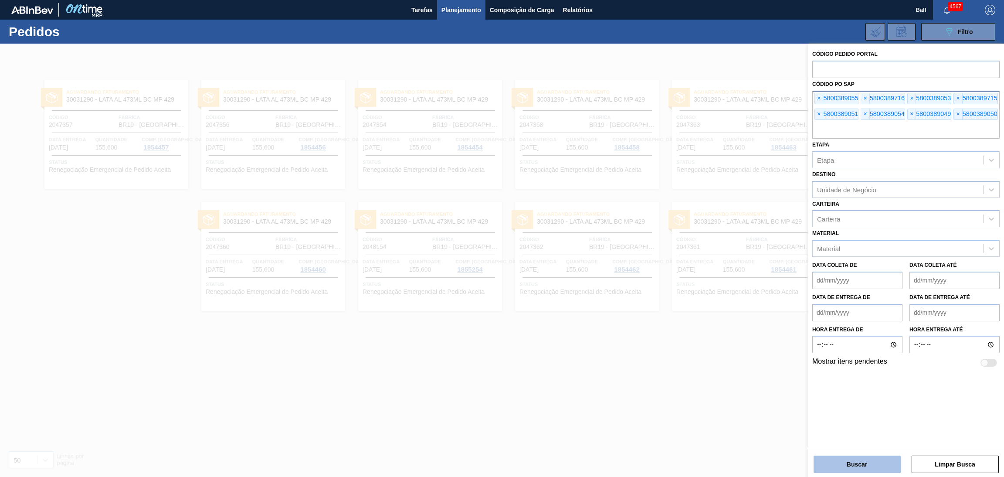
click at [871, 458] on button "Buscar" at bounding box center [857, 463] width 87 height 17
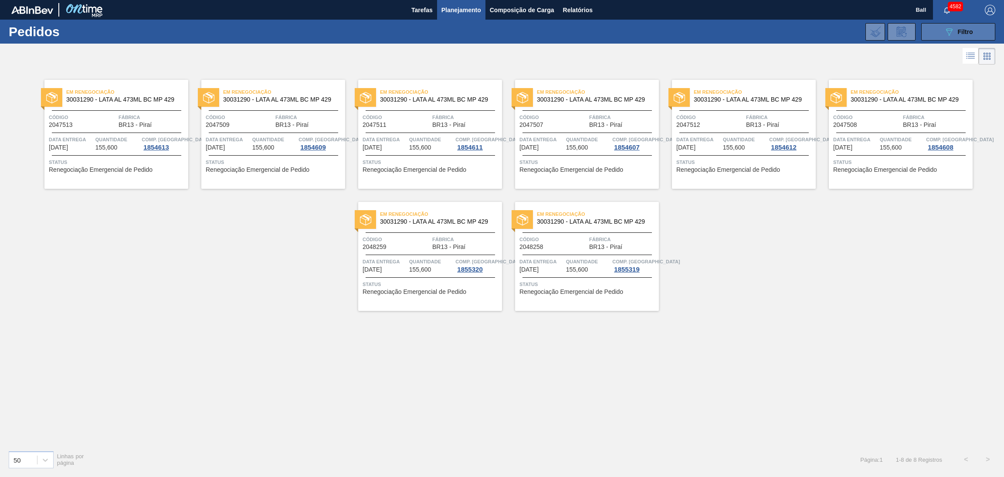
click at [950, 34] on icon "089F7B8B-B2A5-4AFE-B5C0-19BA573D28AC" at bounding box center [949, 32] width 10 height 10
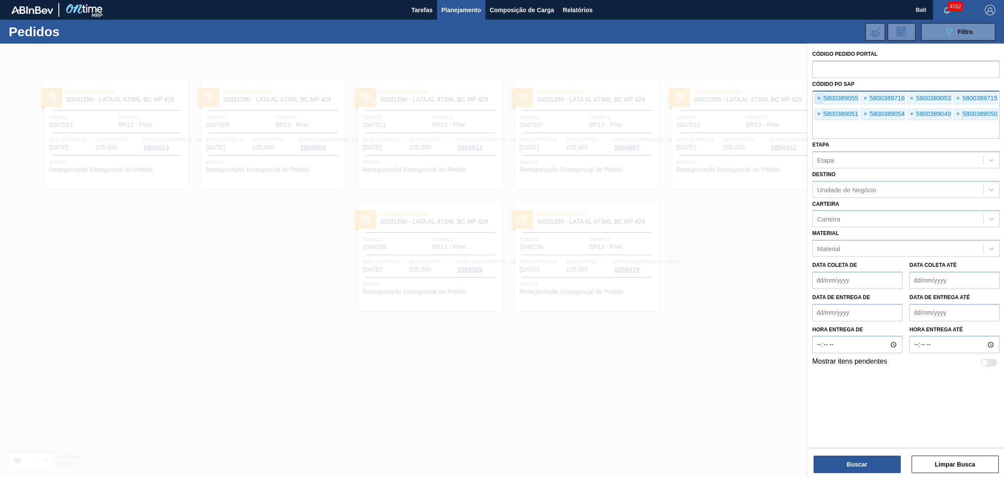
click at [820, 99] on span "×" at bounding box center [819, 98] width 8 height 10
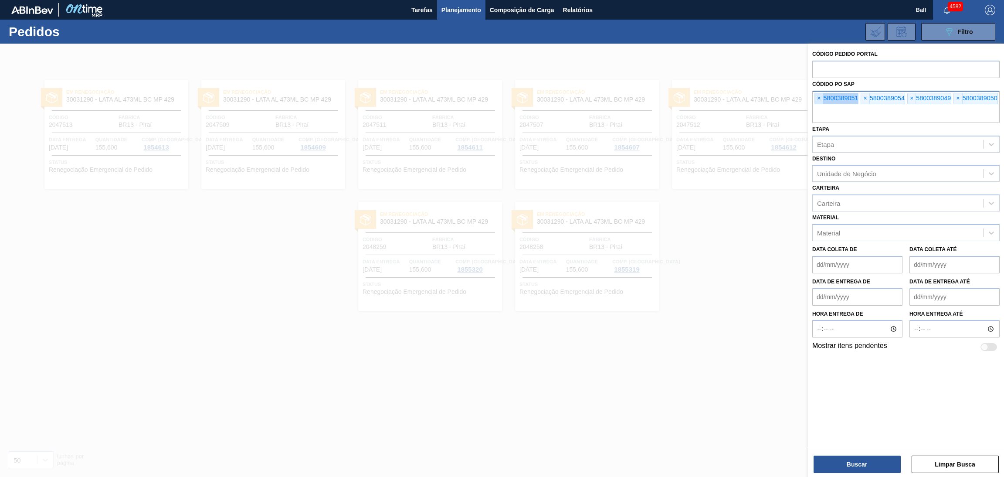
click at [820, 99] on span "×" at bounding box center [819, 98] width 8 height 10
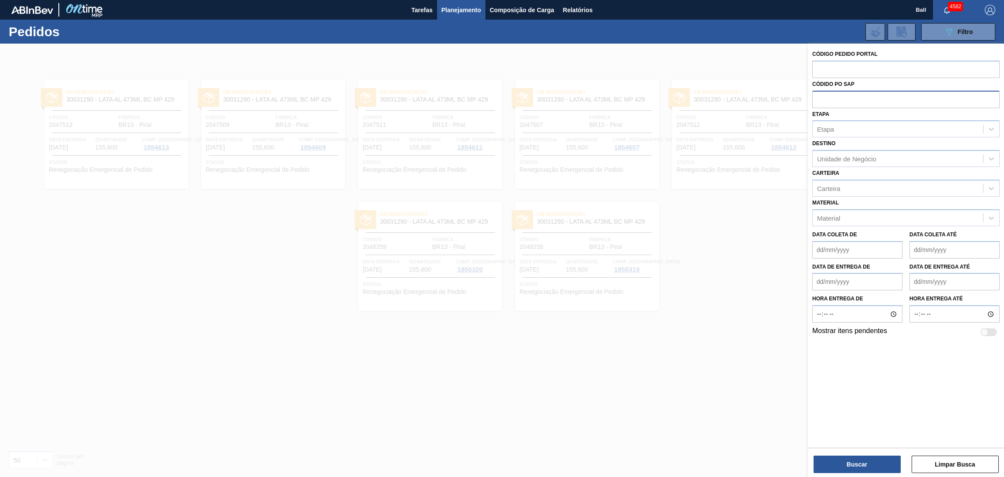
paste input "5800386985"
type input "5800386985"
click at [847, 462] on button "Buscar" at bounding box center [857, 463] width 87 height 17
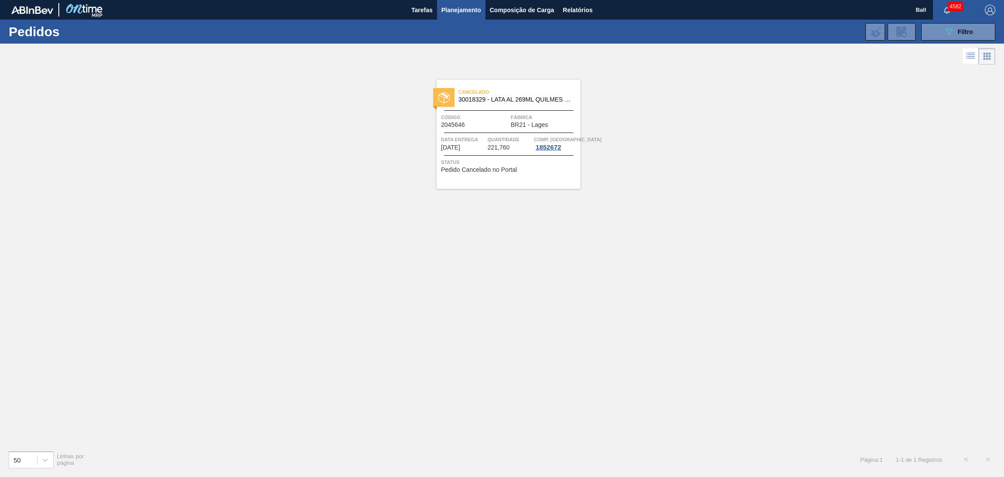
drag, startPoint x: 964, startPoint y: 33, endPoint x: 950, endPoint y: 51, distance: 23.3
click at [965, 33] on span "Filtro" at bounding box center [965, 31] width 15 height 7
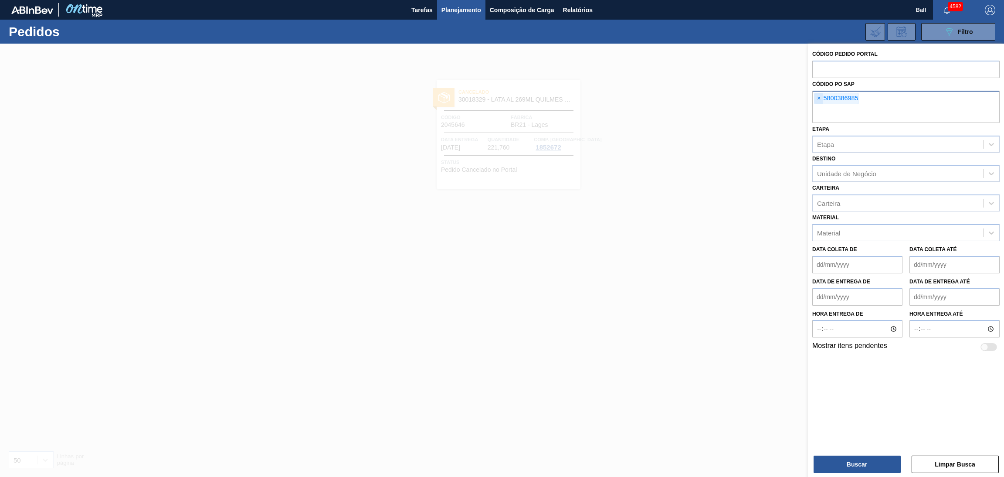
click at [820, 99] on span "×" at bounding box center [819, 98] width 8 height 10
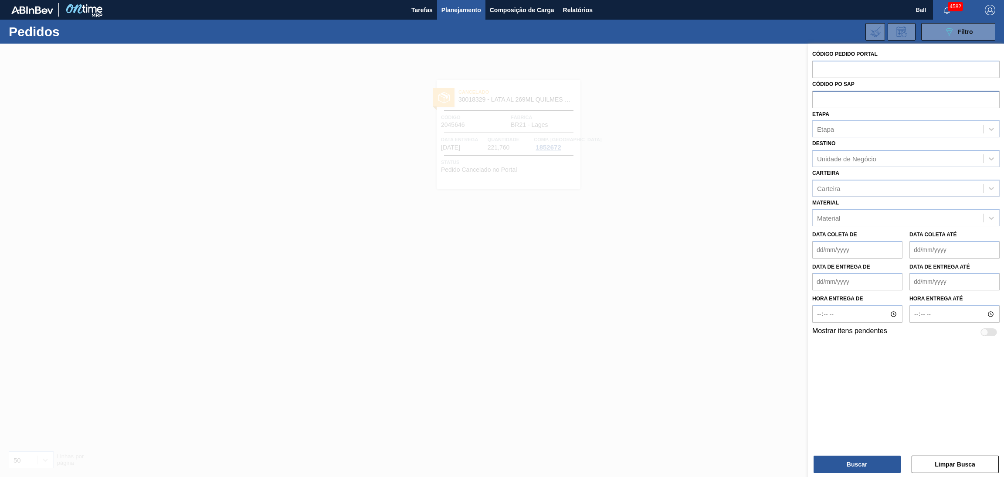
paste input "5800390746"
type input "5800390746"
click at [885, 470] on button "Buscar" at bounding box center [857, 463] width 87 height 17
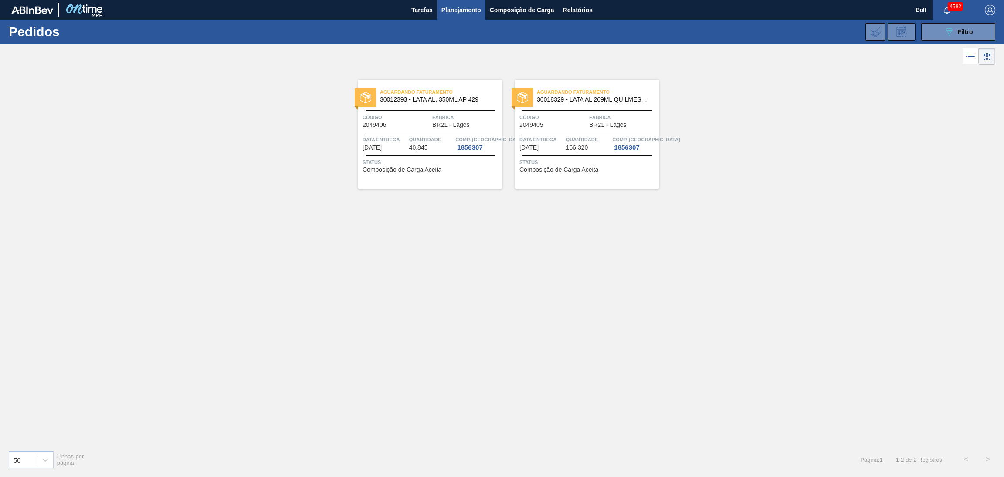
click at [397, 146] on div "Data Entrega 11/10/2025" at bounding box center [385, 143] width 44 height 16
click at [538, 145] on span "11/10/2025" at bounding box center [528, 147] width 19 height 7
click at [948, 34] on icon at bounding box center [949, 31] width 7 height 7
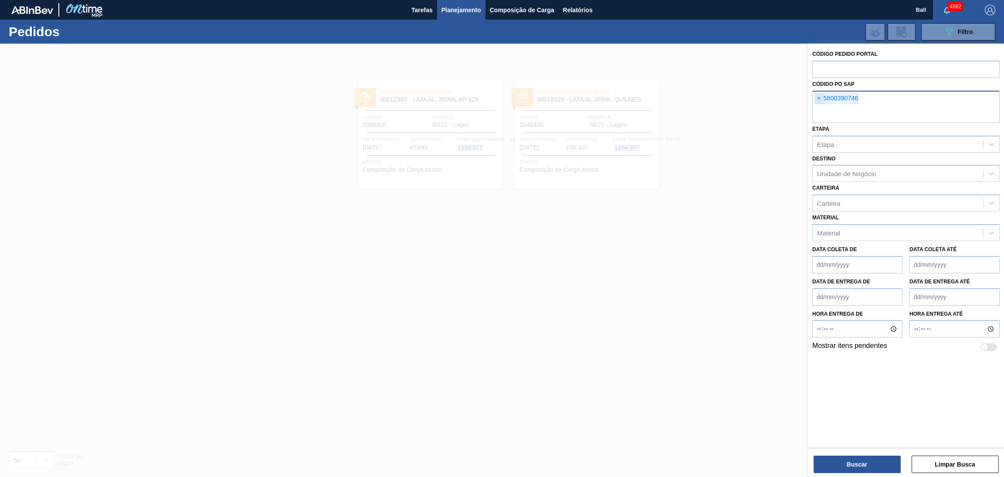
click at [820, 98] on span "×" at bounding box center [819, 98] width 8 height 10
paste input "5800386986"
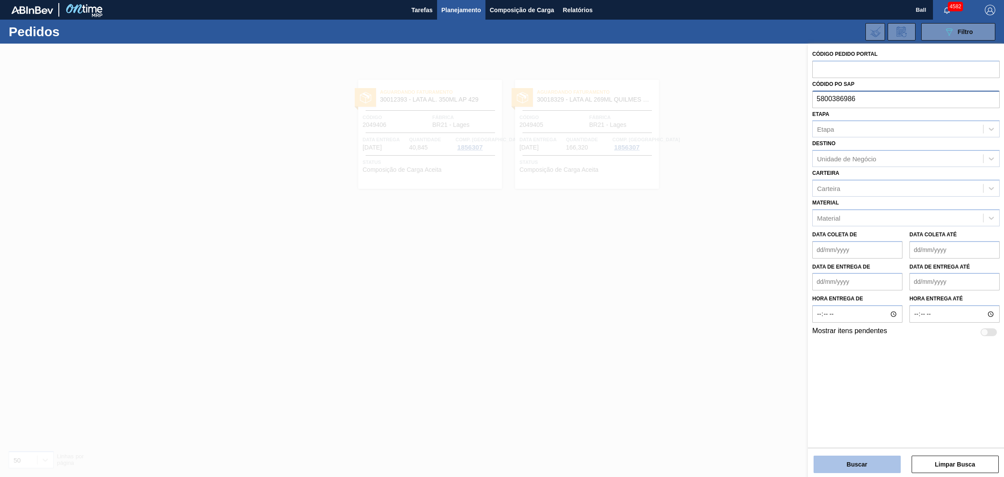
type input "5800386986"
click at [842, 465] on button "Buscar" at bounding box center [857, 463] width 87 height 17
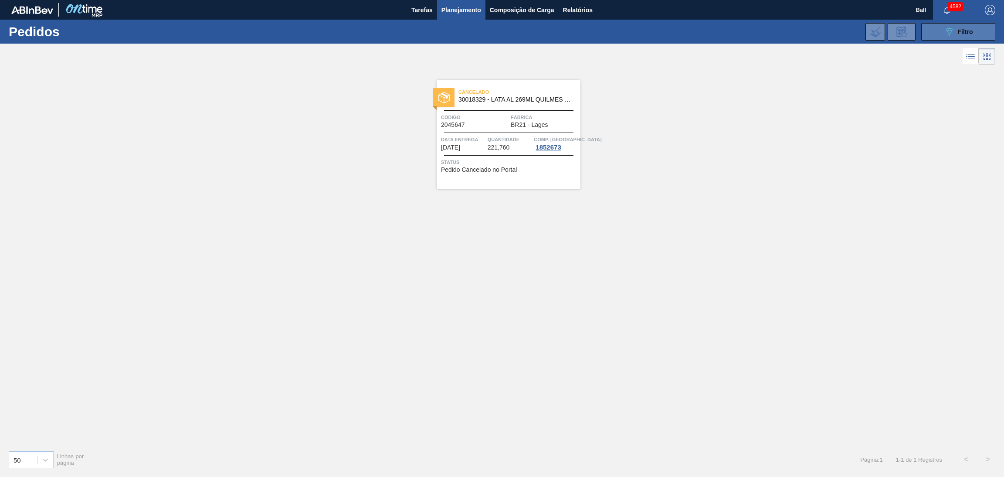
click at [926, 31] on button "089F7B8B-B2A5-4AFE-B5C0-19BA573D28AC Filtro" at bounding box center [958, 31] width 74 height 17
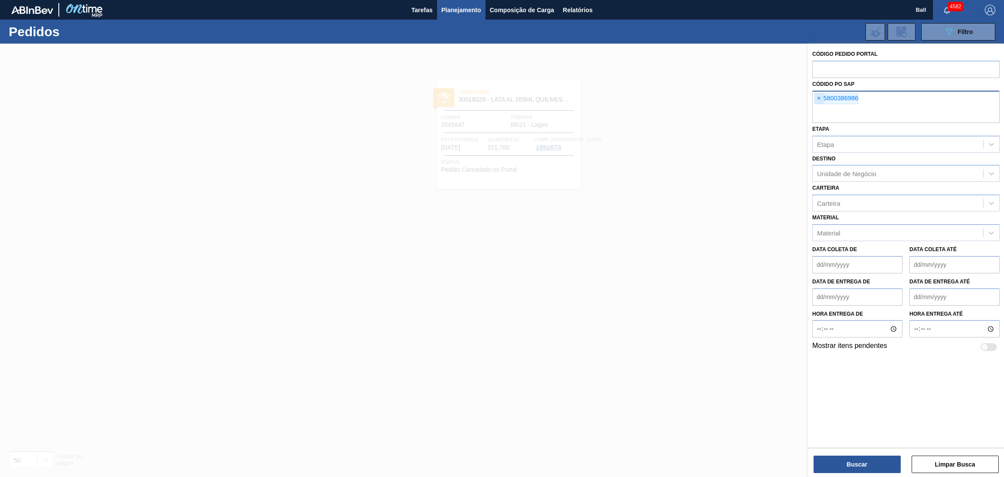
click at [820, 94] on span "×" at bounding box center [819, 98] width 8 height 10
paste input "5800390747"
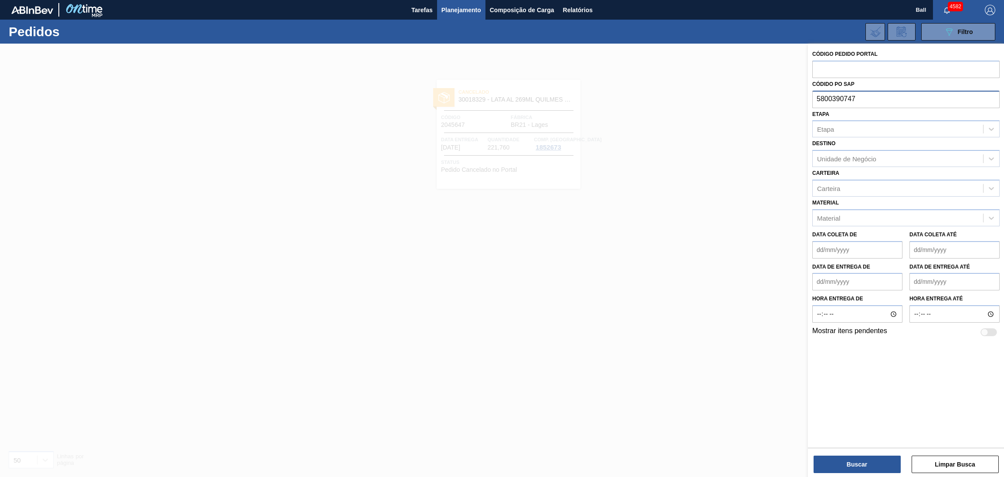
type input "5800390747"
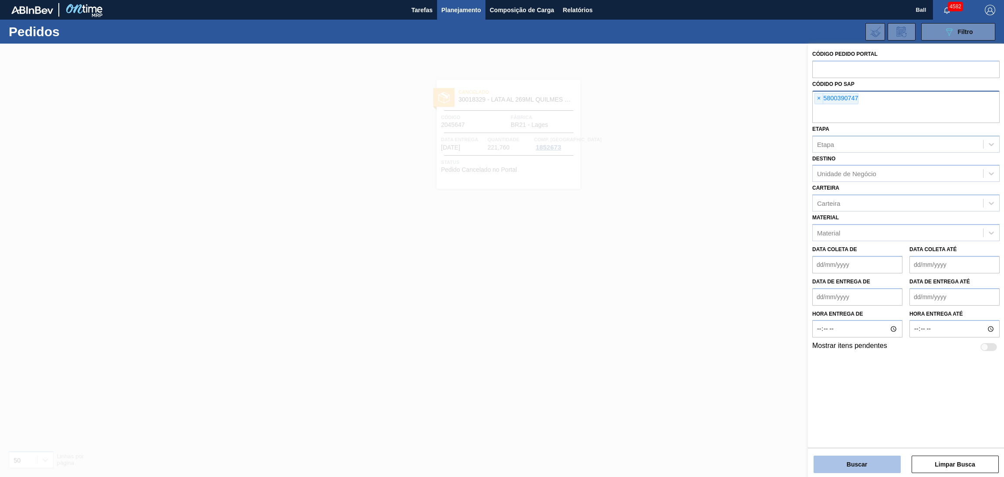
click at [860, 455] on button "Buscar" at bounding box center [857, 463] width 87 height 17
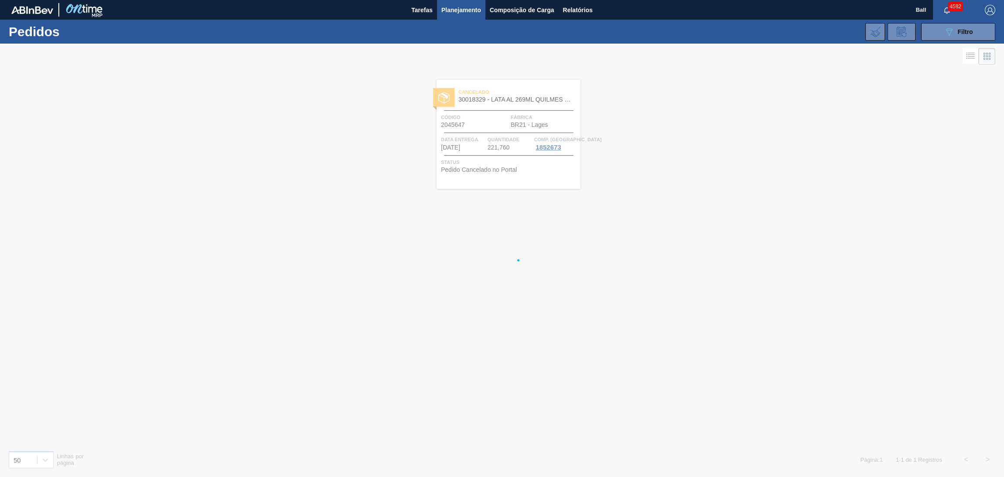
click at [858, 456] on div at bounding box center [502, 260] width 1004 height 433
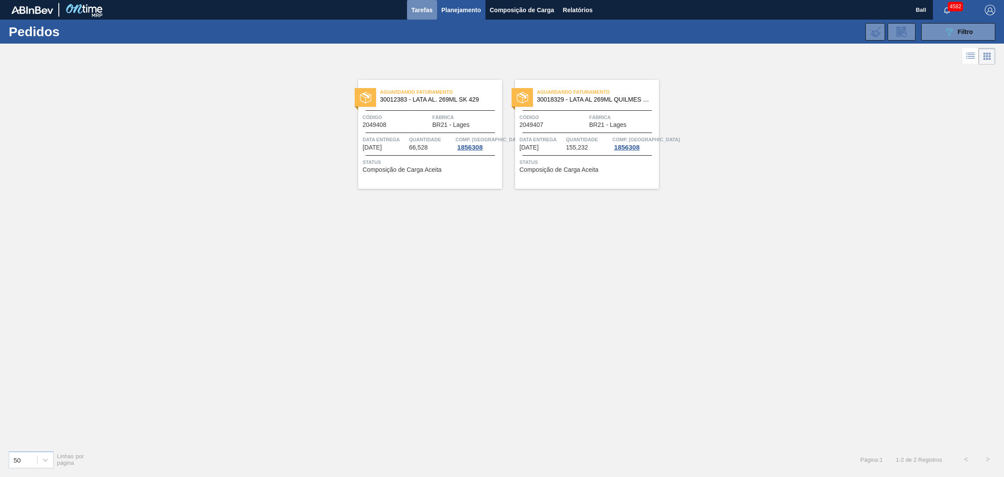
click at [423, 14] on span "Tarefas" at bounding box center [421, 10] width 21 height 10
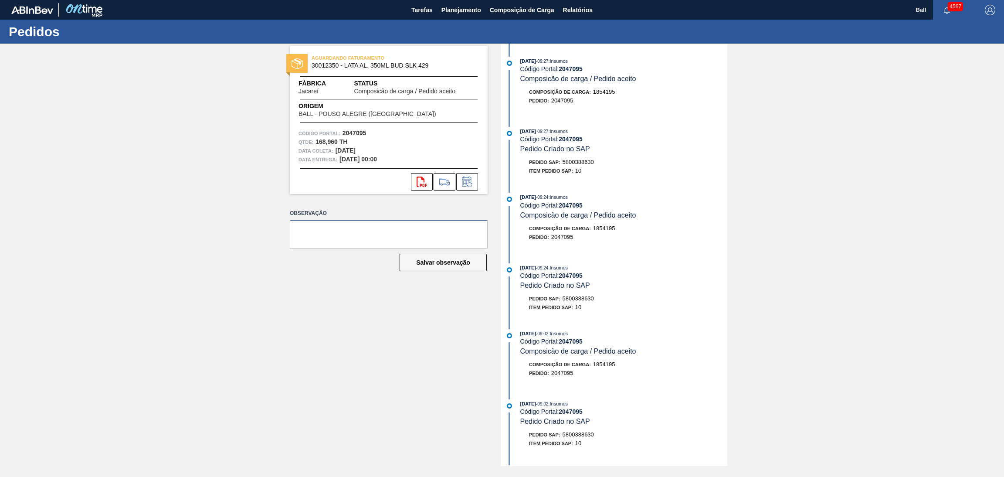
click at [349, 226] on textarea at bounding box center [389, 234] width 198 height 29
type textarea "AG NSA 72742"
click at [427, 251] on div "Observação AG NSA 72742 Salvar observação" at bounding box center [389, 247] width 198 height 81
click at [427, 254] on button "Salvar observação" at bounding box center [443, 262] width 87 height 17
click at [441, 265] on button "Salvar observação" at bounding box center [443, 262] width 87 height 17
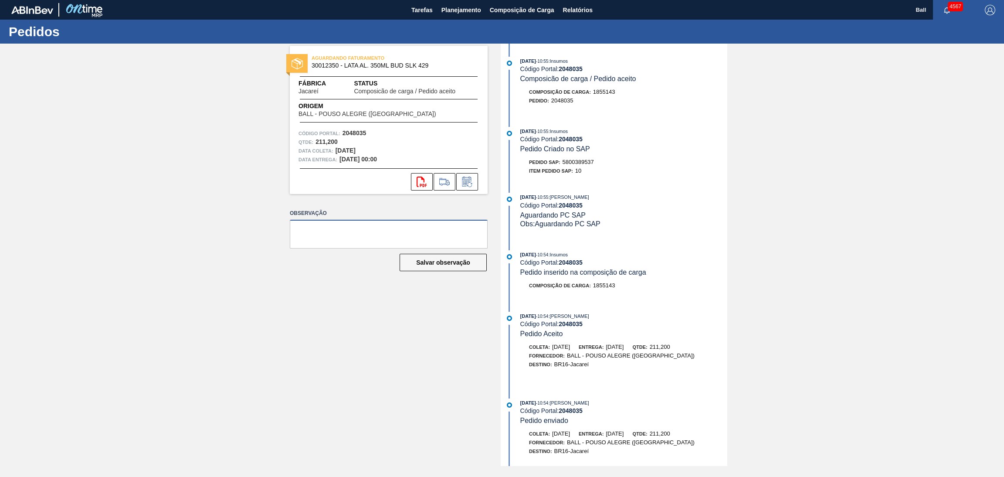
click at [370, 235] on textarea at bounding box center [389, 234] width 198 height 29
type textarea "AG NSA 72742"
click at [411, 260] on button "Salvar observação" at bounding box center [443, 262] width 87 height 17
click at [443, 260] on button "Salvar observação" at bounding box center [443, 262] width 87 height 17
click at [373, 228] on textarea at bounding box center [389, 234] width 198 height 29
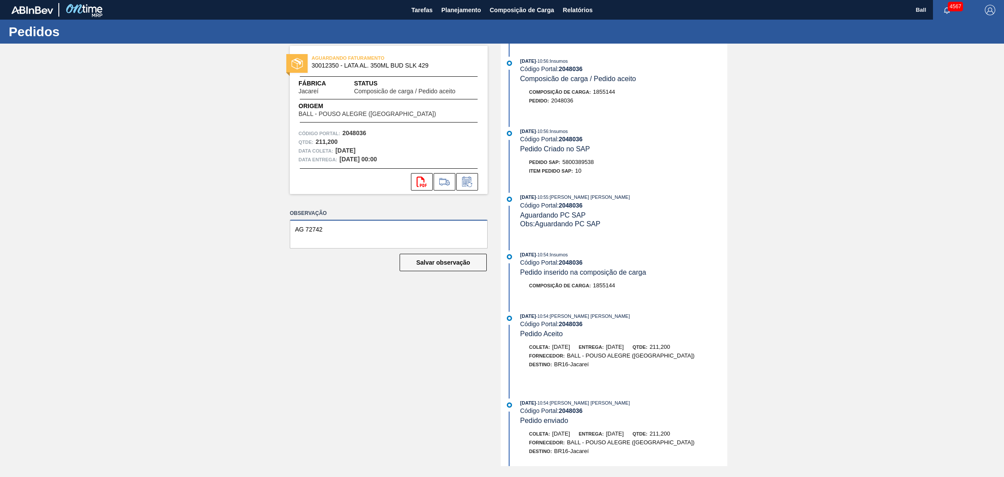
click at [304, 229] on textarea "AG 72742" at bounding box center [389, 234] width 198 height 29
type textarea "AG NSA 72742"
click at [424, 271] on div "Salvar observação" at bounding box center [389, 262] width 198 height 19
click at [434, 259] on button "Salvar observação" at bounding box center [443, 262] width 87 height 17
drag, startPoint x: 416, startPoint y: 267, endPoint x: 498, endPoint y: 203, distance: 103.8
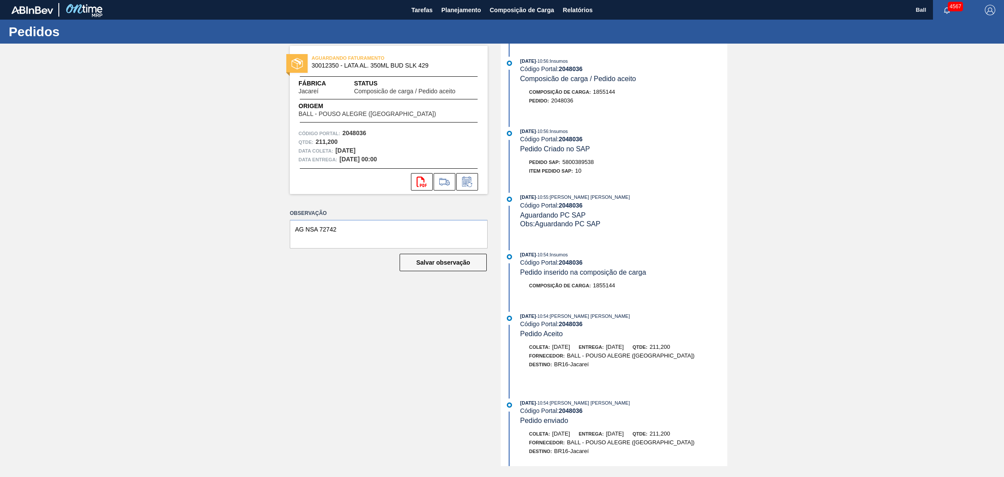
click at [416, 267] on button "Salvar observação" at bounding box center [443, 262] width 87 height 17
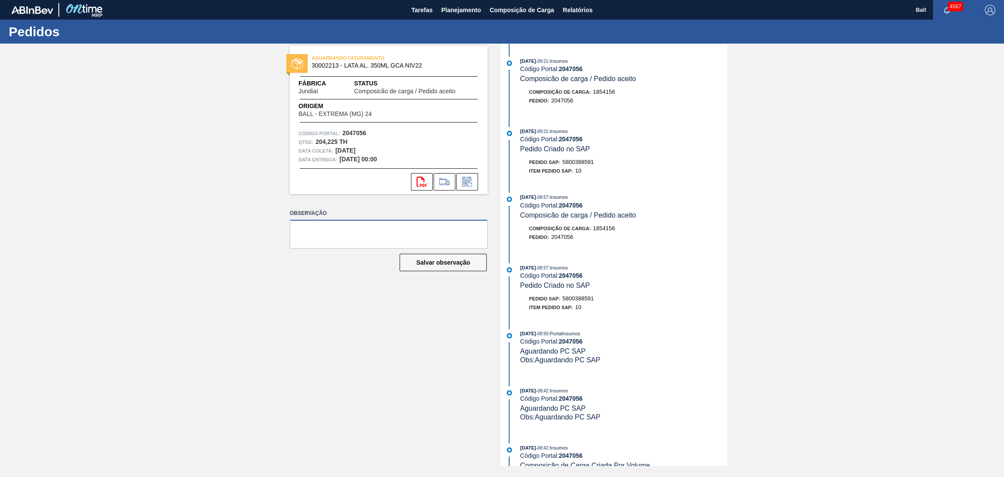
click at [391, 231] on textarea at bounding box center [389, 234] width 198 height 29
click at [377, 237] on textarea "AG" at bounding box center [389, 234] width 198 height 29
type textarea "AG NSA 72742"
click at [412, 261] on button "Salvar observação" at bounding box center [443, 262] width 87 height 17
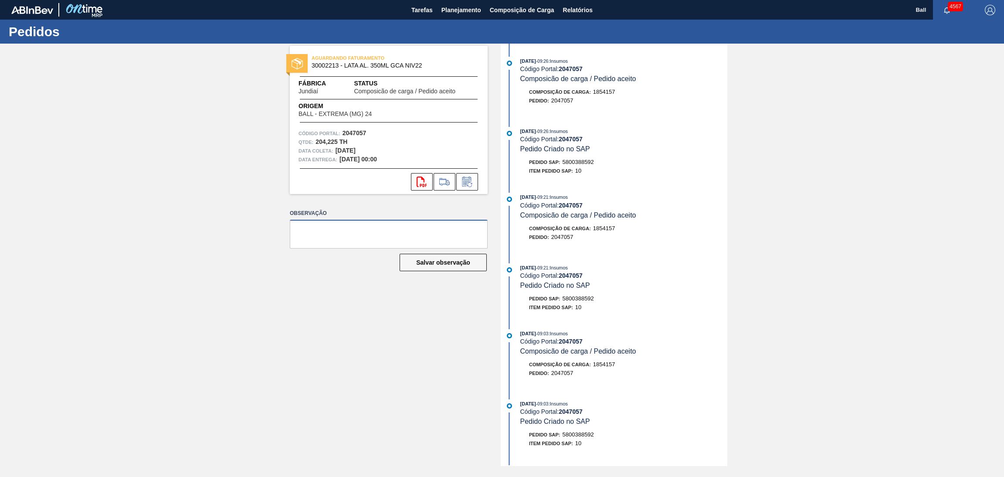
click at [384, 231] on textarea at bounding box center [389, 234] width 198 height 29
type textarea "AG NSA 72742"
click at [433, 264] on button "Salvar observação" at bounding box center [443, 262] width 87 height 17
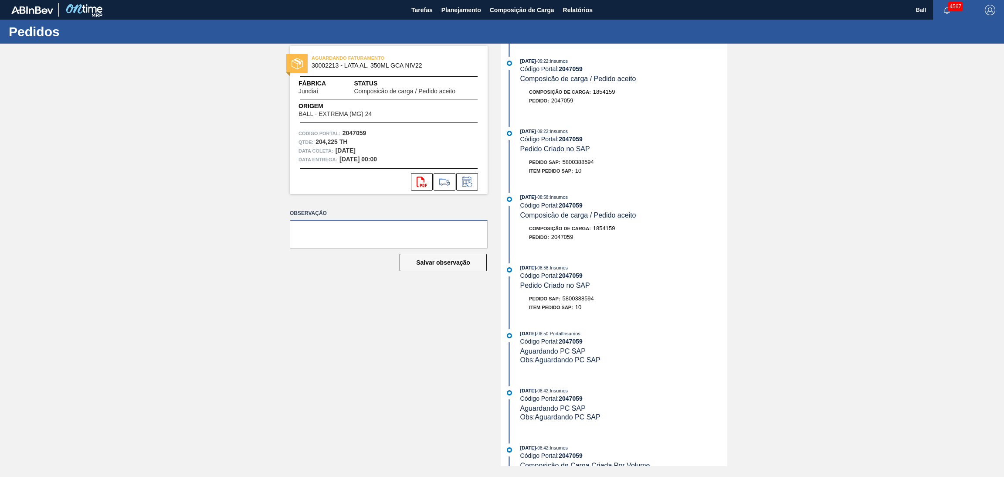
click at [396, 231] on textarea at bounding box center [389, 234] width 198 height 29
type textarea "AG NSA 72742"
click at [440, 261] on button "Salvar observação" at bounding box center [443, 262] width 87 height 17
